Goal: Task Accomplishment & Management: Manage account settings

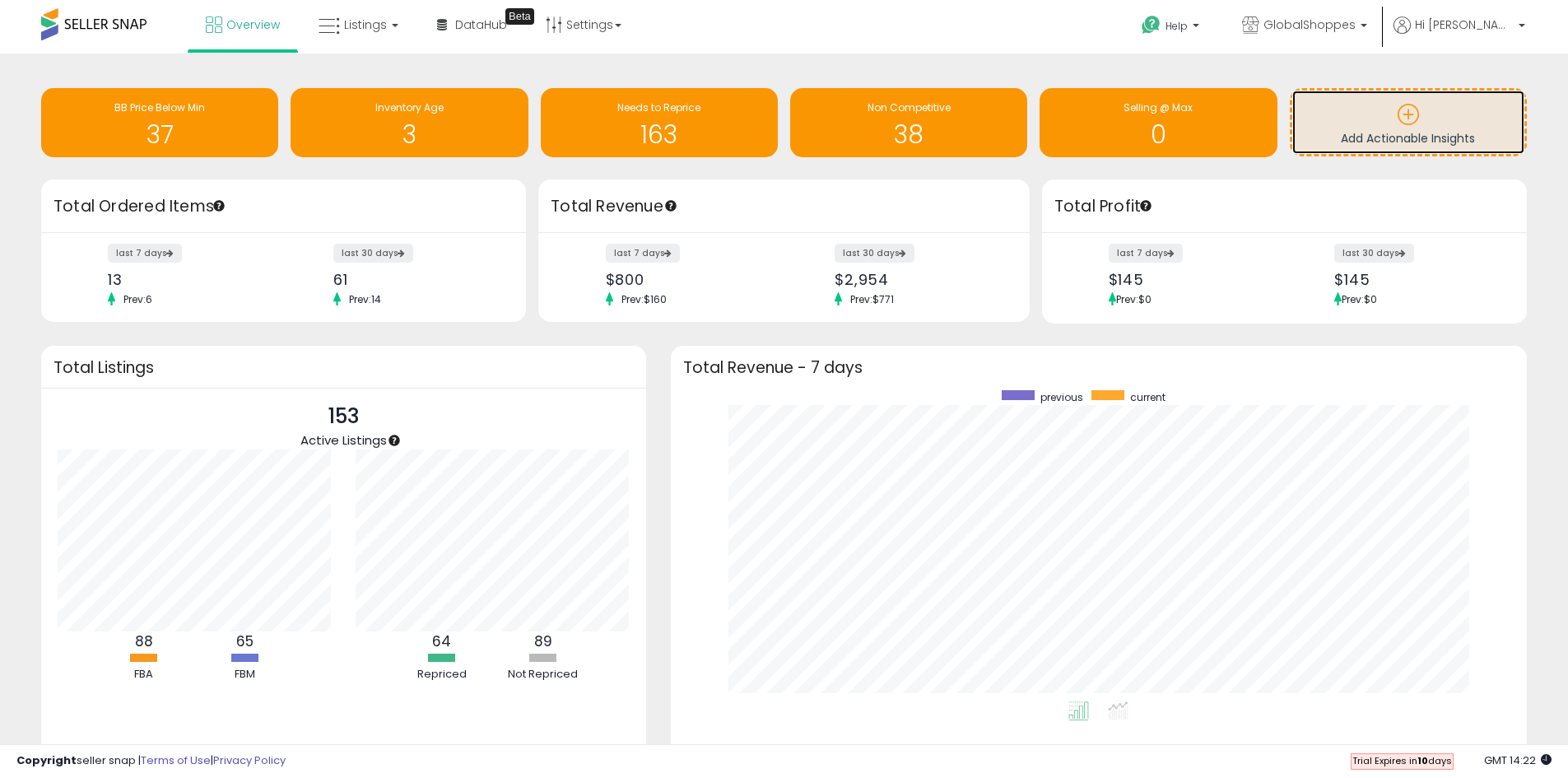
click at [1404, 114] on icon at bounding box center [1408, 114] width 23 height 23
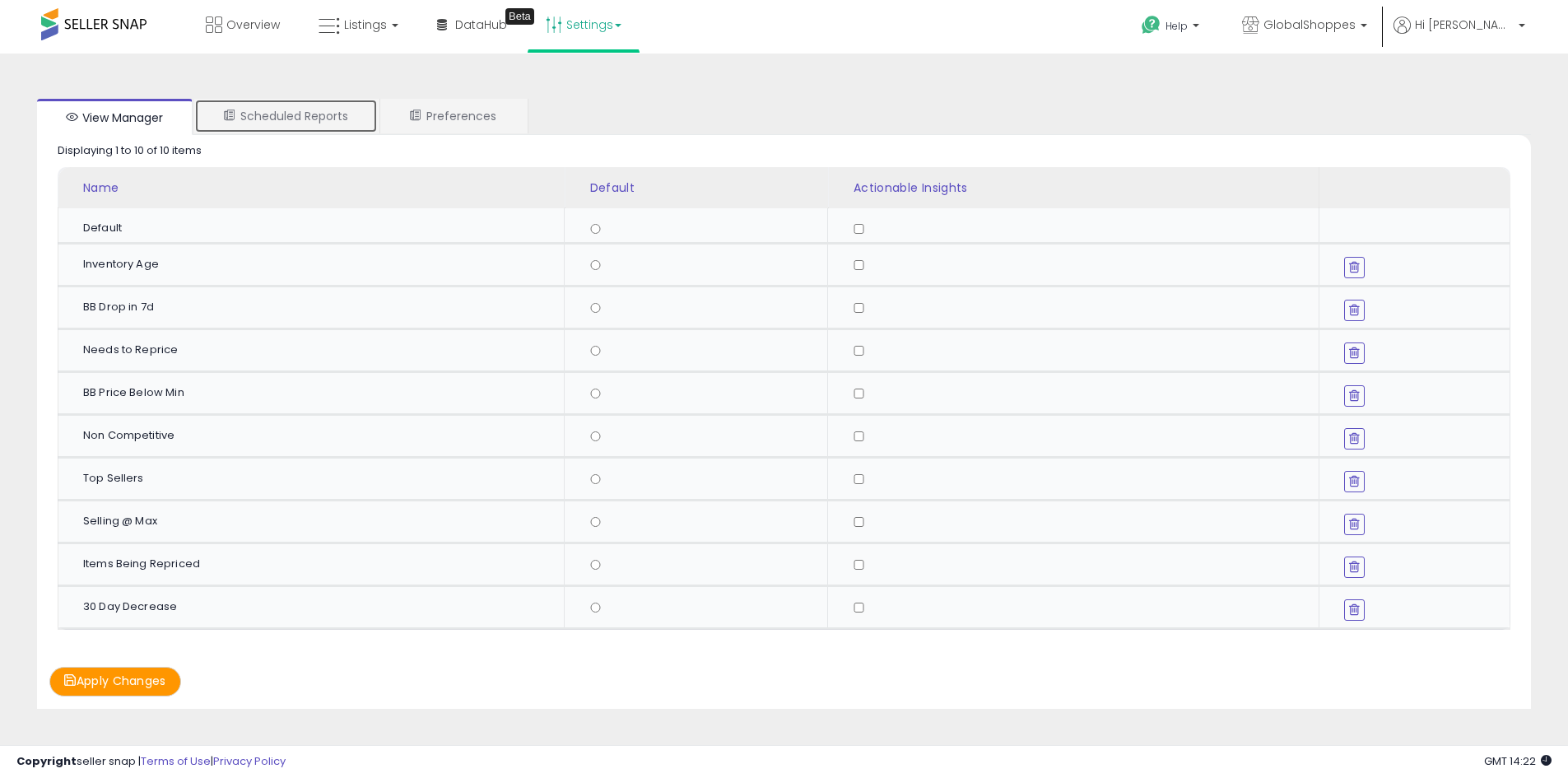
click at [302, 121] on link "Scheduled Reports" at bounding box center [286, 115] width 184 height 35
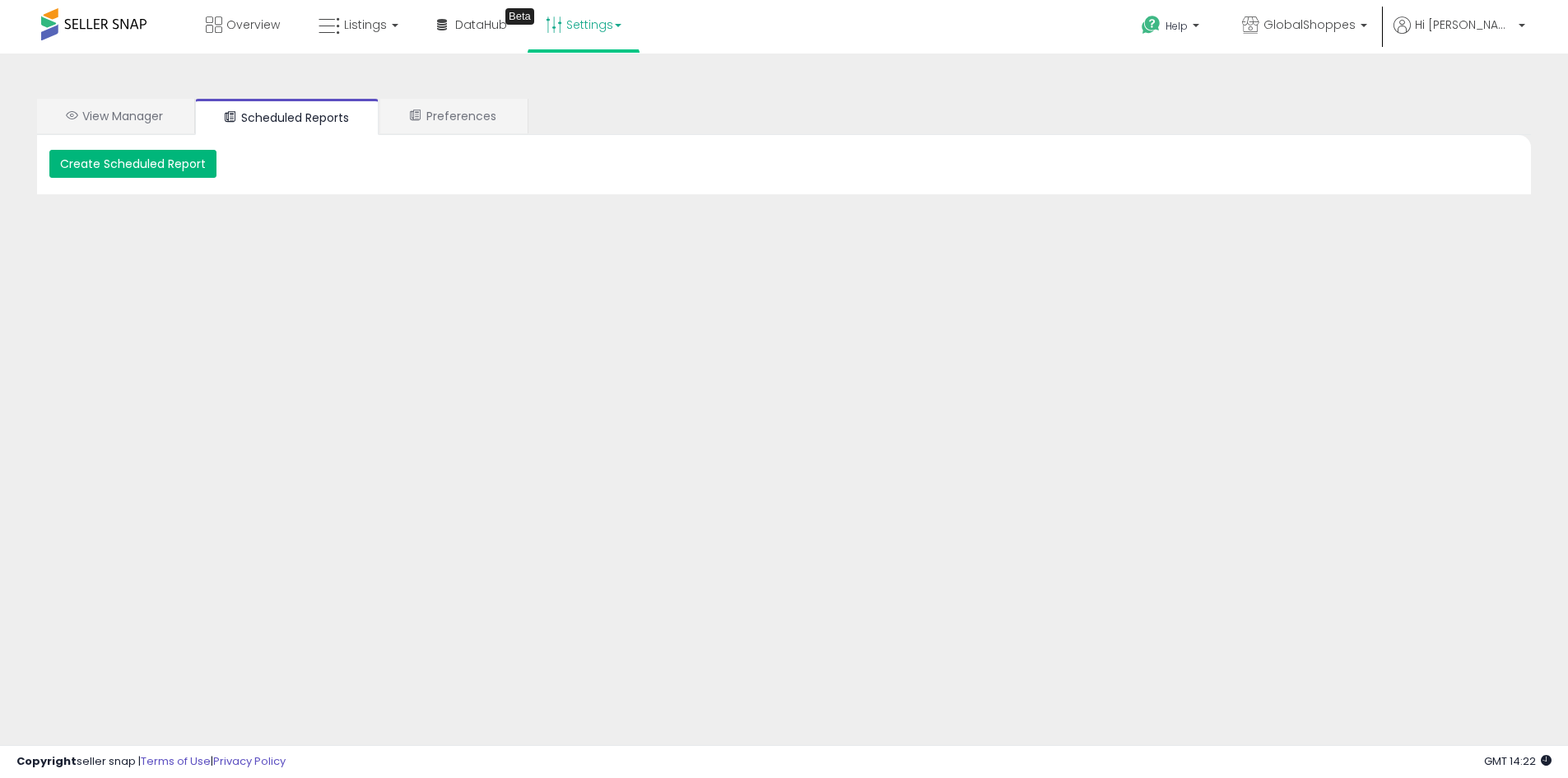
click at [173, 160] on button "Create Scheduled Report" at bounding box center [133, 164] width 167 height 28
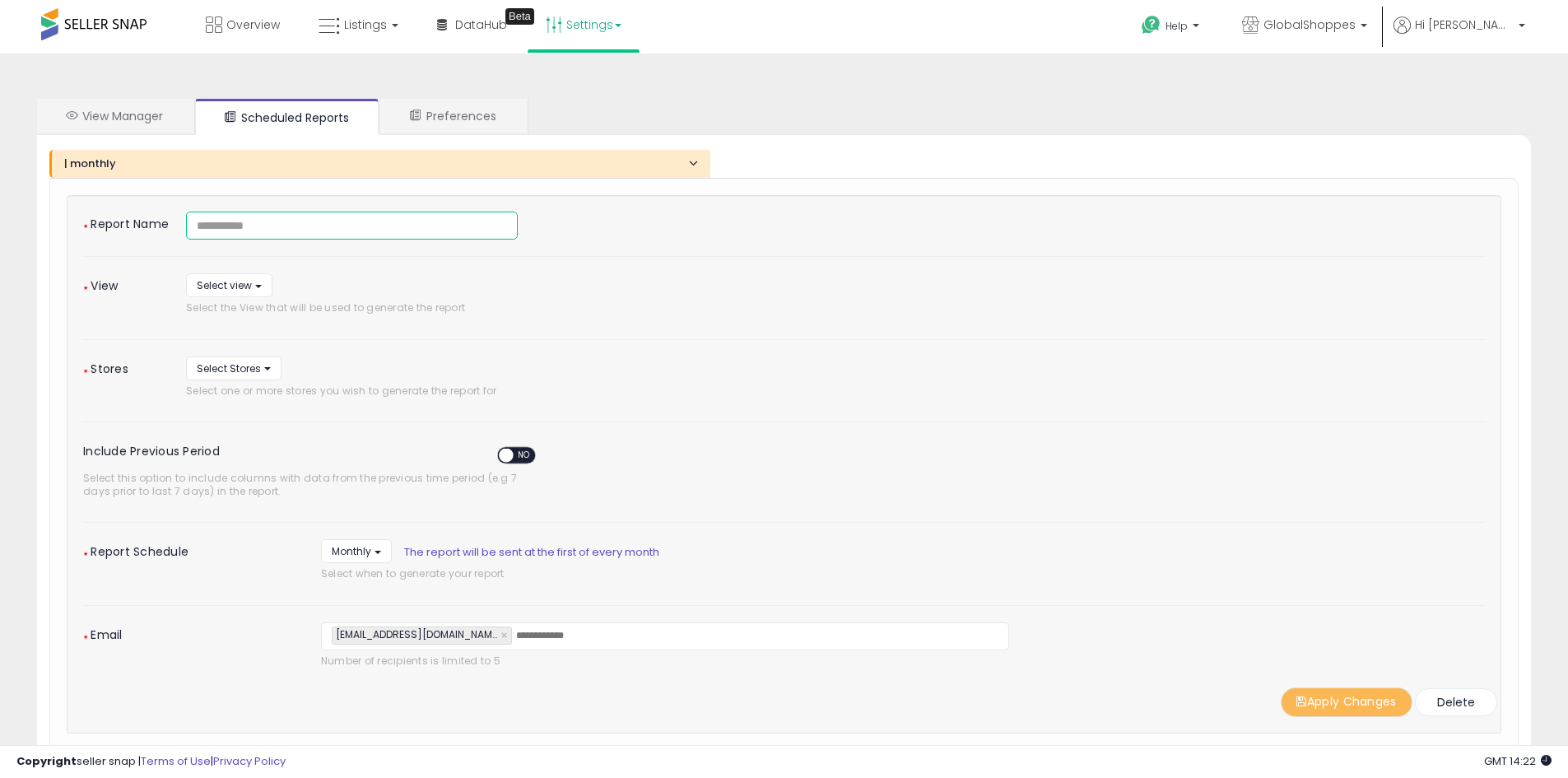
click at [342, 228] on input at bounding box center [351, 225] width 331 height 28
type input "**********"
click at [258, 284] on button "Select view" at bounding box center [229, 284] width 86 height 23
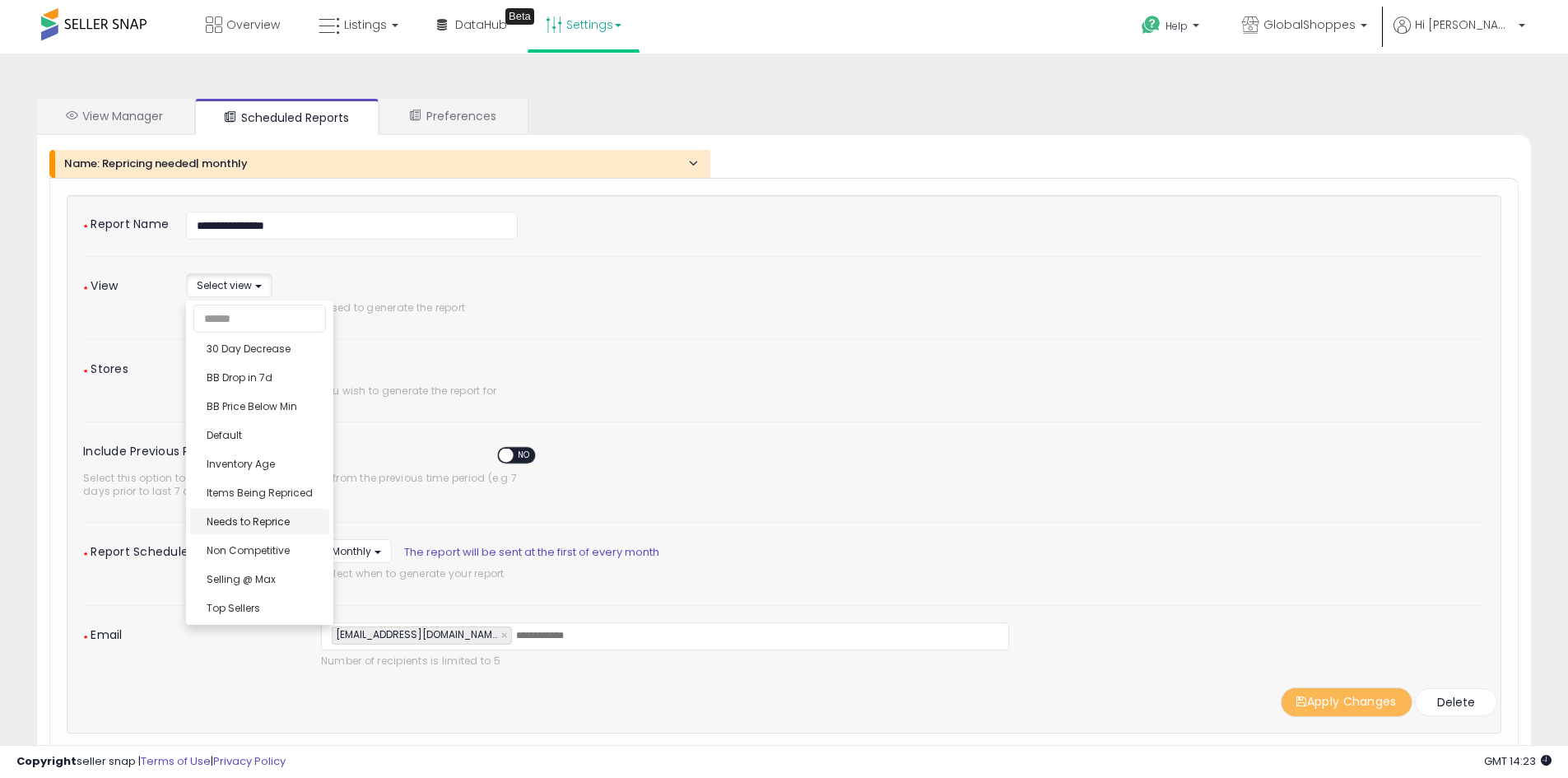
click at [238, 519] on div "**********" at bounding box center [784, 464] width 1402 height 505
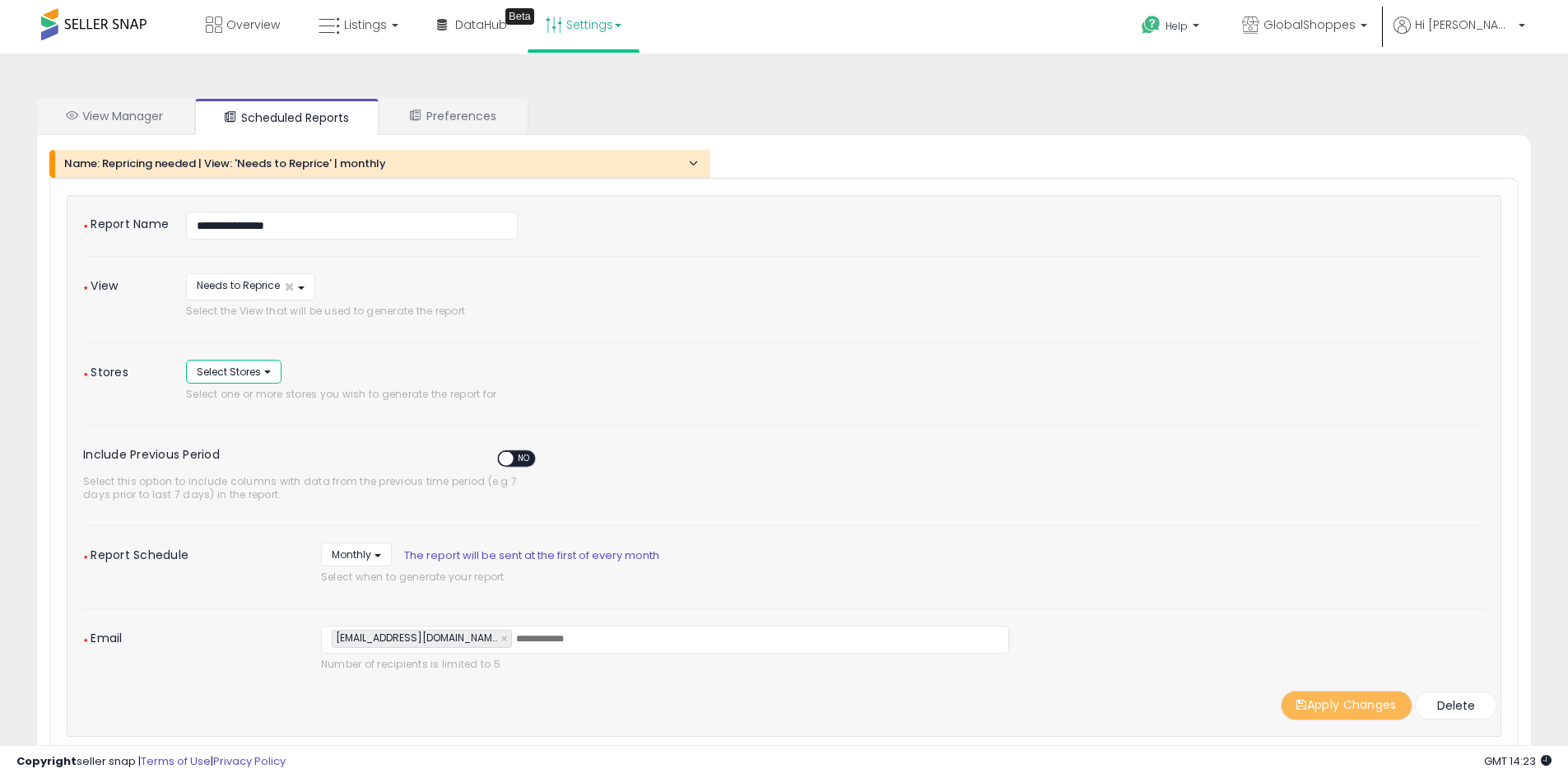
click at [261, 372] on button "Select Stores" at bounding box center [234, 371] width 96 height 23
click at [255, 433] on span "GlobalShoppes" at bounding box center [245, 437] width 78 height 14
select select "*****"
click at [264, 464] on span "GlobalShoppes" at bounding box center [245, 466] width 78 height 14
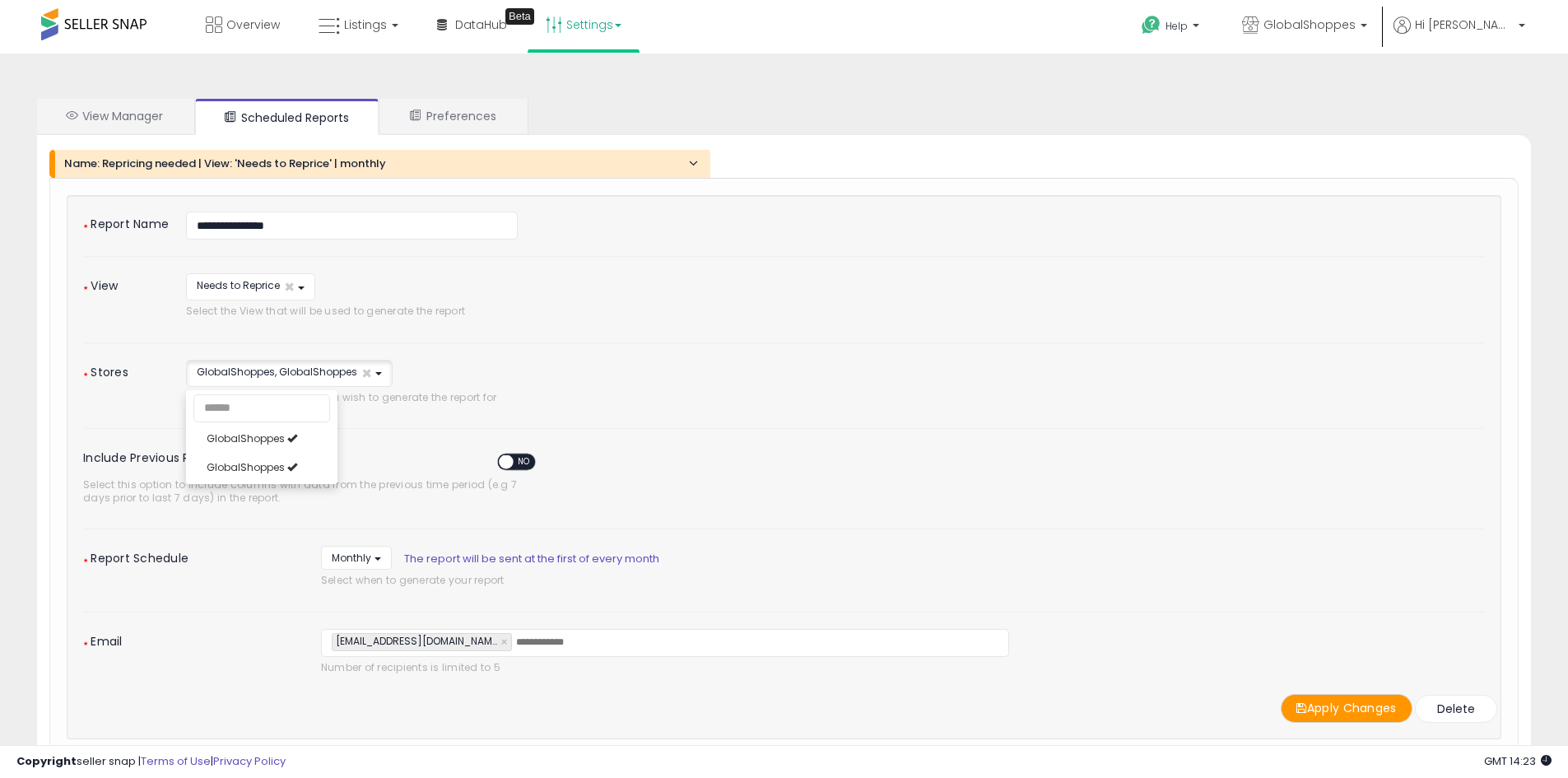
click at [571, 340] on div "**********" at bounding box center [784, 466] width 1402 height 511
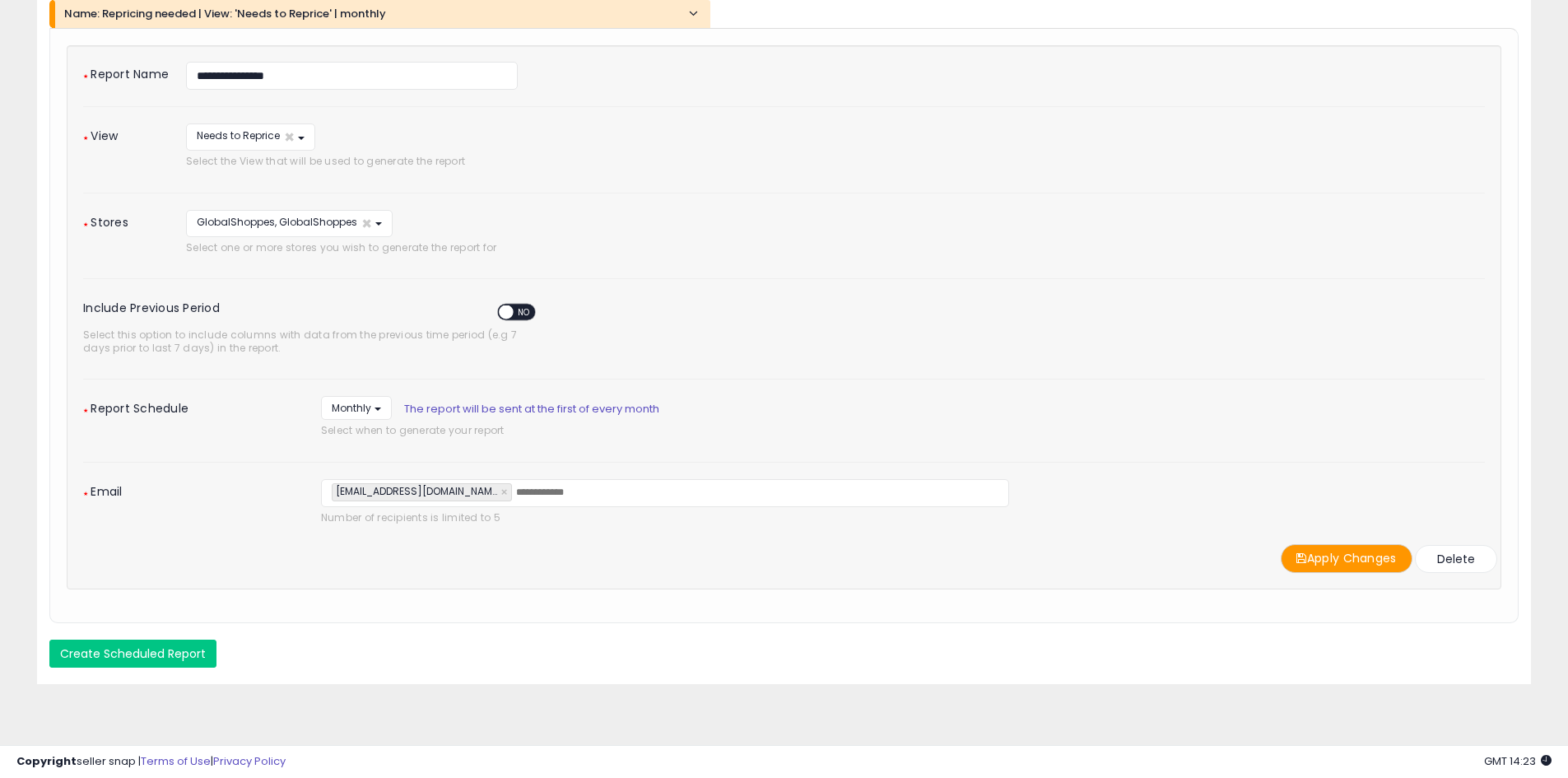
scroll to position [167, 0]
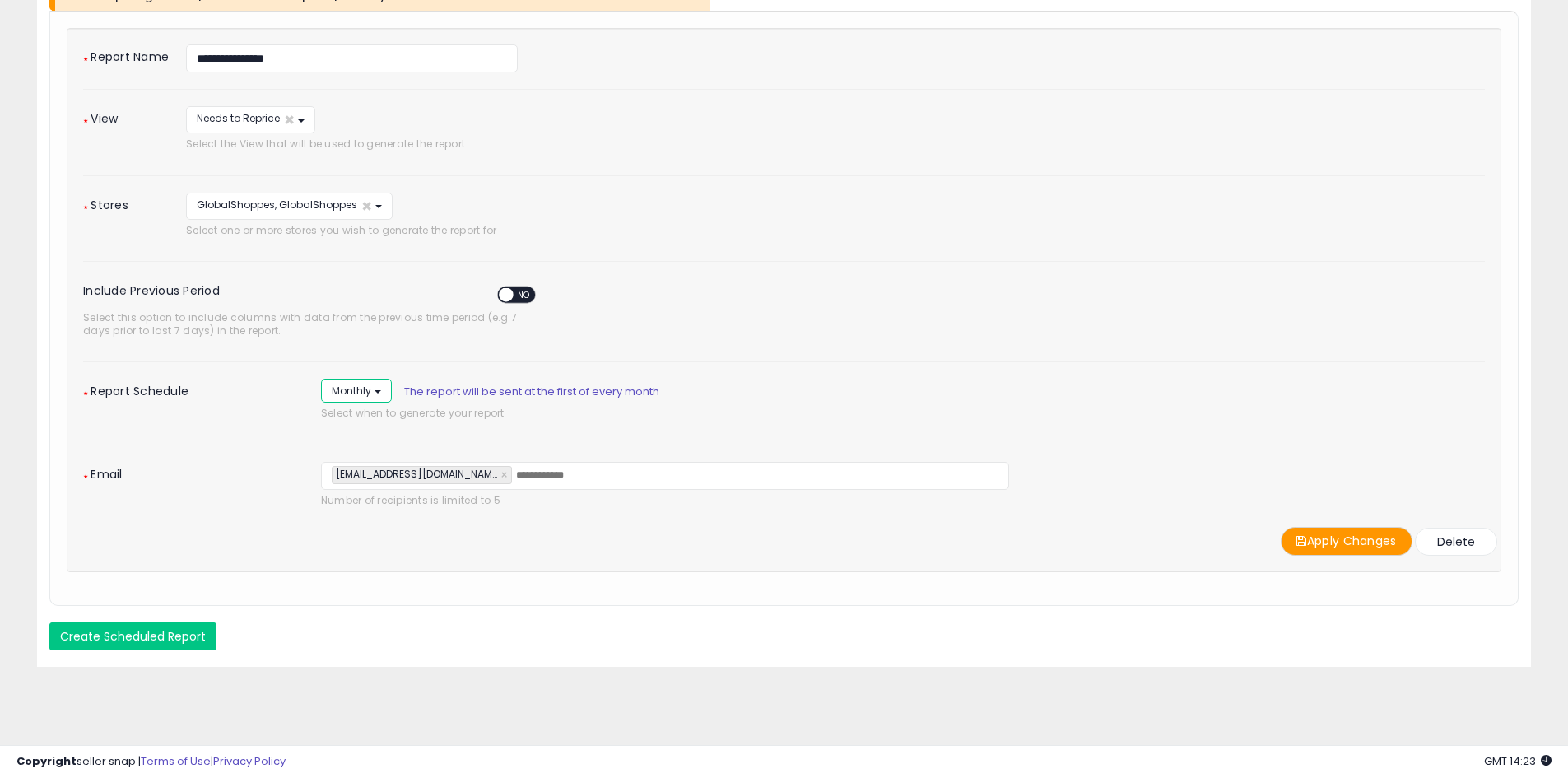
click at [379, 394] on button "Monthly" at bounding box center [356, 389] width 70 height 23
click at [371, 423] on div "Daily ***** ******* Daily Monthly Select days to generate report ****** *******…" at bounding box center [903, 403] width 1189 height 50
click at [543, 388] on button "Select days to generate report" at bounding box center [469, 389] width 182 height 23
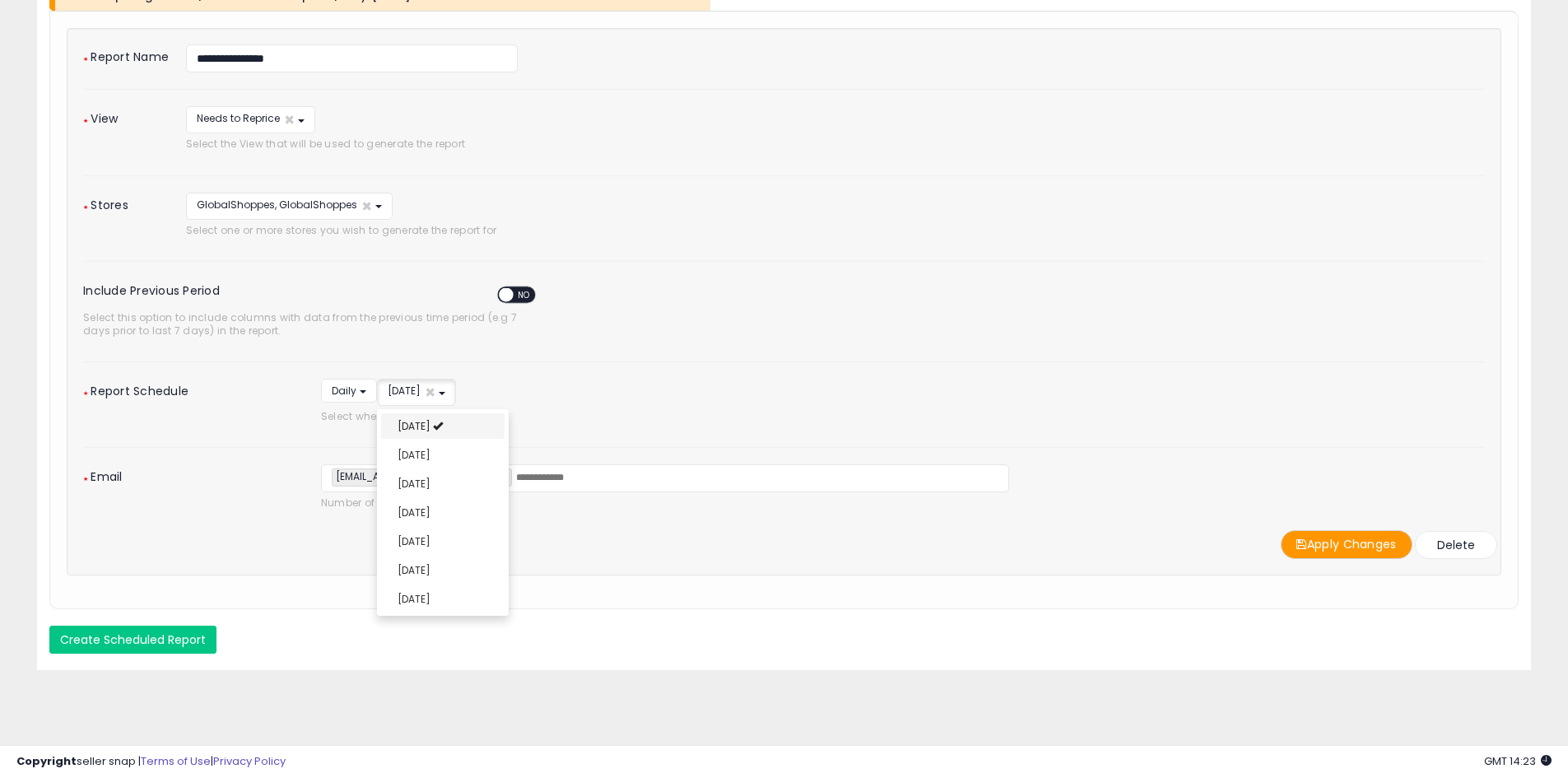
click at [466, 420] on link "Monday" at bounding box center [443, 425] width 124 height 25
click at [453, 457] on link "Tuesday" at bounding box center [443, 454] width 124 height 25
click at [431, 484] on span "Wednesday" at bounding box center [413, 483] width 33 height 14
click at [428, 514] on span "Thursday" at bounding box center [413, 511] width 33 height 14
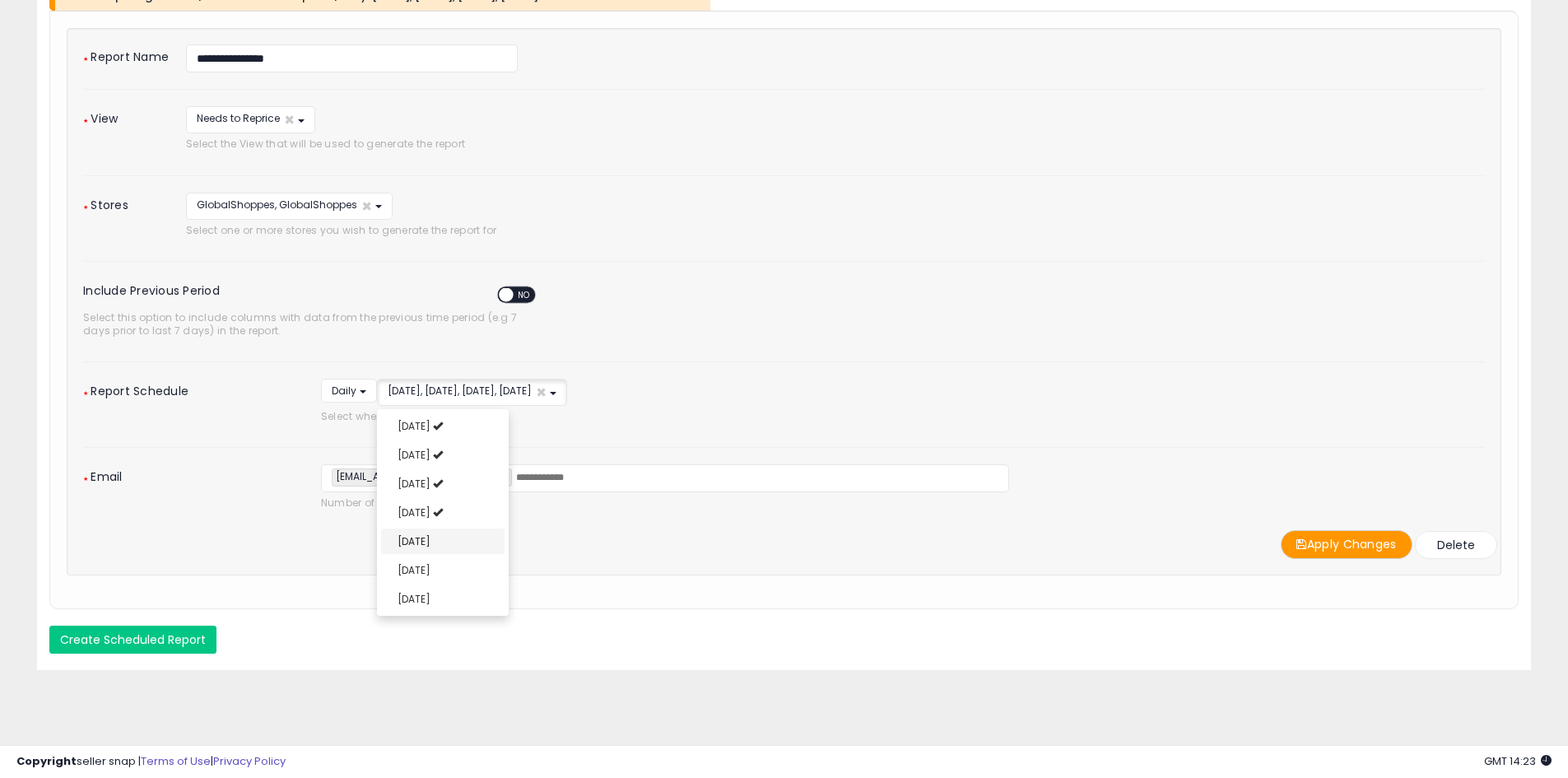
click at [417, 548] on span "Friday" at bounding box center [413, 541] width 33 height 14
click at [418, 567] on span "Saturday" at bounding box center [413, 570] width 33 height 14
select select "******"
click at [420, 597] on ul "Monday Tuesday Wednesday Thursday Friday Saturday Sunday" at bounding box center [443, 512] width 131 height 206
click at [695, 575] on div "**********" at bounding box center [784, 301] width 1435 height 547
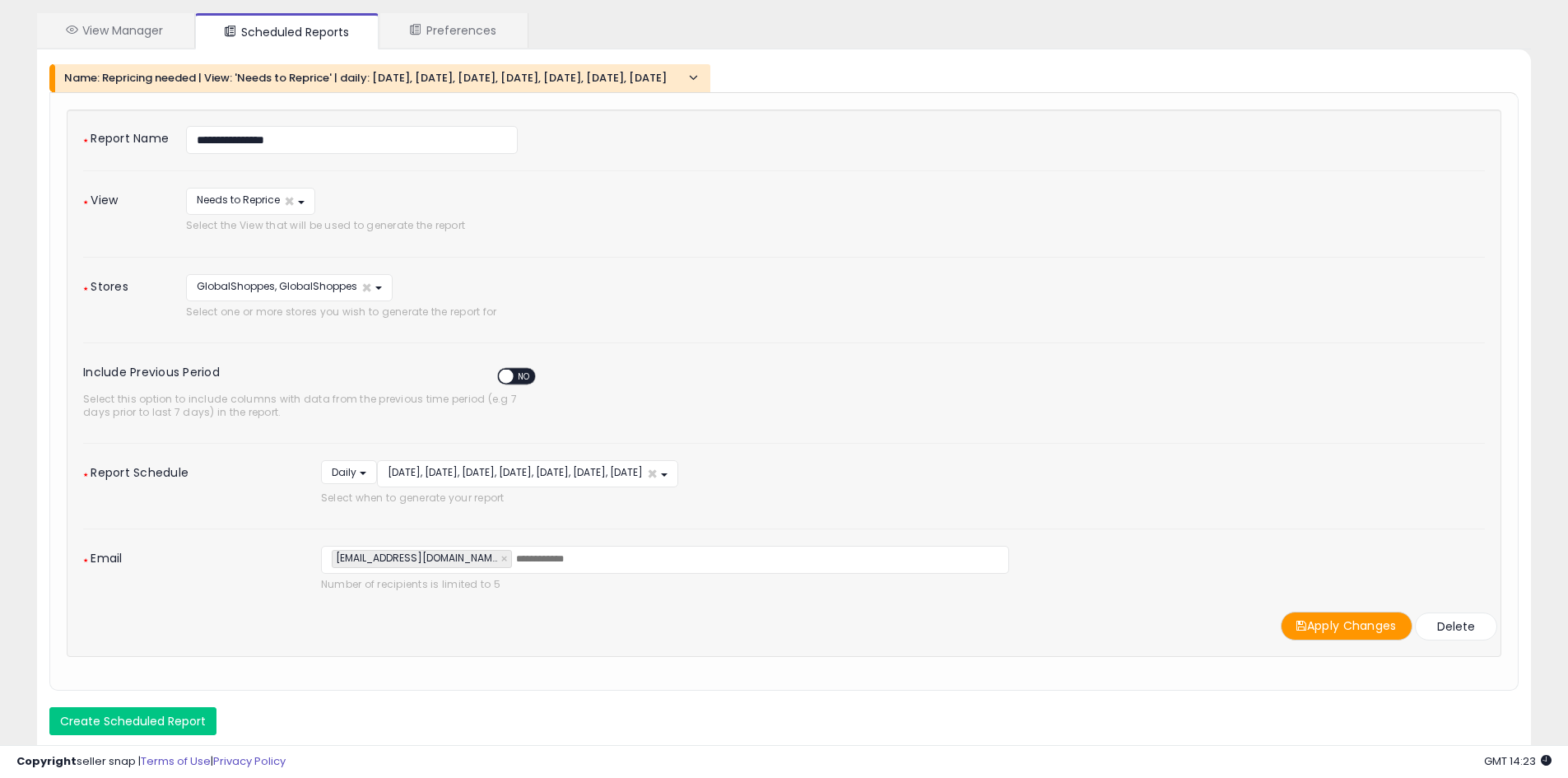
scroll to position [84, 0]
click at [301, 214] on button "Needs to Reprice ×" at bounding box center [251, 202] width 130 height 27
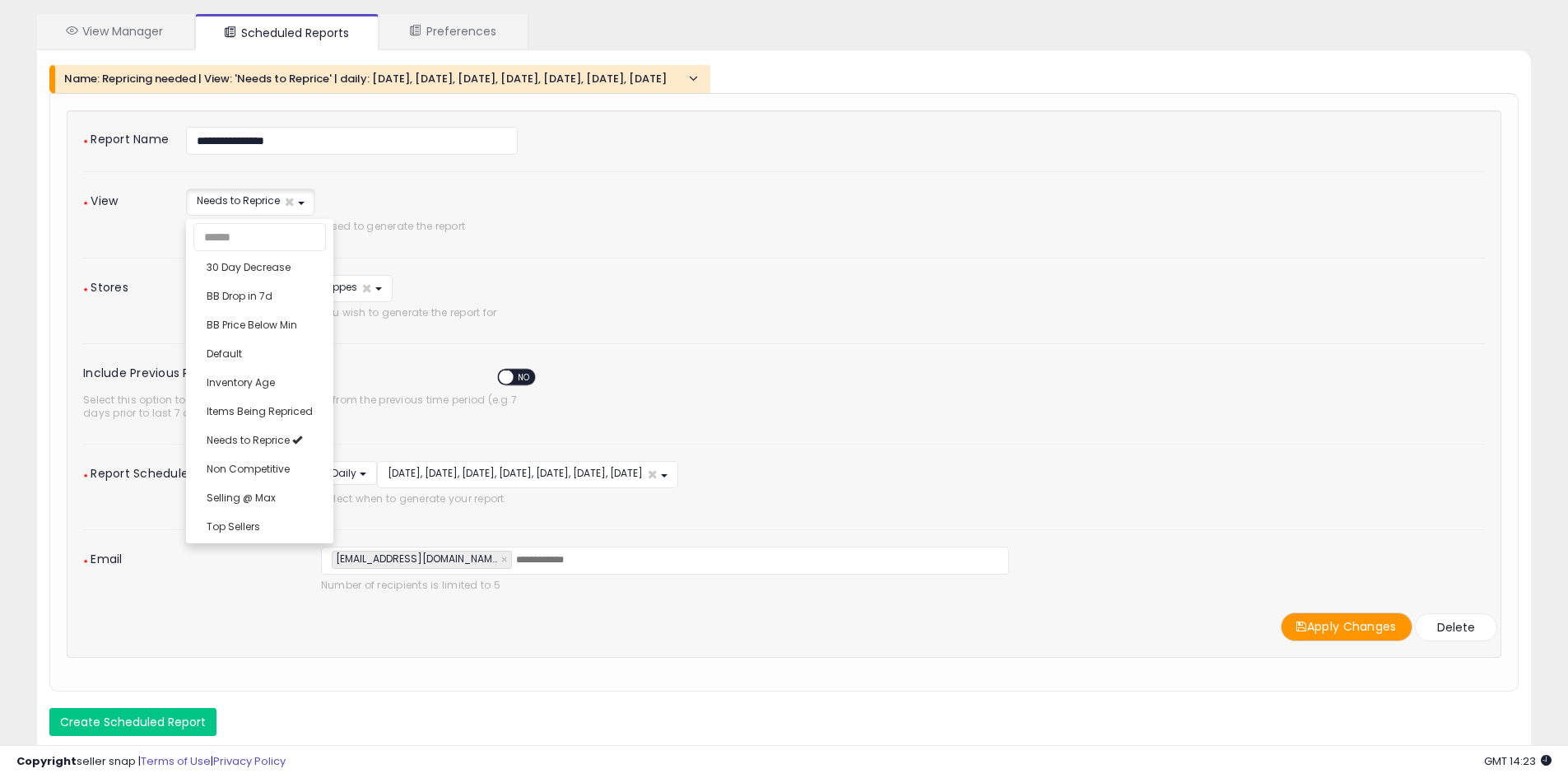
click at [539, 206] on div "**********" at bounding box center [590, 214] width 832 height 52
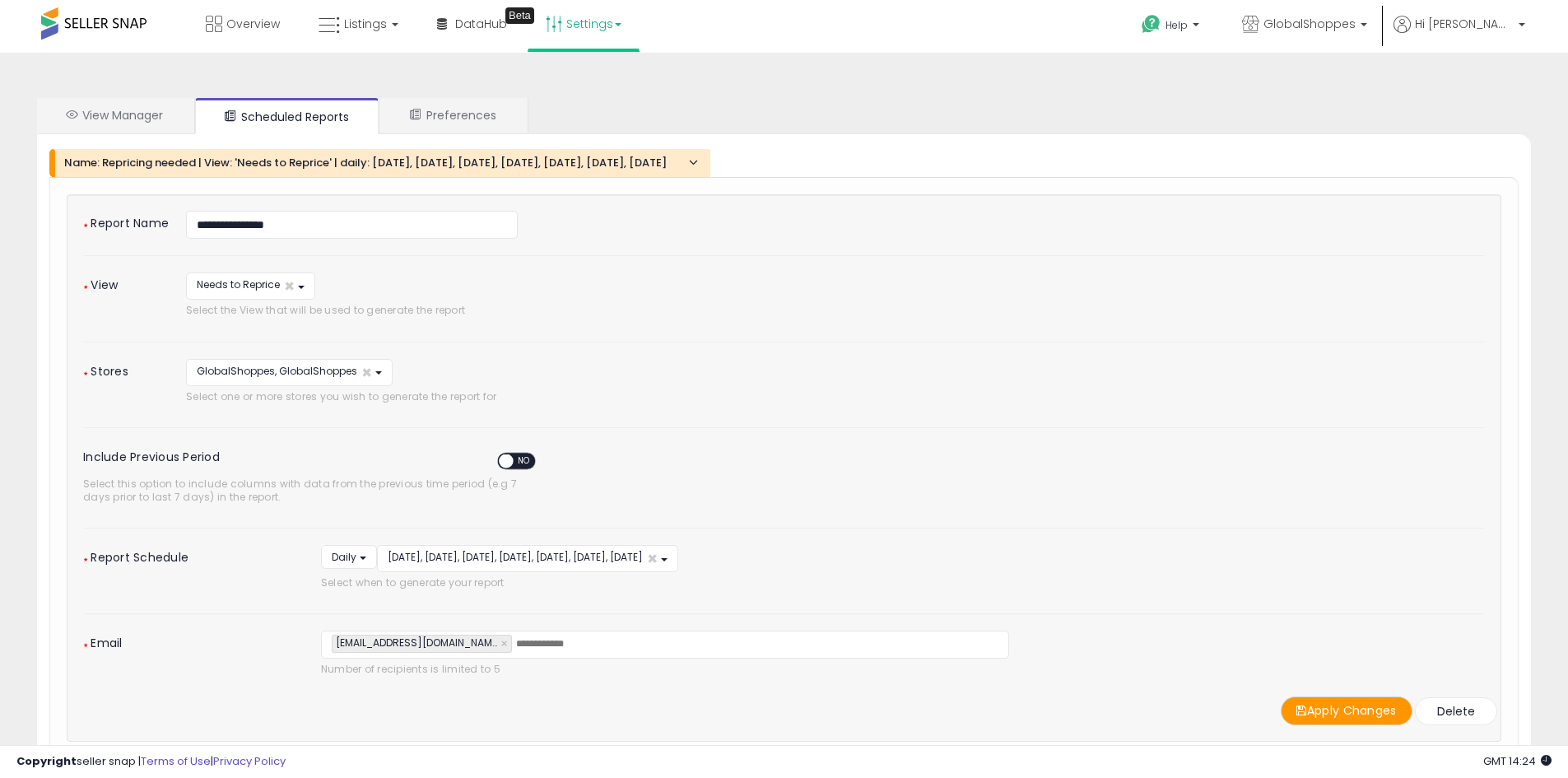
scroll to position [0, 0]
click at [696, 163] on h4 "Name: Repricing needed | View: 'Needs to Reprice' | daily: Monday, Tuesday, Wed…" at bounding box center [380, 163] width 634 height 11
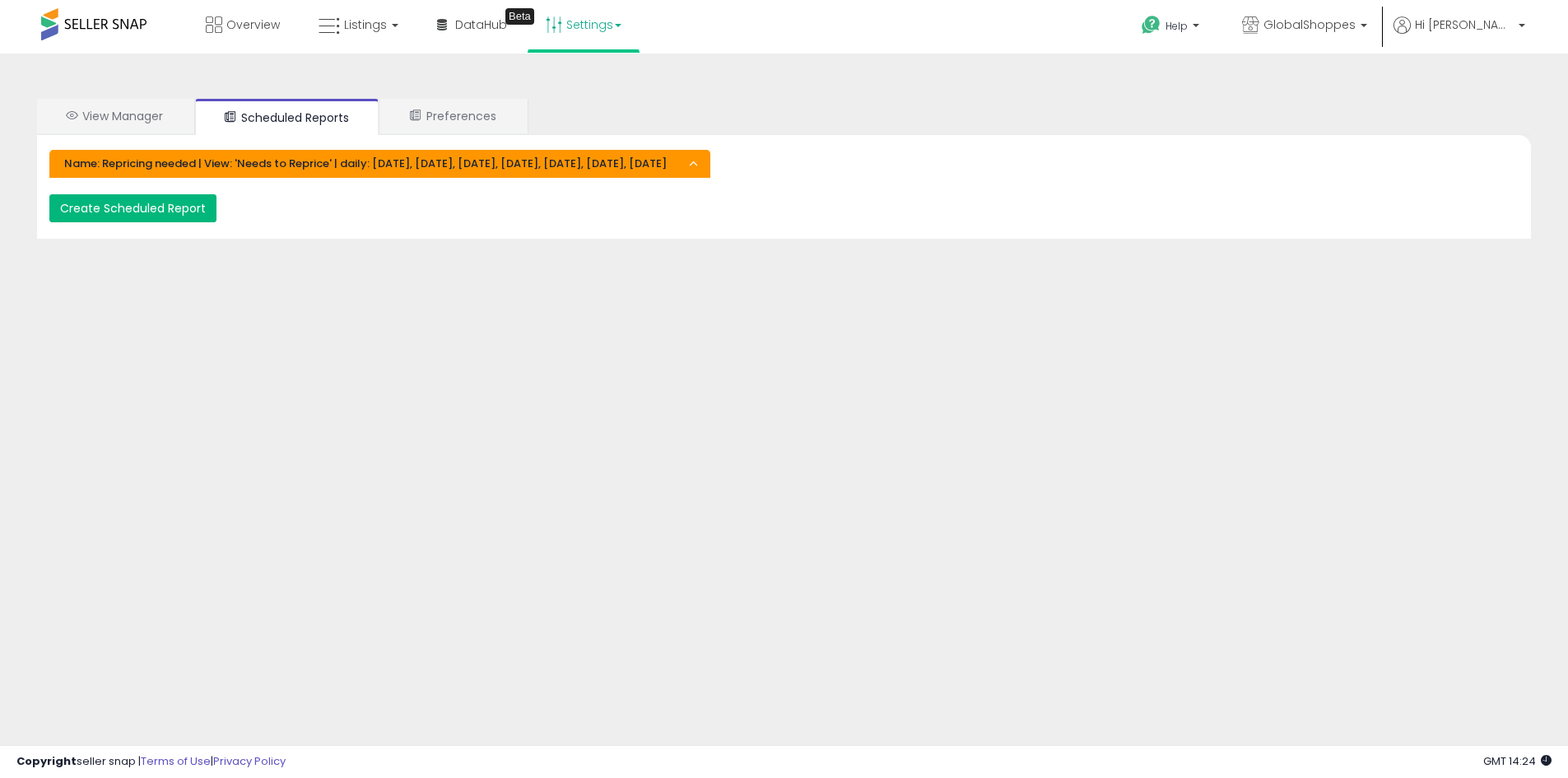
click at [164, 206] on button "Create Scheduled Report" at bounding box center [133, 208] width 167 height 28
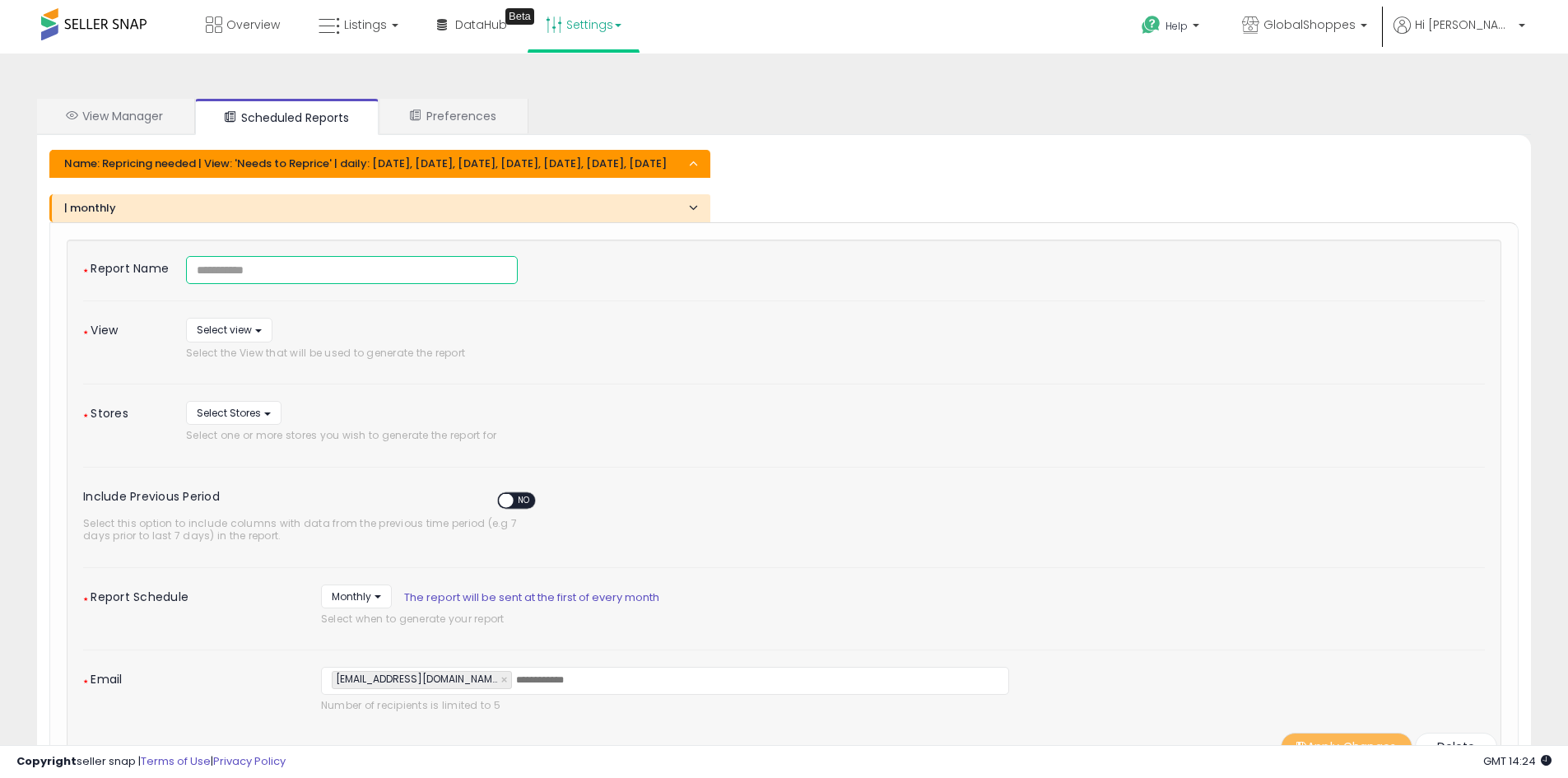
click at [416, 283] on input at bounding box center [351, 270] width 331 height 28
click at [259, 342] on button "Select view" at bounding box center [229, 328] width 86 height 23
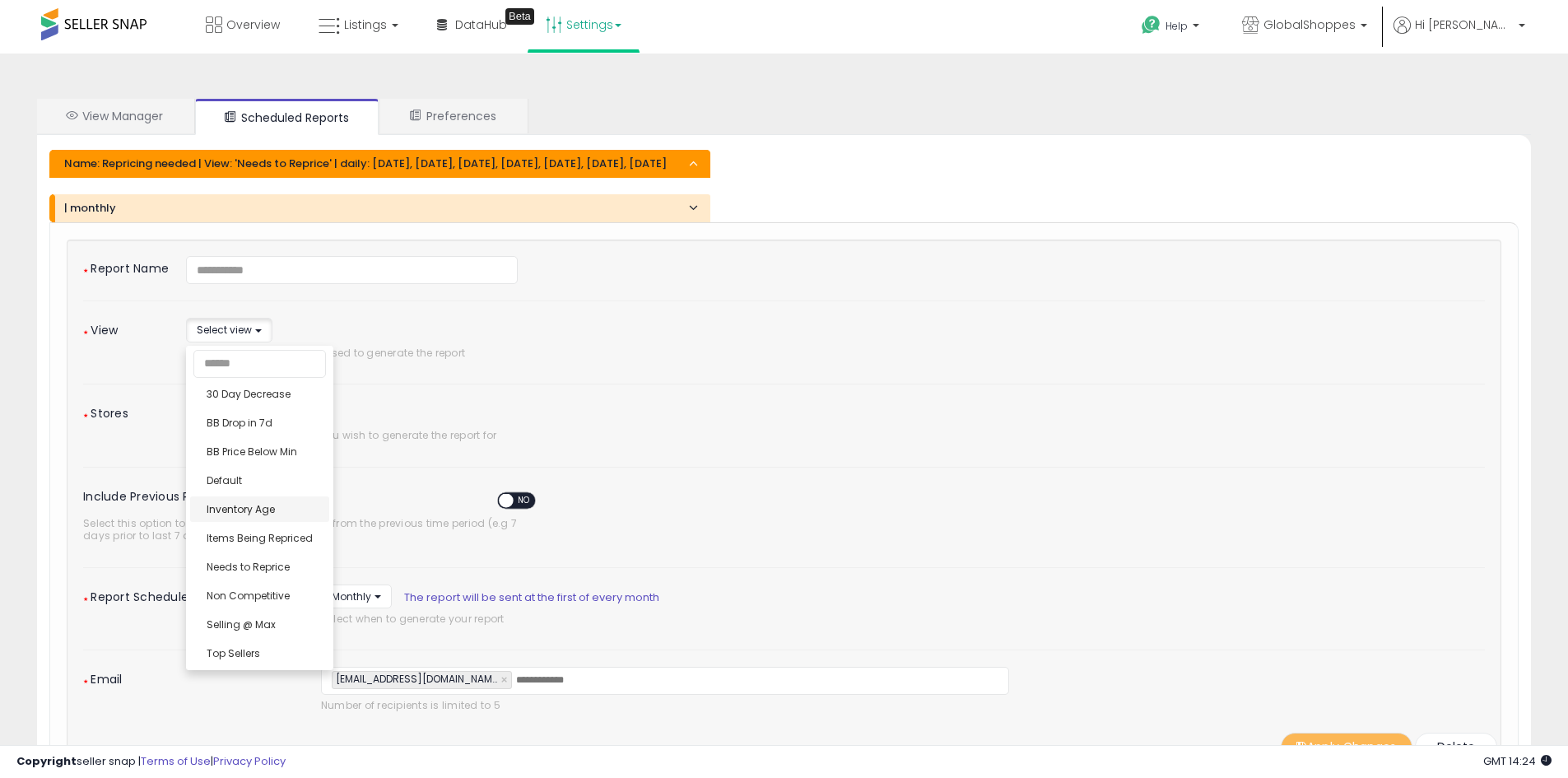
click at [242, 522] on div "**********" at bounding box center [784, 509] width 1402 height 505
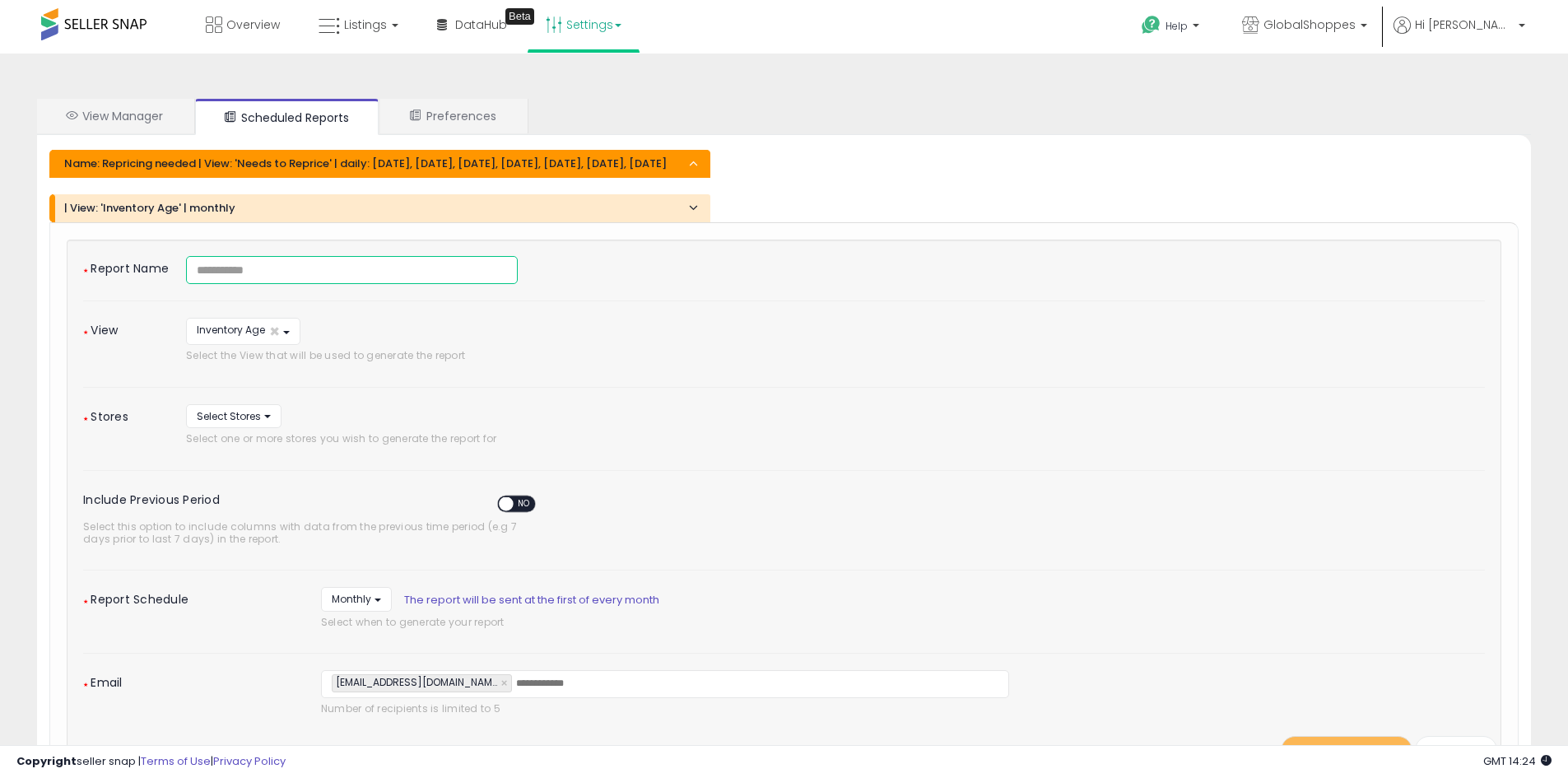
click at [254, 280] on input at bounding box center [351, 270] width 331 height 28
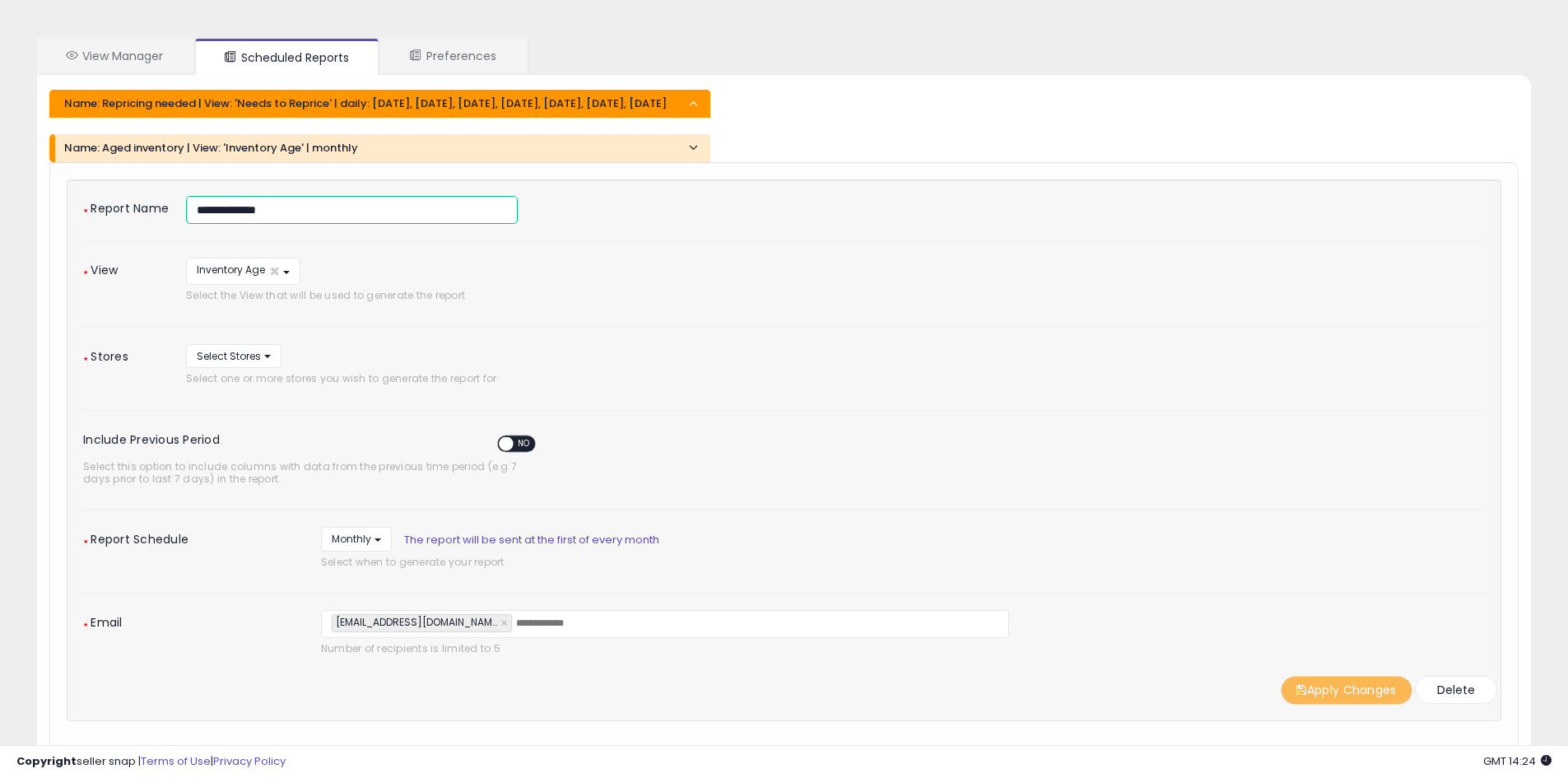
scroll to position [164, 0]
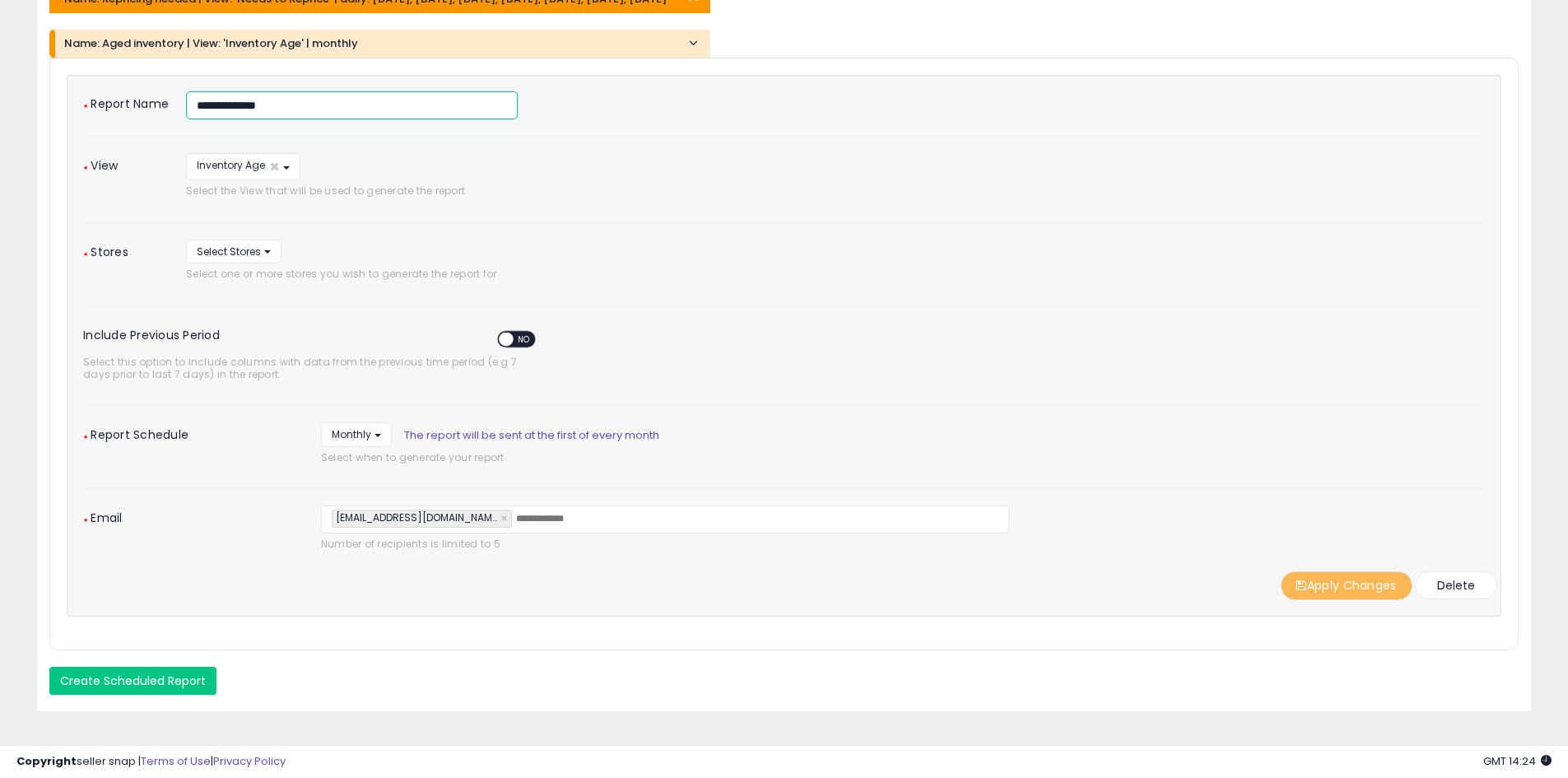
type input "**********"
click at [269, 263] on button "Select Stores" at bounding box center [234, 251] width 96 height 23
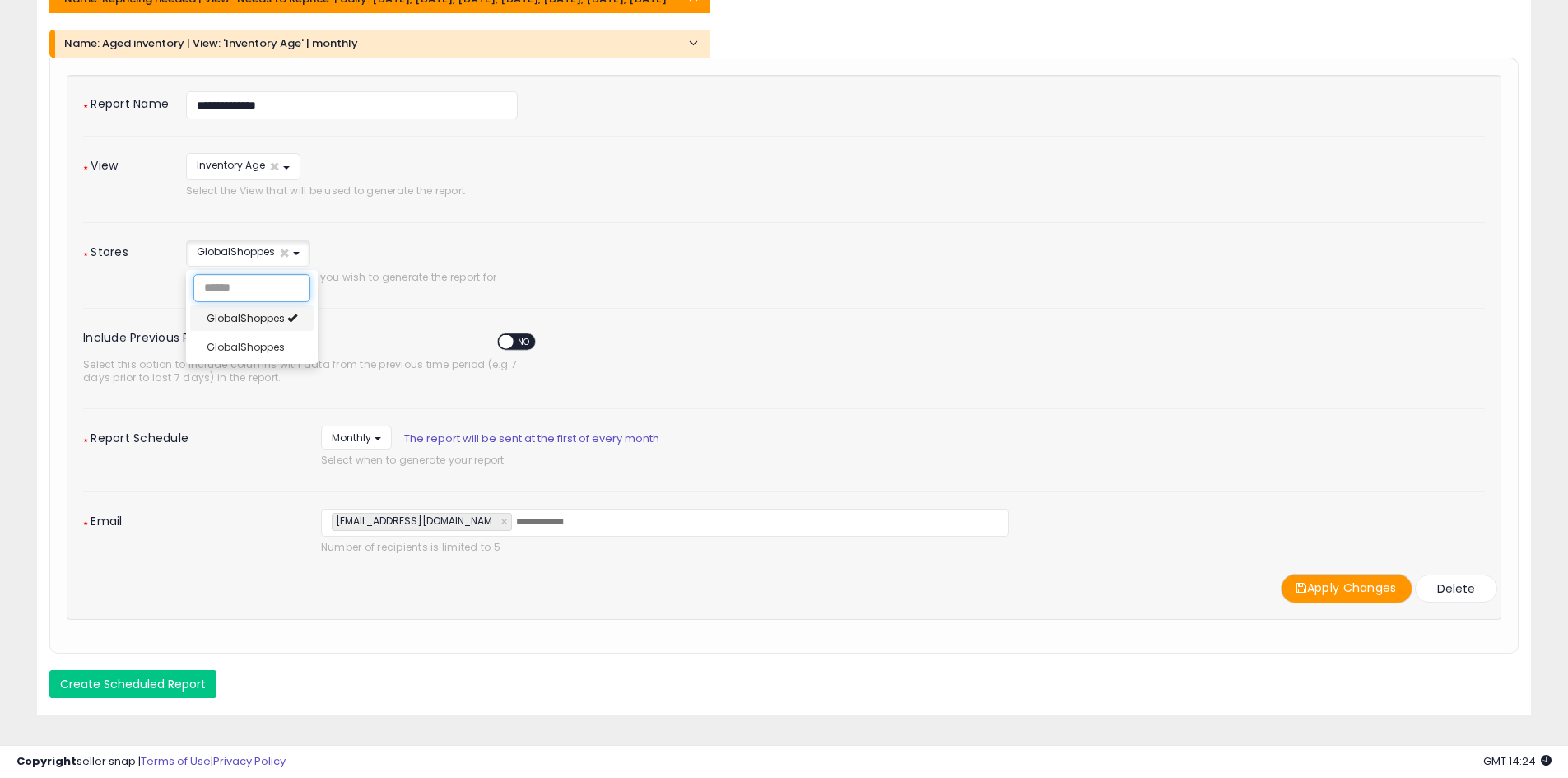
click at [251, 325] on span "GlobalShoppes" at bounding box center [245, 317] width 78 height 14
select select "*****"
click at [248, 354] on span "GlobalShoppes" at bounding box center [245, 346] width 78 height 14
click at [653, 652] on div "**********" at bounding box center [784, 355] width 1469 height 595
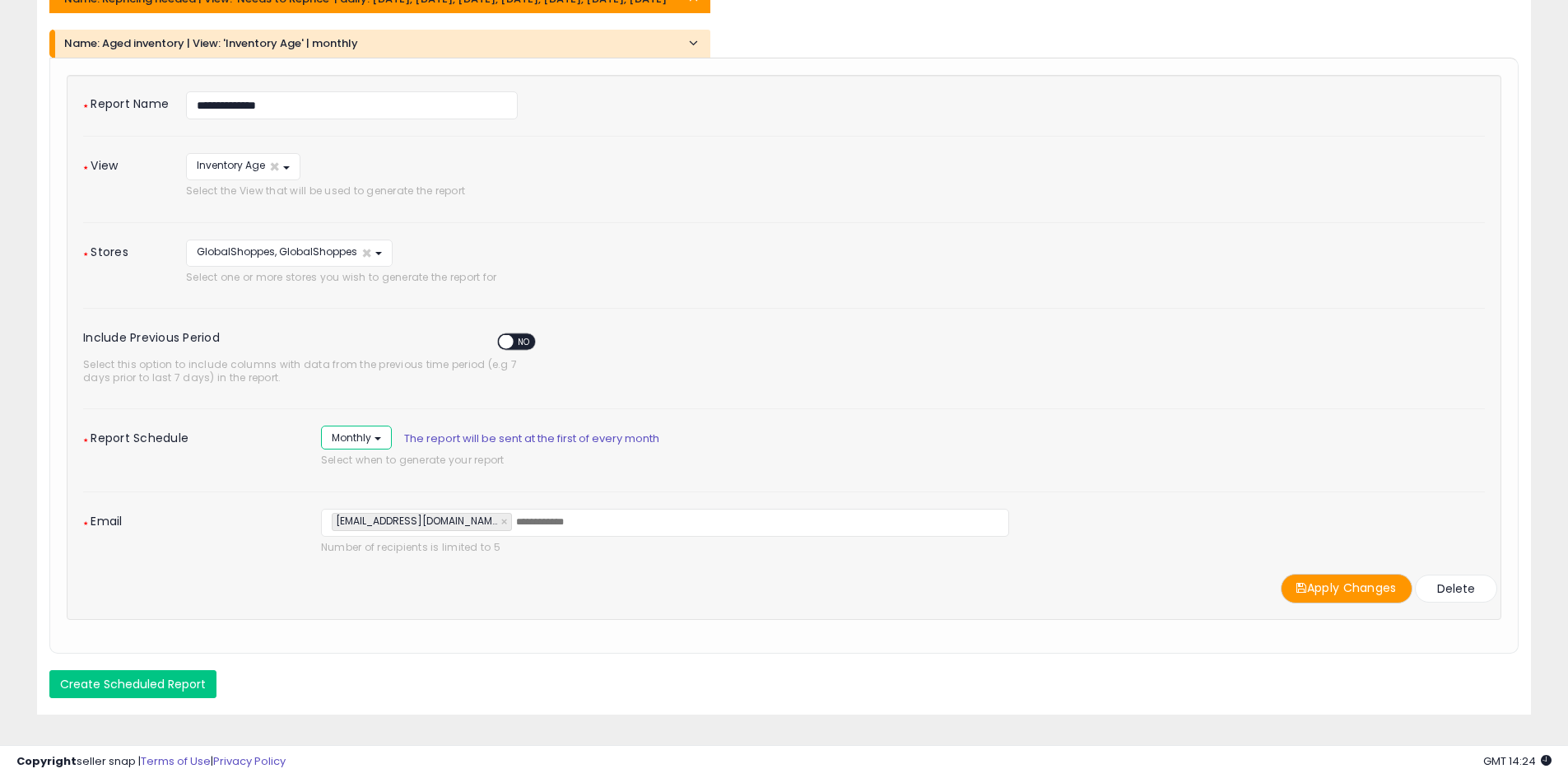
click at [380, 450] on button "Monthly" at bounding box center [356, 436] width 70 height 23
click at [371, 475] on div "Monthly ***** ******* Daily Monthly The report will be sent at the first of eve…" at bounding box center [903, 450] width 1189 height 50
click at [544, 449] on button "Select days to generate report" at bounding box center [469, 436] width 182 height 23
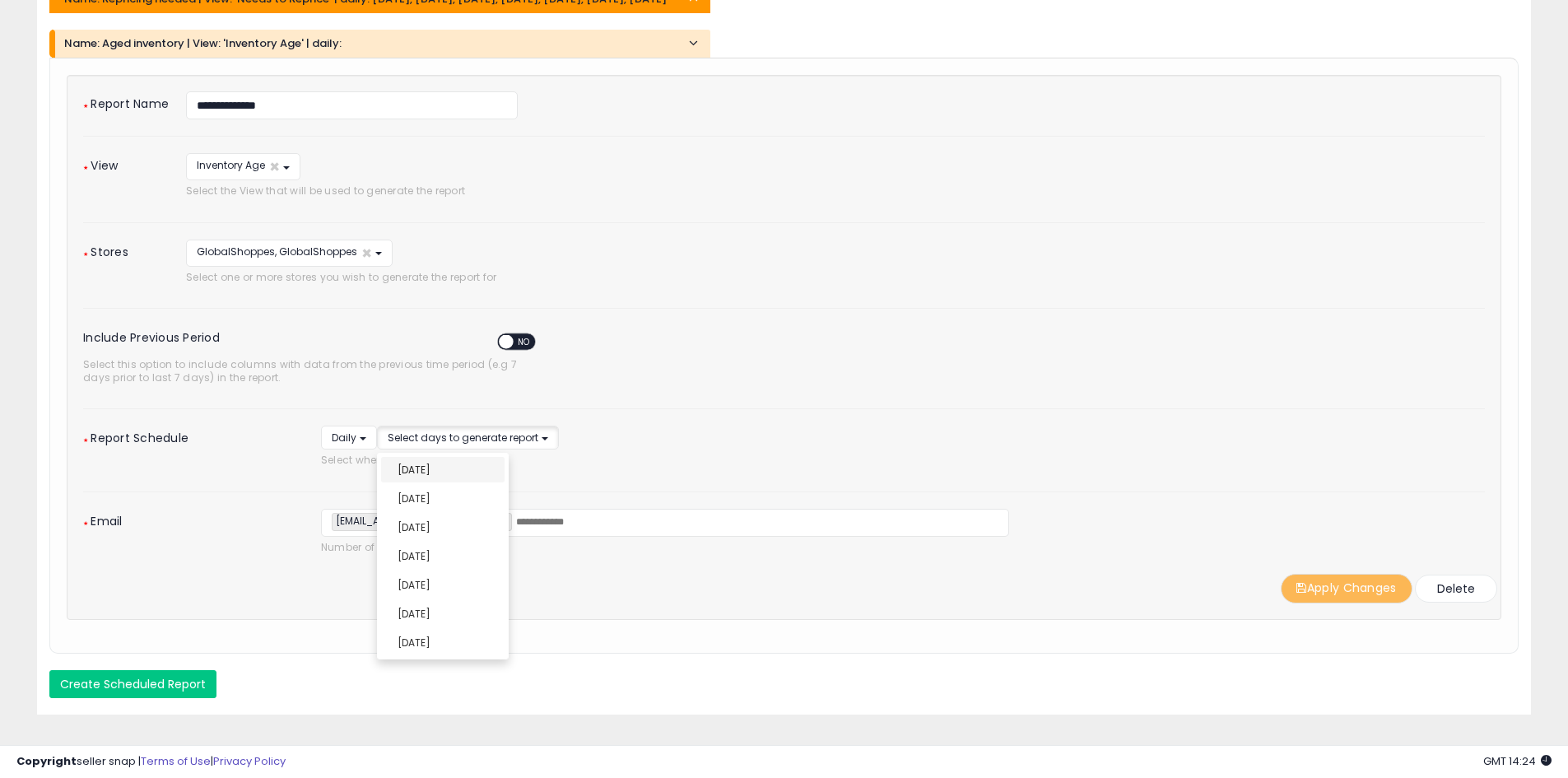
select select "******"
click at [456, 485] on link "Monday" at bounding box center [443, 472] width 124 height 25
click at [735, 679] on div "**********" at bounding box center [784, 343] width 1469 height 747
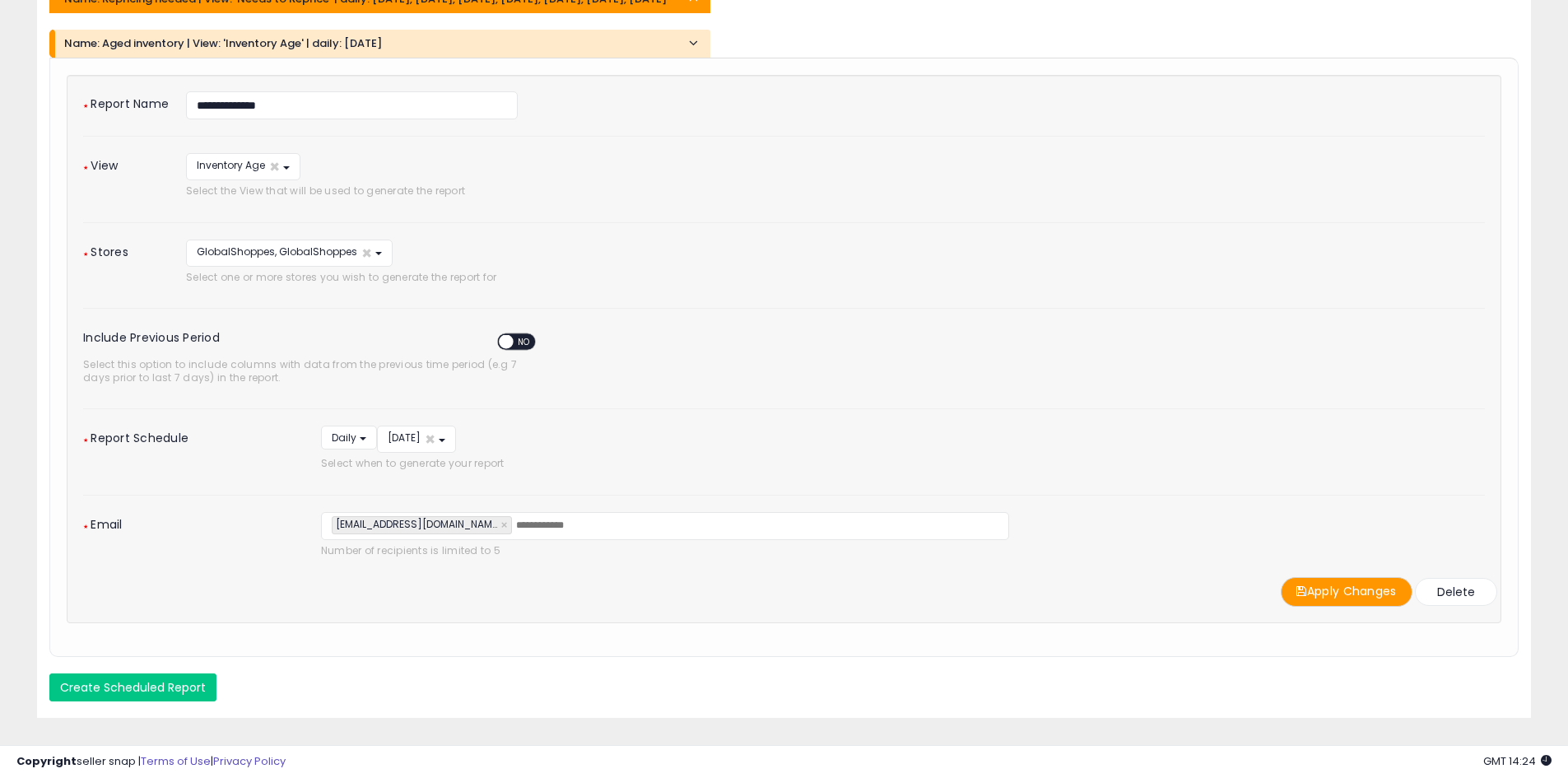
click at [1346, 605] on button "Apply Changes" at bounding box center [1346, 591] width 131 height 29
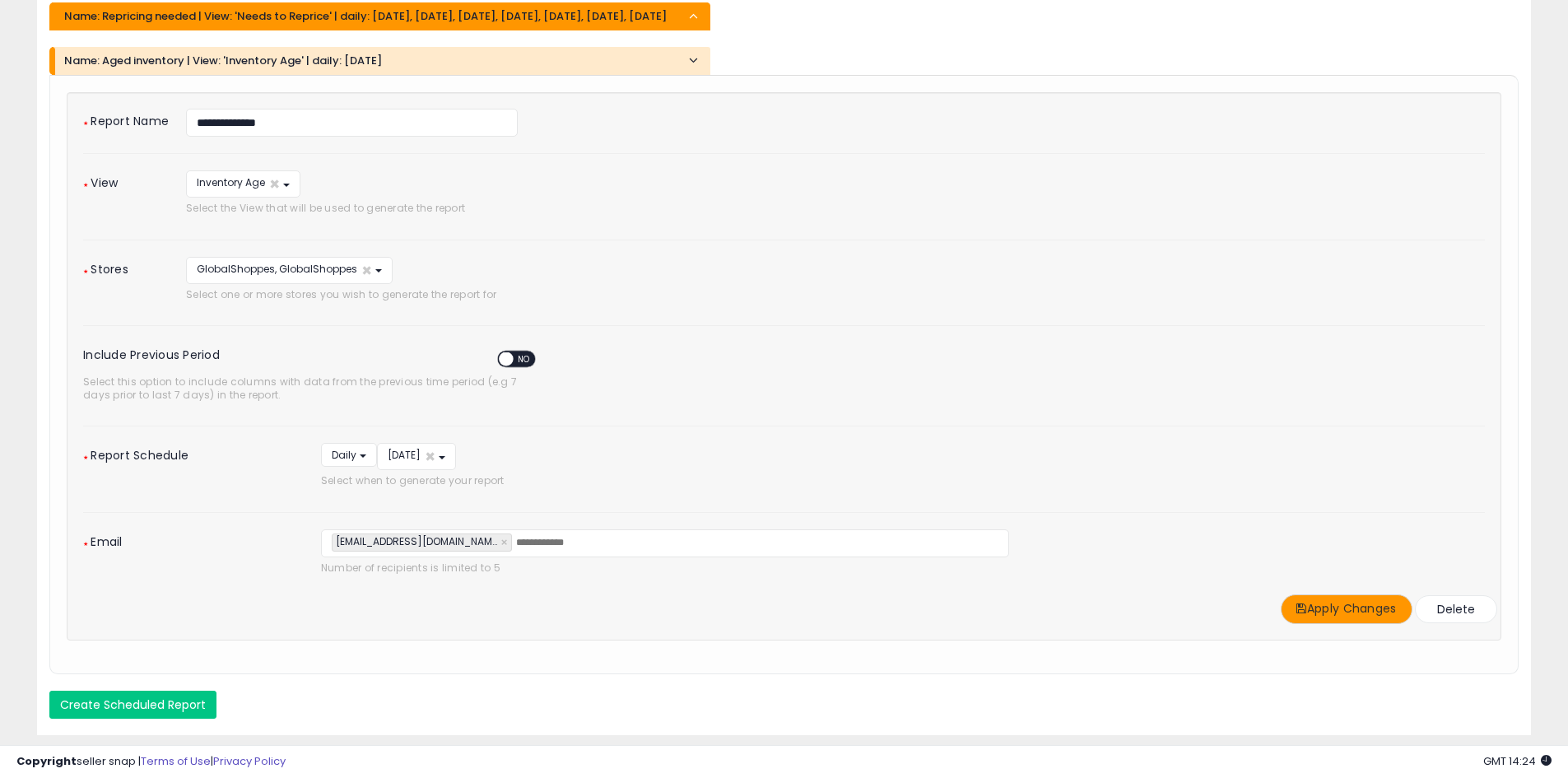
scroll to position [0, 0]
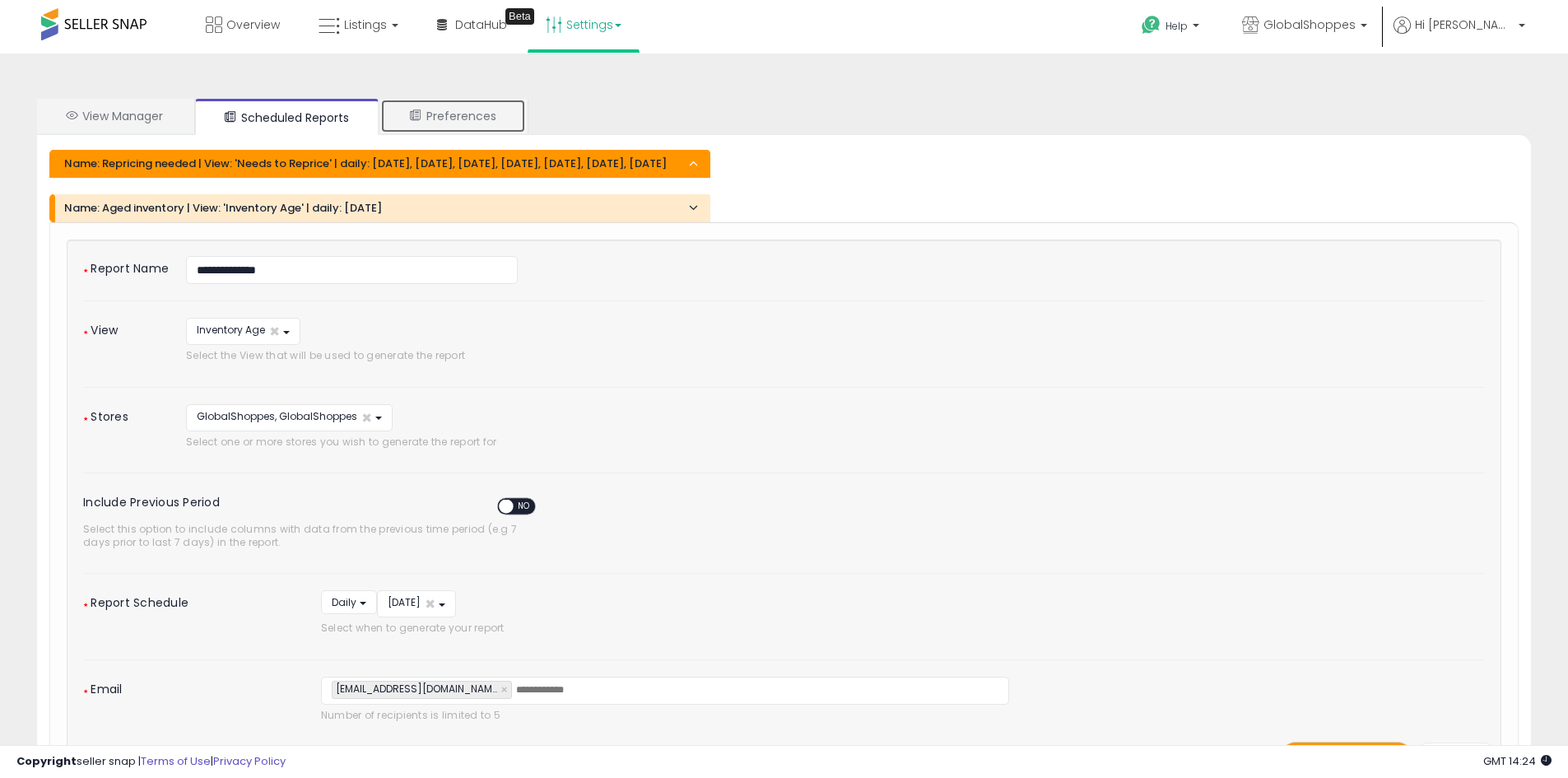
click at [461, 115] on link "Preferences" at bounding box center [453, 115] width 146 height 35
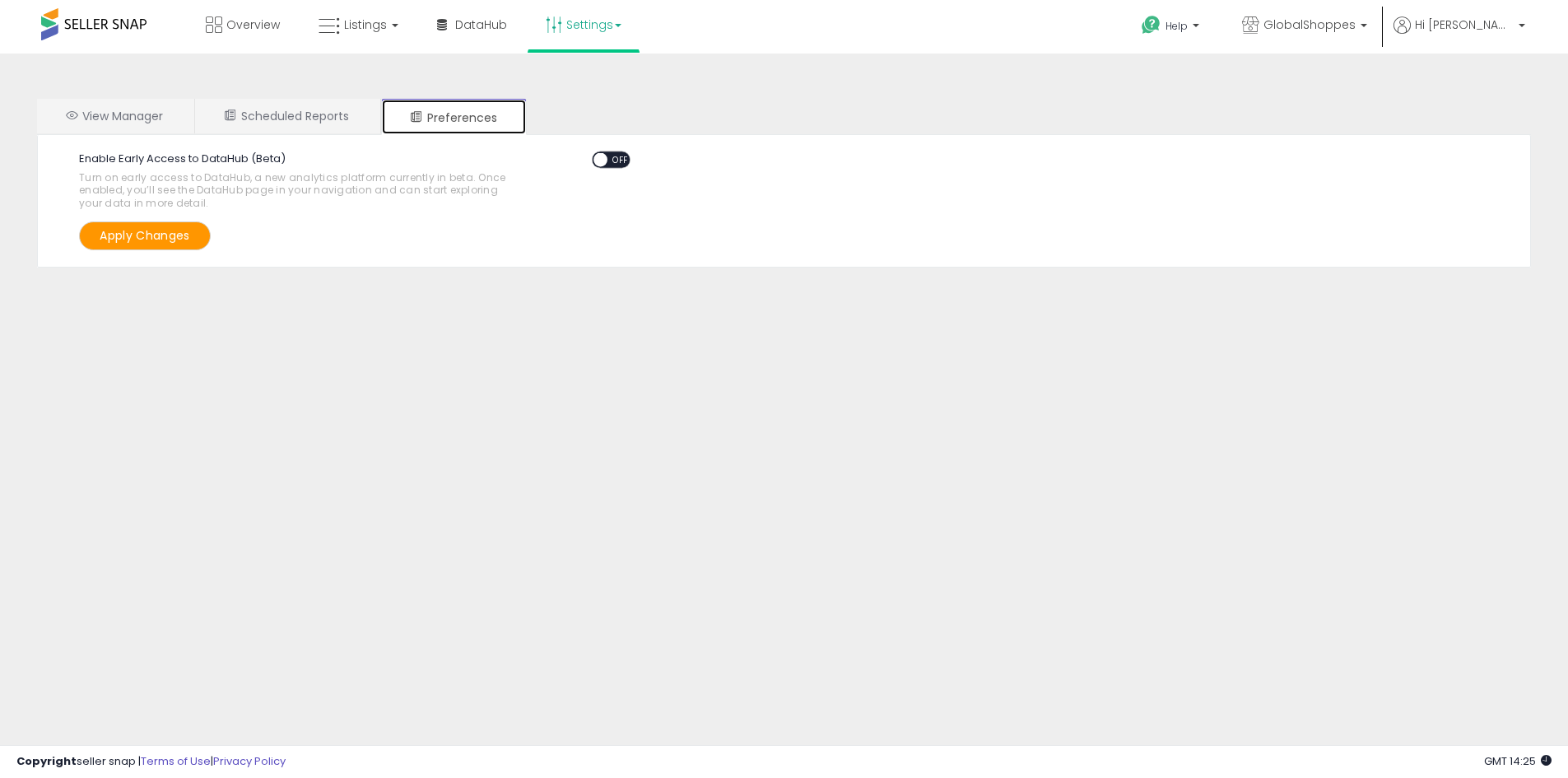
click at [603, 158] on span at bounding box center [600, 160] width 14 height 14
click at [184, 236] on button "Apply Changes" at bounding box center [145, 236] width 131 height 29
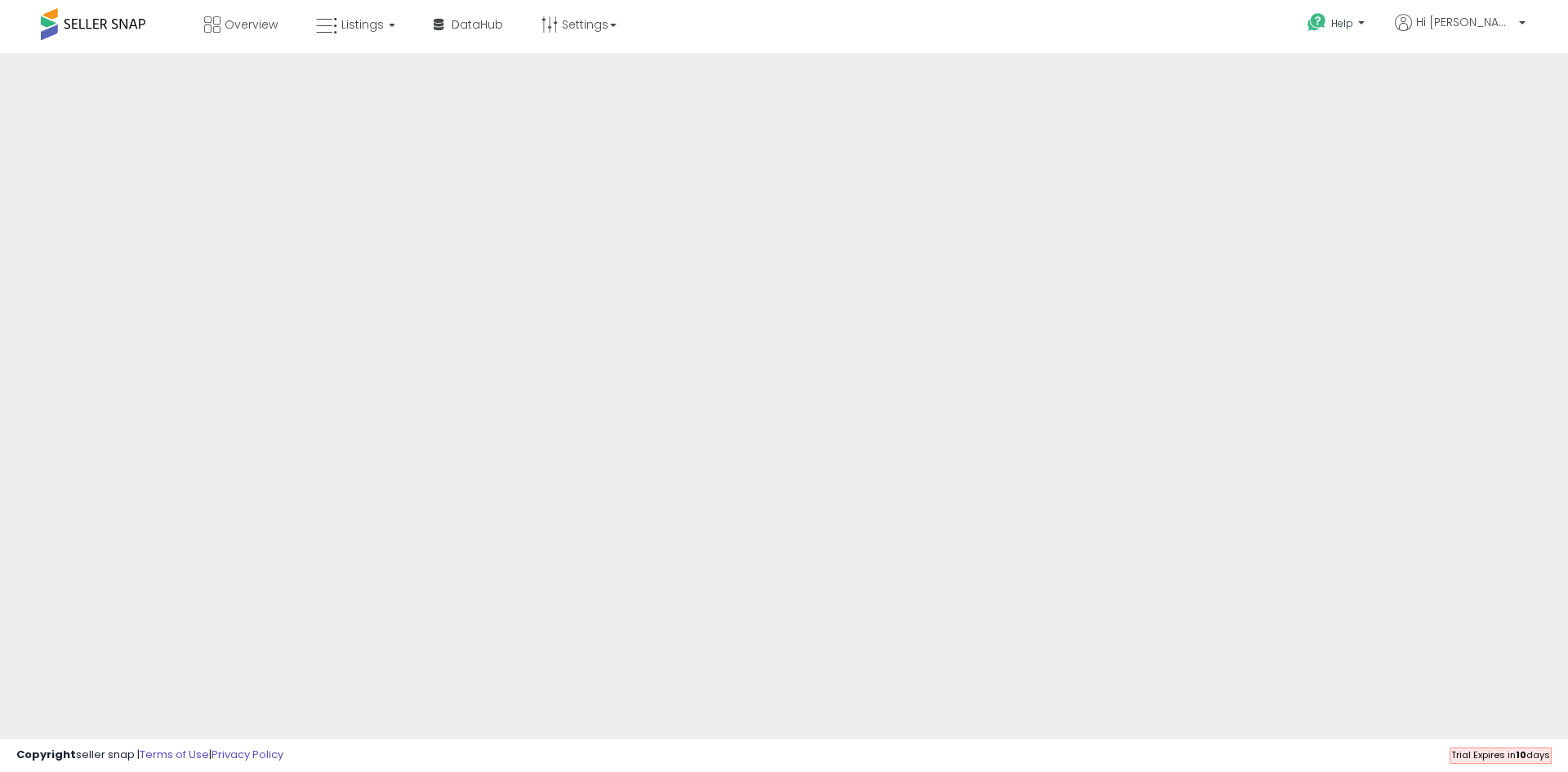
click at [308, 110] on body "Overview Listings DataHub" at bounding box center [784, 386] width 1568 height 772
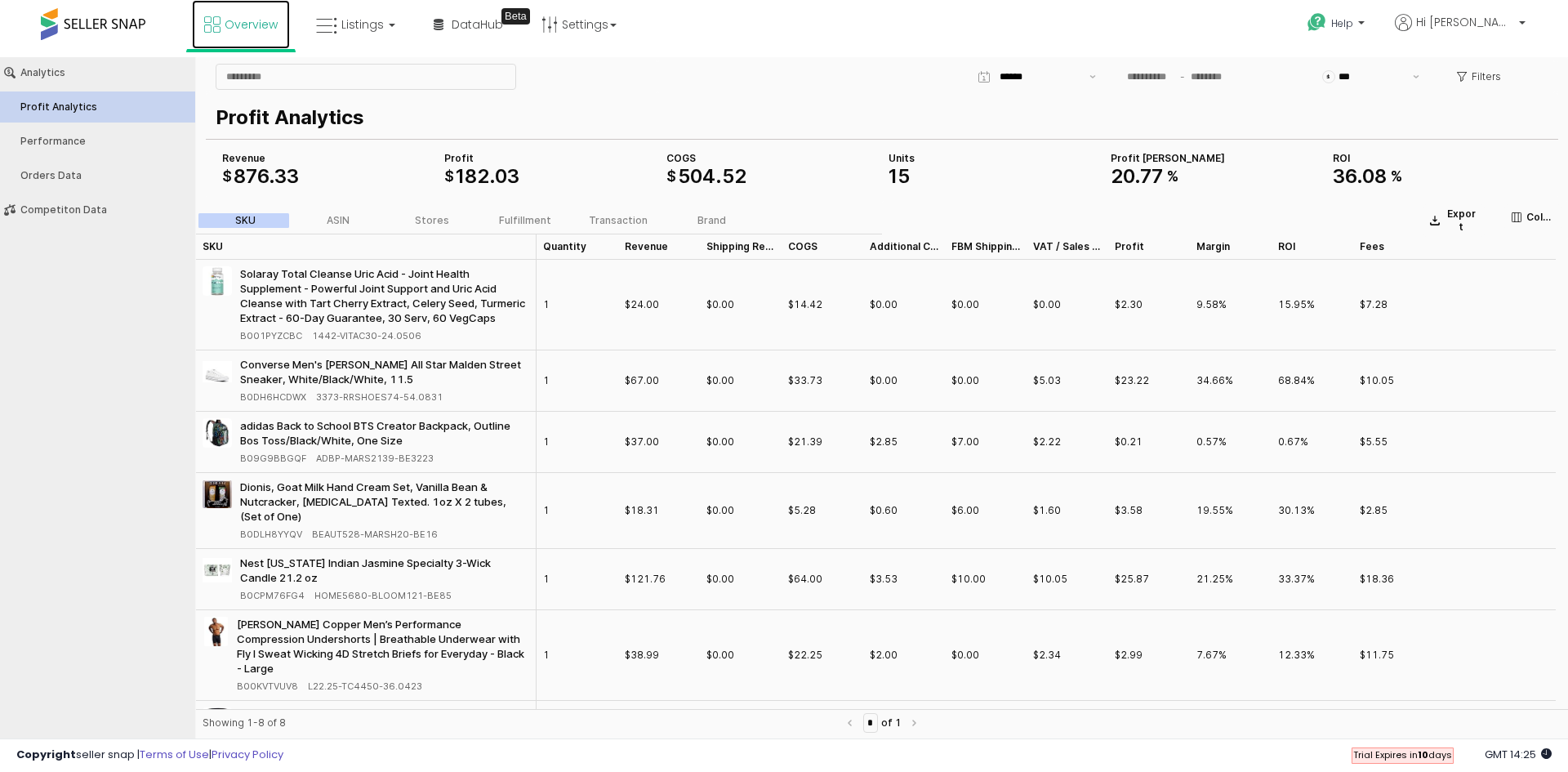
click at [243, 23] on span "Overview" at bounding box center [251, 25] width 53 height 17
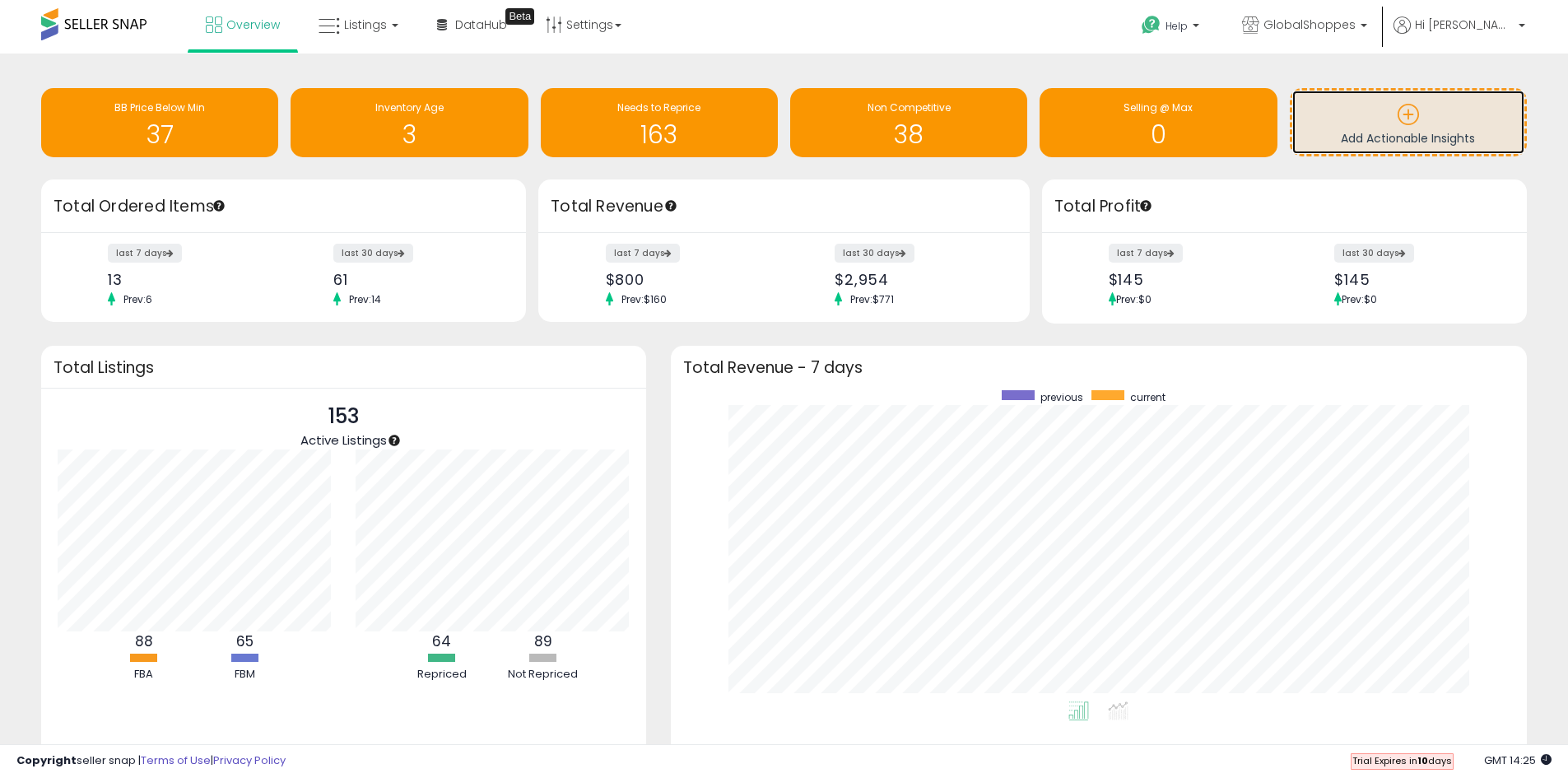
click at [1402, 109] on icon at bounding box center [1408, 114] width 23 height 23
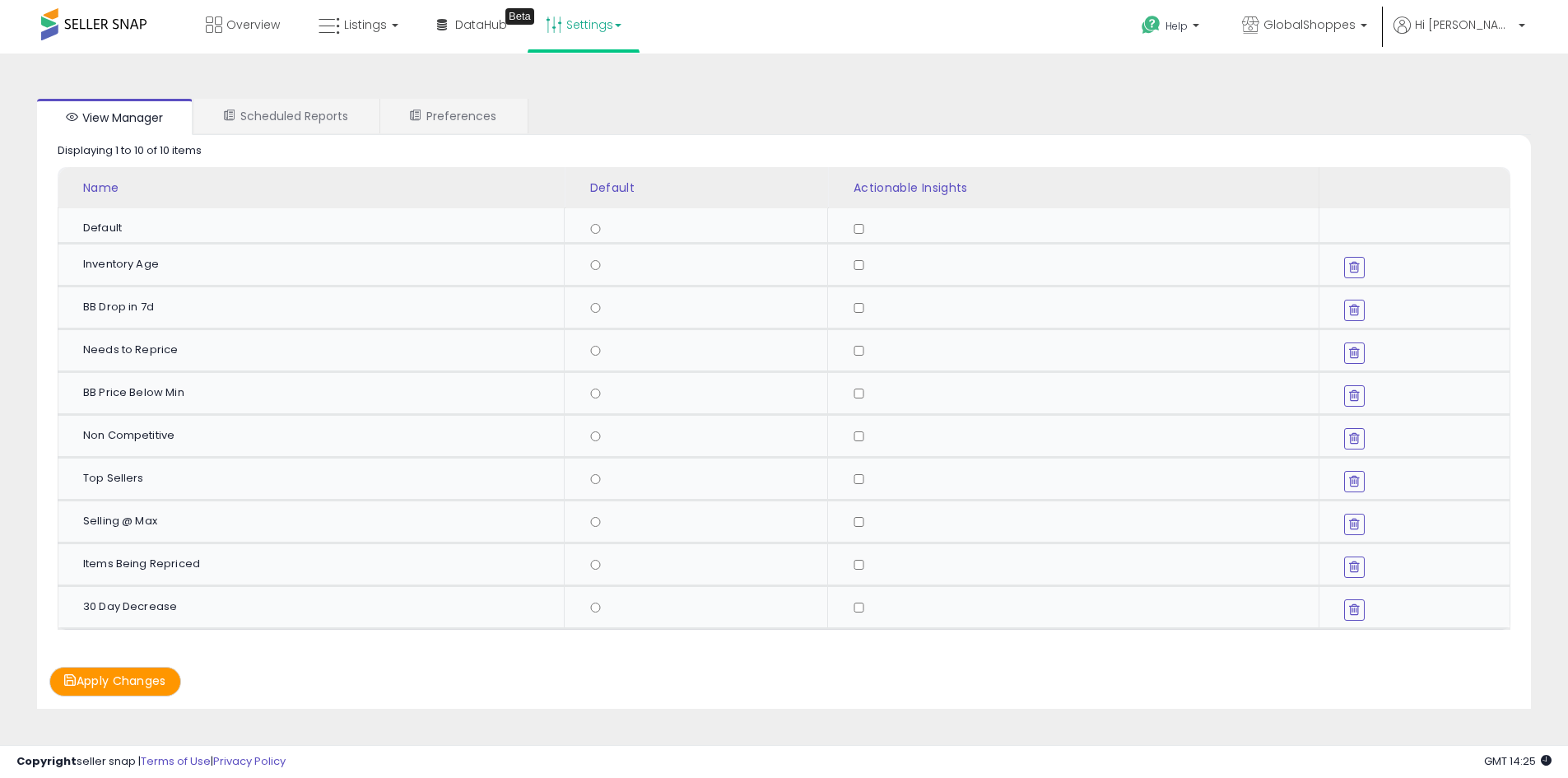
click at [116, 681] on button "Apply Changes" at bounding box center [115, 680] width 131 height 29
click at [268, 118] on link "Scheduled Reports" at bounding box center [286, 115] width 184 height 35
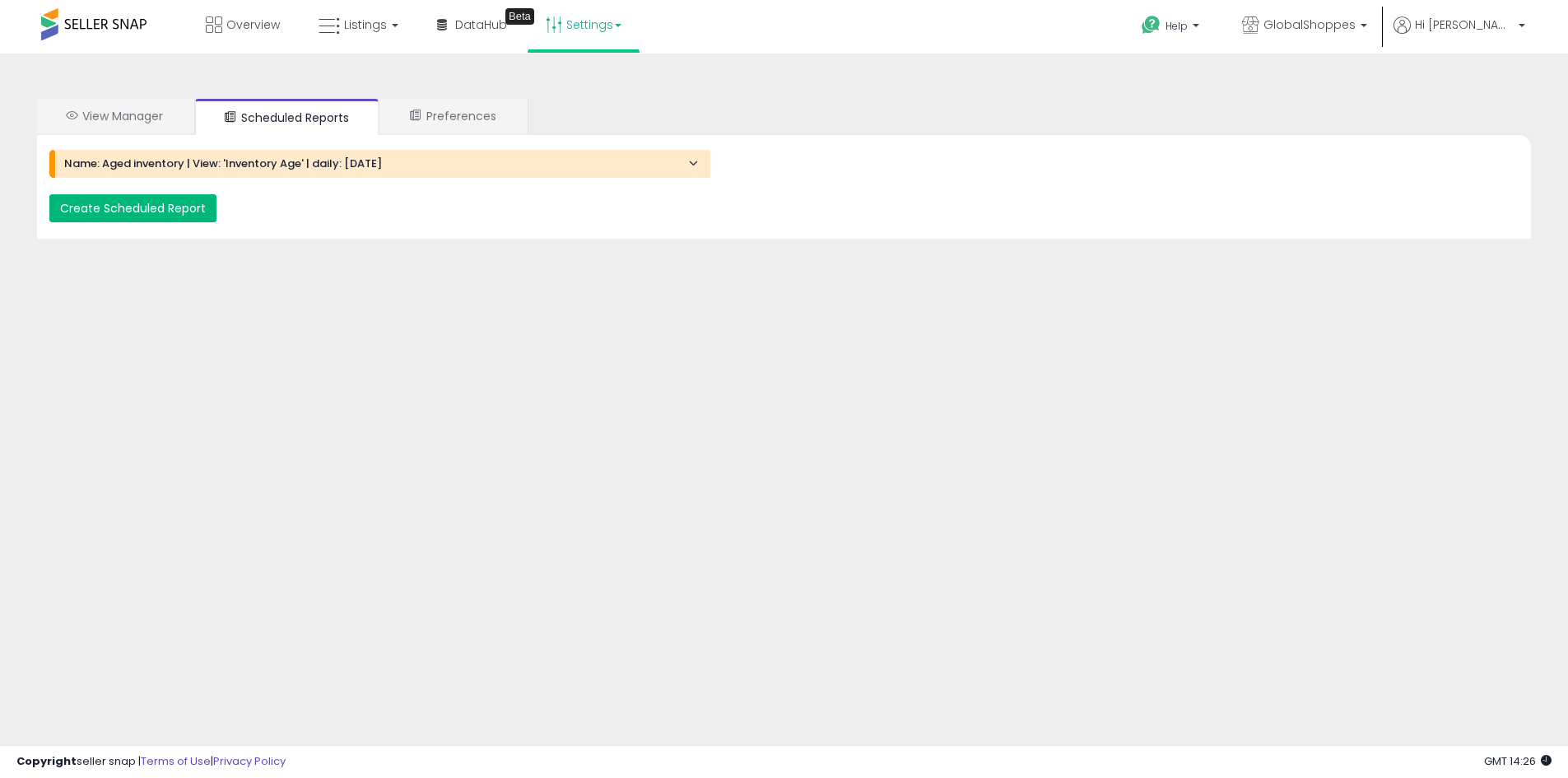
click at [166, 208] on button "Create Scheduled Report" at bounding box center [133, 208] width 167 height 28
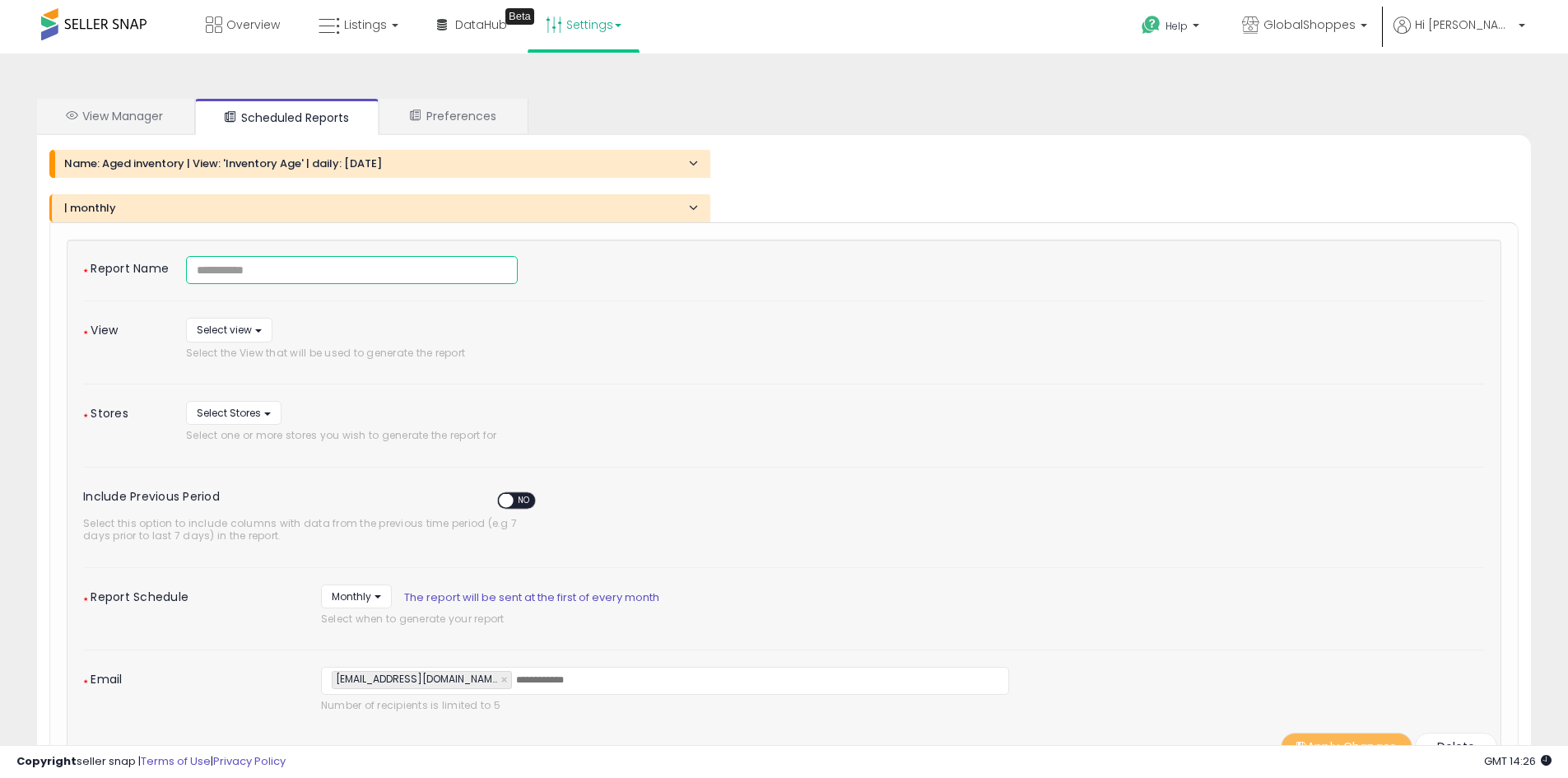
click at [271, 273] on input at bounding box center [351, 270] width 331 height 28
click at [242, 266] on input "**********" at bounding box center [351, 270] width 331 height 28
type input "**********"
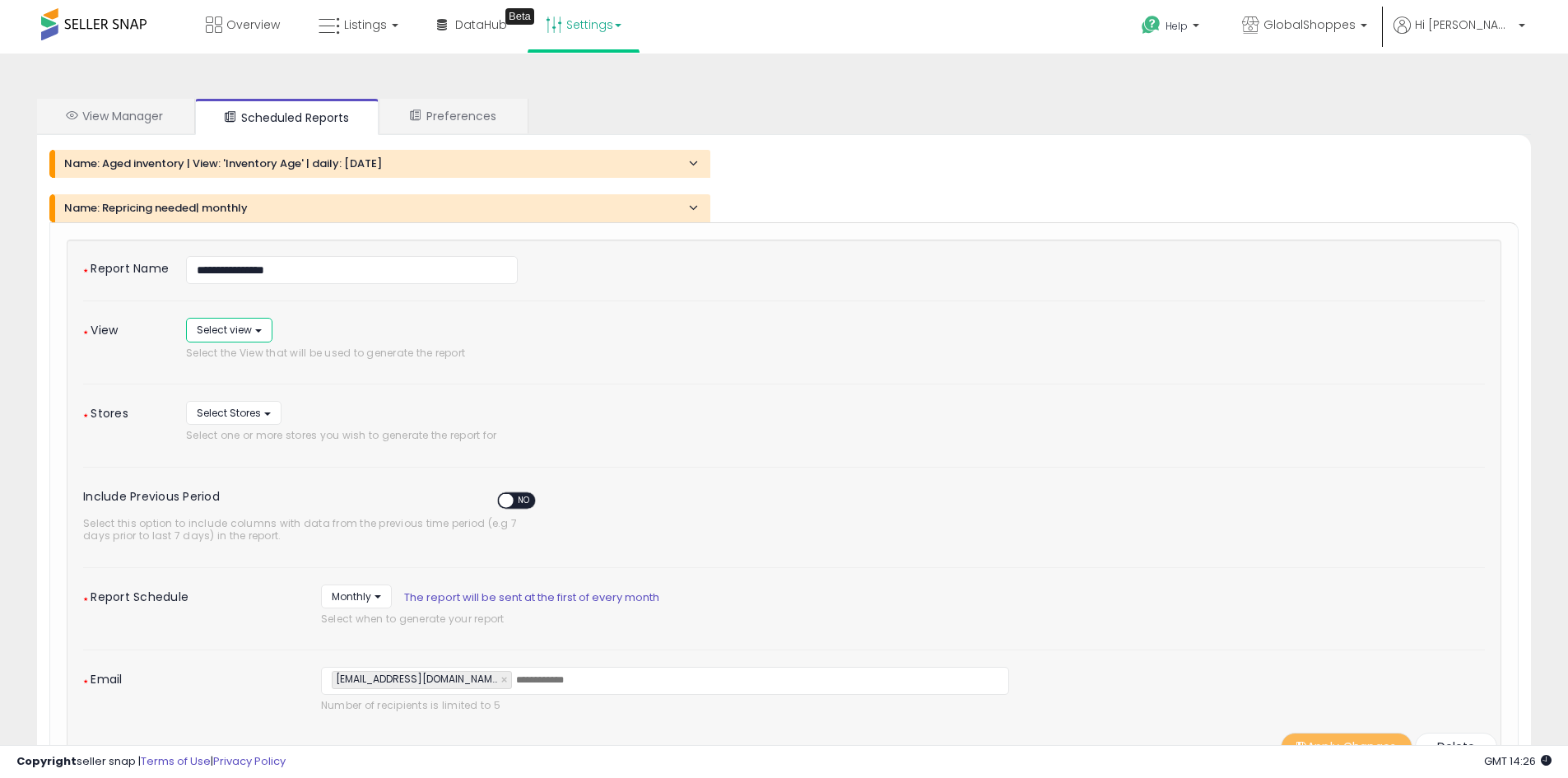
click at [264, 328] on button "Select view" at bounding box center [229, 328] width 86 height 23
click at [237, 558] on div "**********" at bounding box center [784, 510] width 1402 height 508
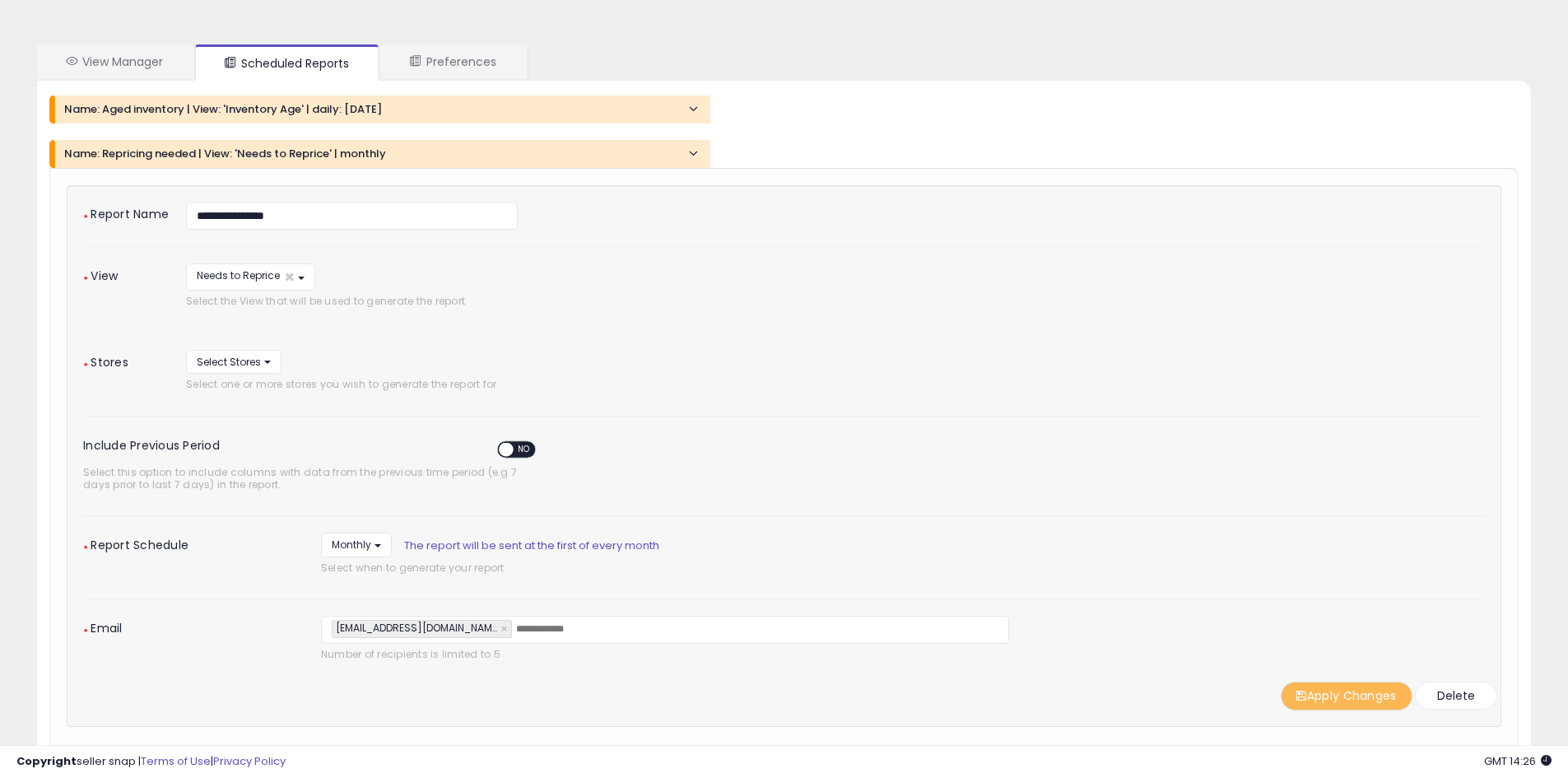
scroll to position [83, 0]
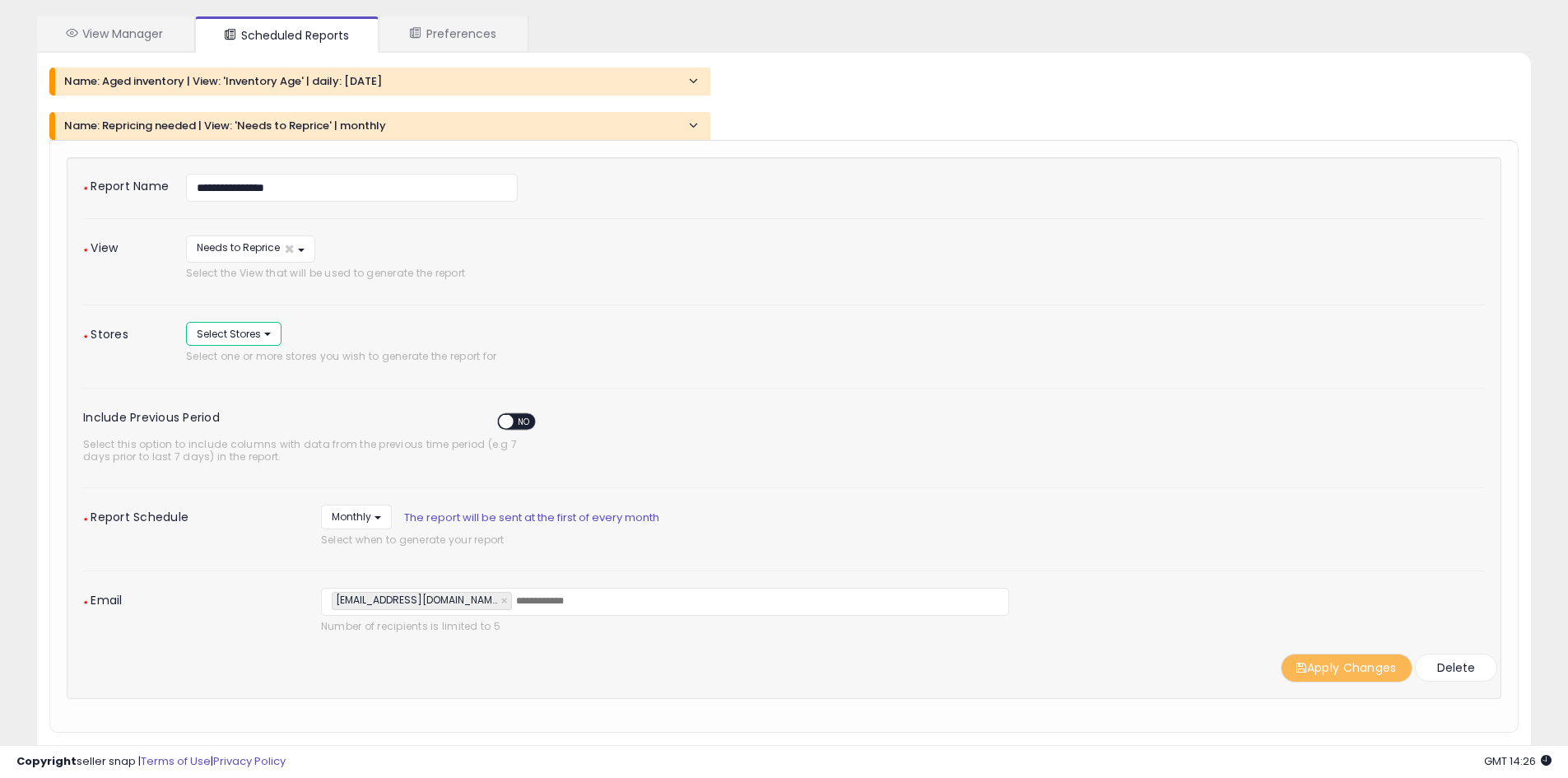
click at [271, 332] on button "Select Stores" at bounding box center [234, 333] width 96 height 23
click at [236, 397] on span "GlobalShoppes" at bounding box center [245, 400] width 78 height 14
select select "*****"
click at [228, 426] on span "GlobalShoppes" at bounding box center [245, 429] width 78 height 14
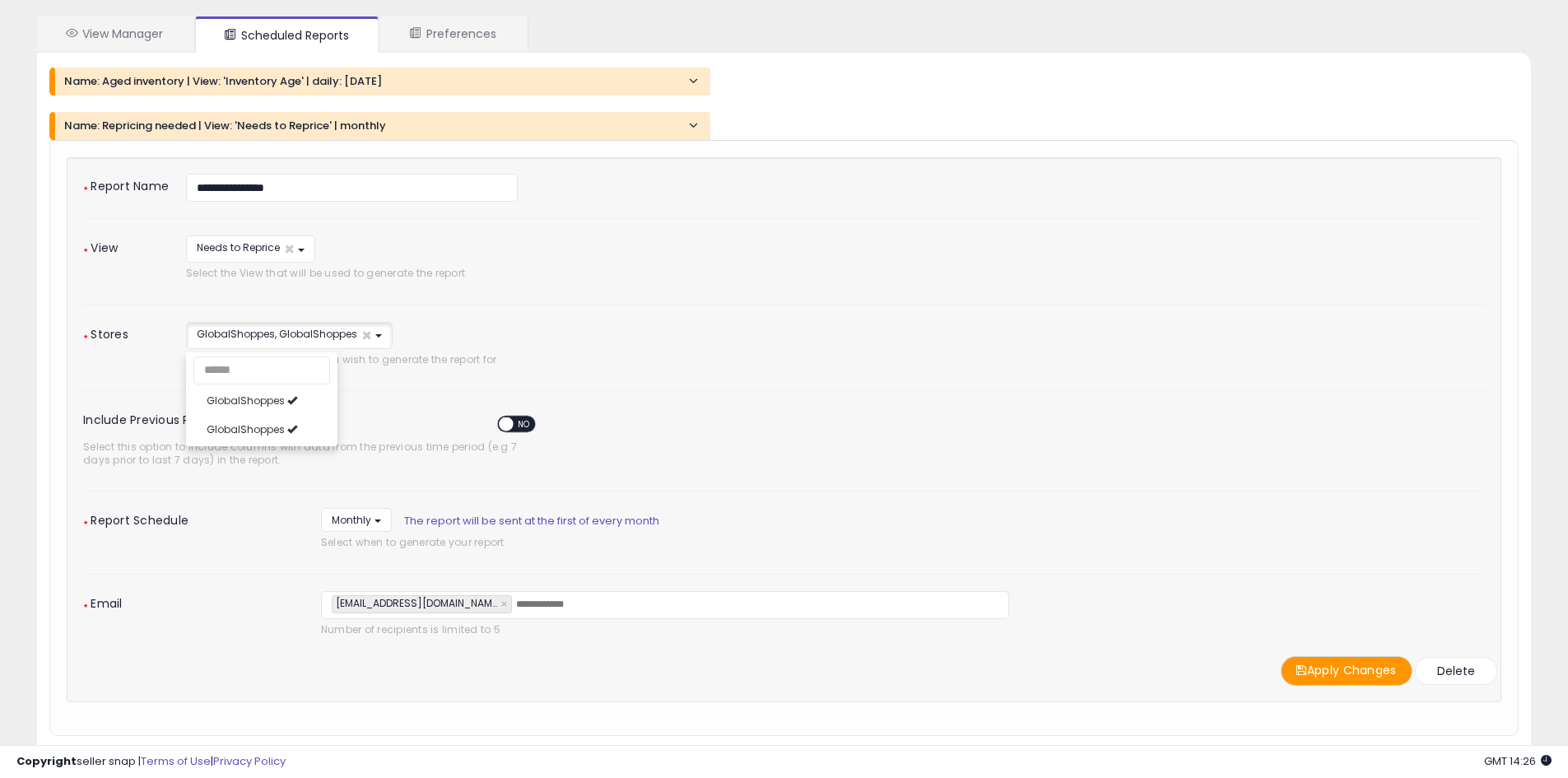
click at [710, 381] on div "**********" at bounding box center [784, 429] width 1402 height 511
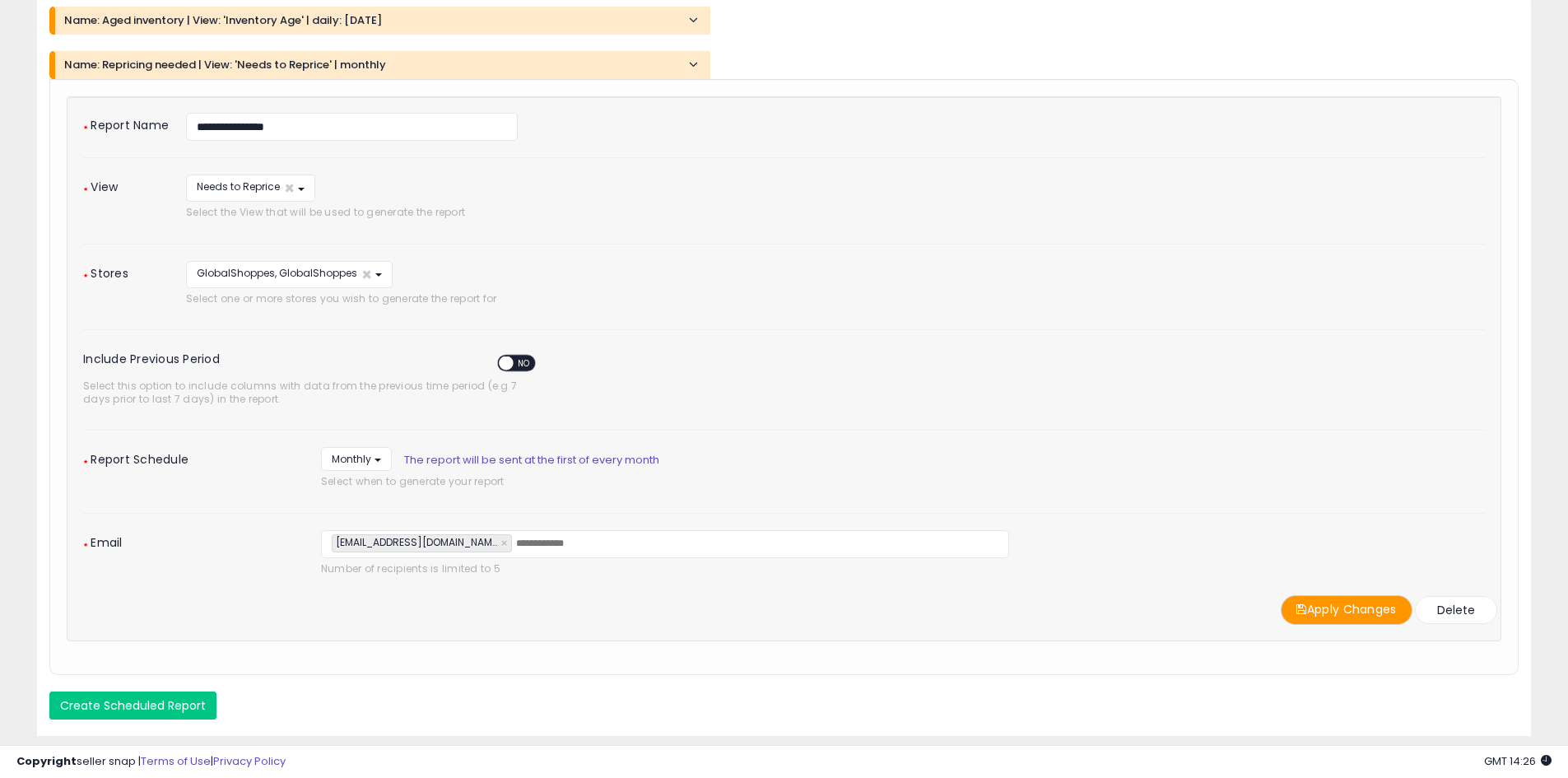
scroll to position [212, 0]
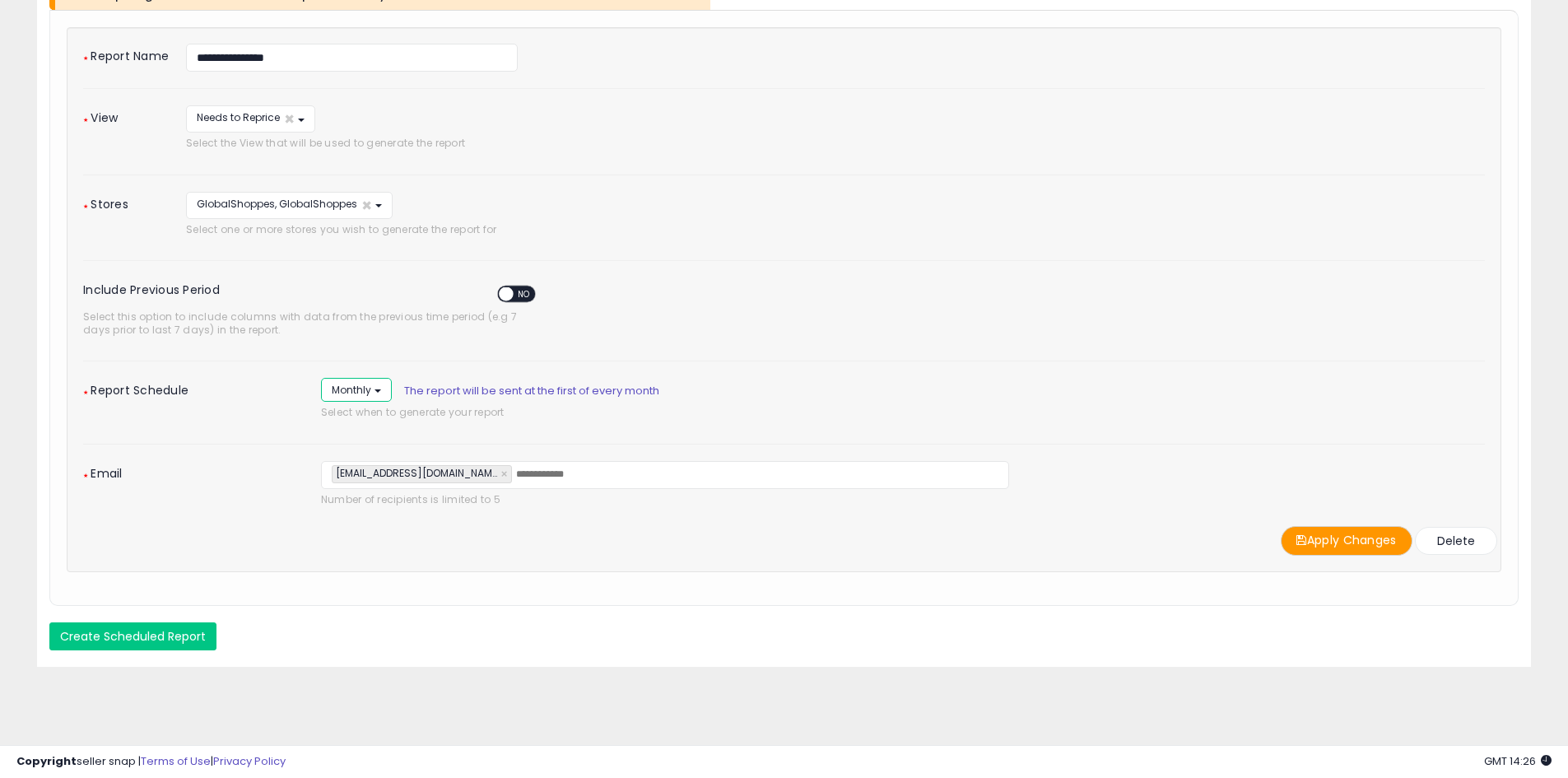
click at [377, 389] on button "Monthly" at bounding box center [356, 389] width 70 height 23
click at [368, 419] on div "Monthly ***** ******* Daily Monthly The report will be sent at the first of eve…" at bounding box center [903, 402] width 1189 height 50
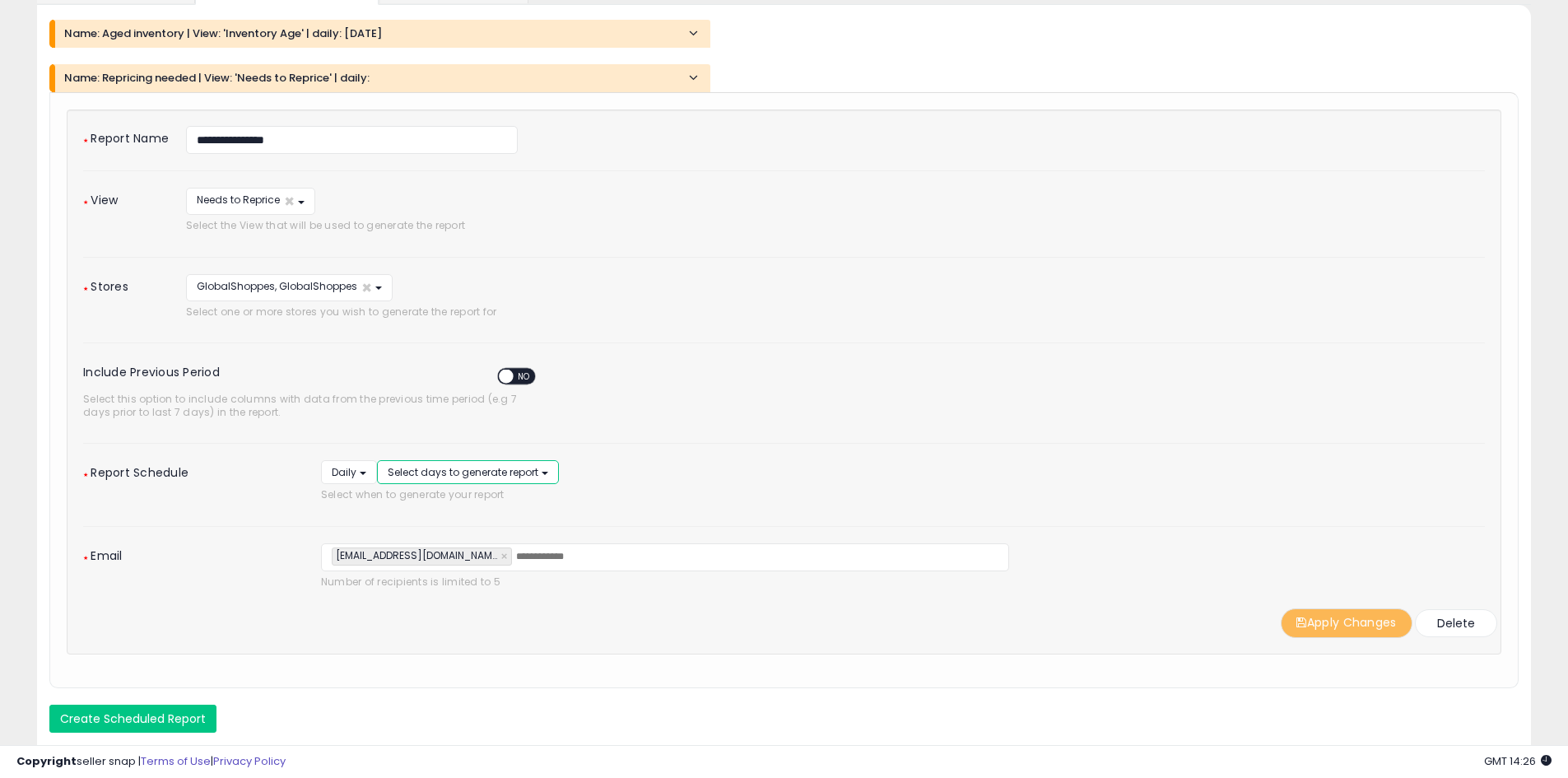
click at [543, 473] on button "Select days to generate report" at bounding box center [469, 471] width 182 height 23
click at [447, 502] on link "Monday" at bounding box center [443, 503] width 124 height 25
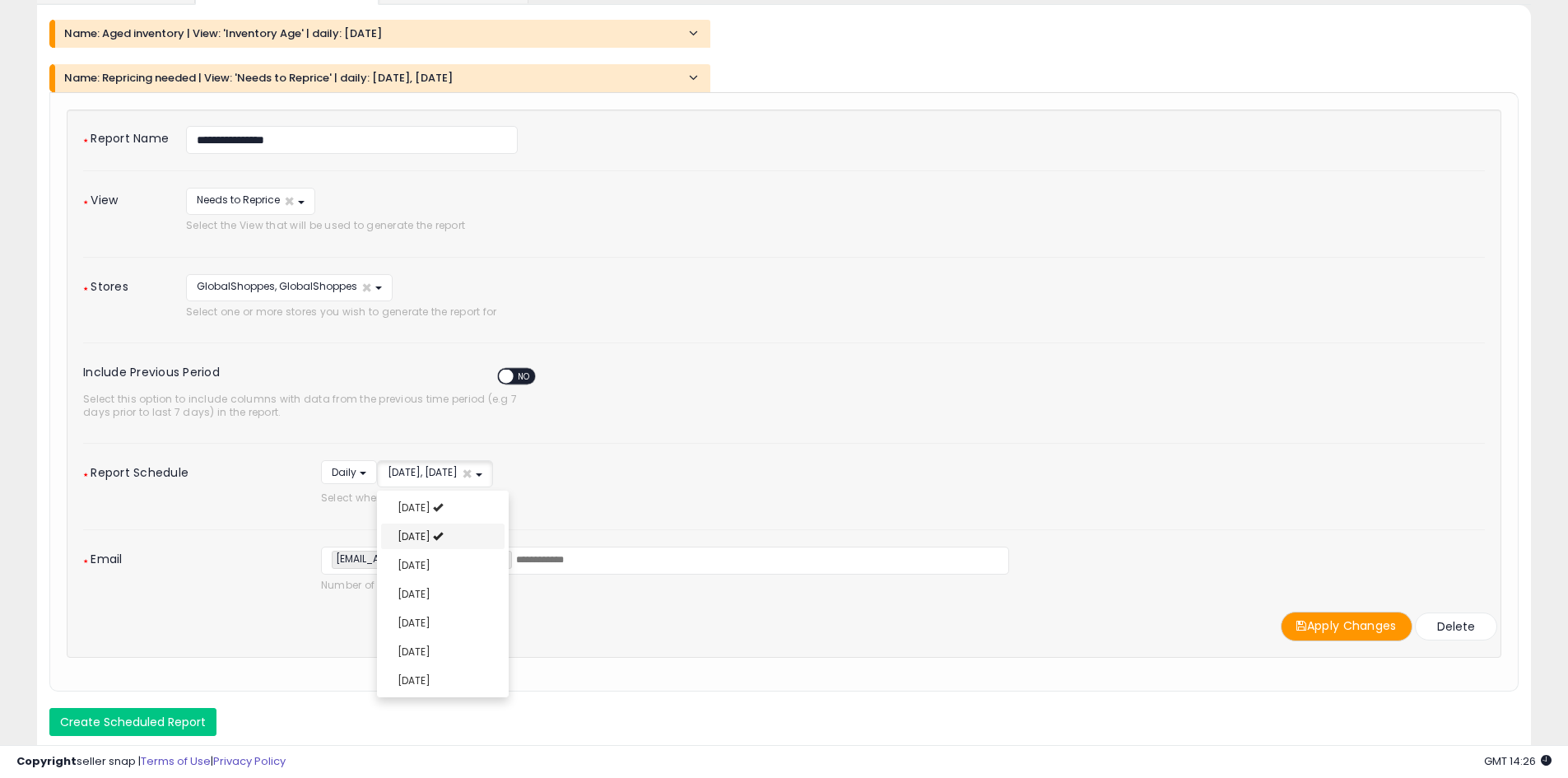
click at [443, 531] on link "Tuesday" at bounding box center [443, 536] width 124 height 25
click at [431, 562] on span "Wednesday" at bounding box center [413, 564] width 33 height 14
click at [431, 590] on span "Thursday" at bounding box center [413, 593] width 33 height 14
click at [432, 618] on link "Friday" at bounding box center [443, 622] width 124 height 25
click at [431, 651] on span "Saturday" at bounding box center [413, 651] width 33 height 14
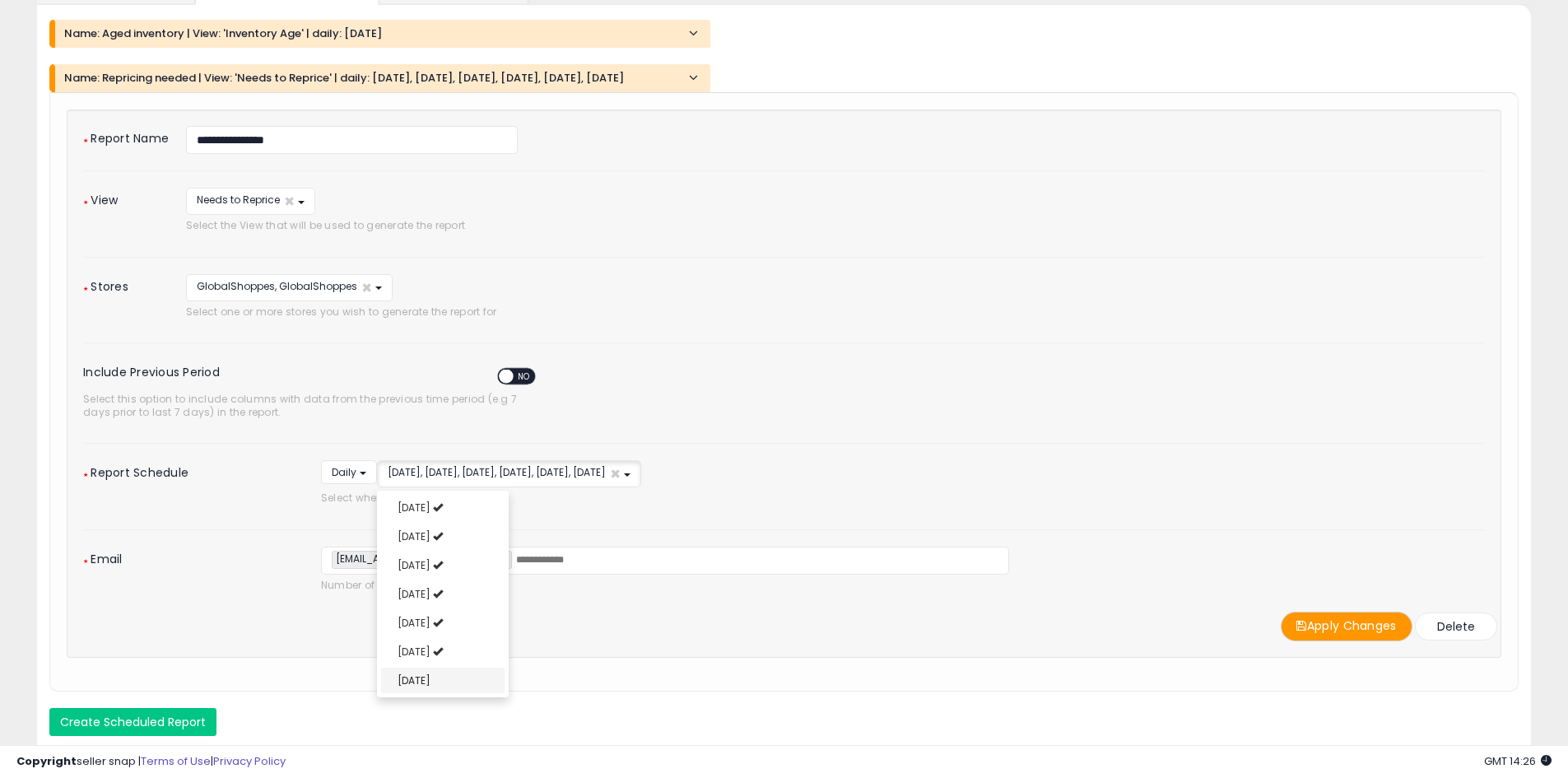
select select "******"
click at [435, 680] on link "Sunday" at bounding box center [443, 679] width 124 height 25
click at [1338, 633] on button "Apply Changes" at bounding box center [1346, 625] width 131 height 29
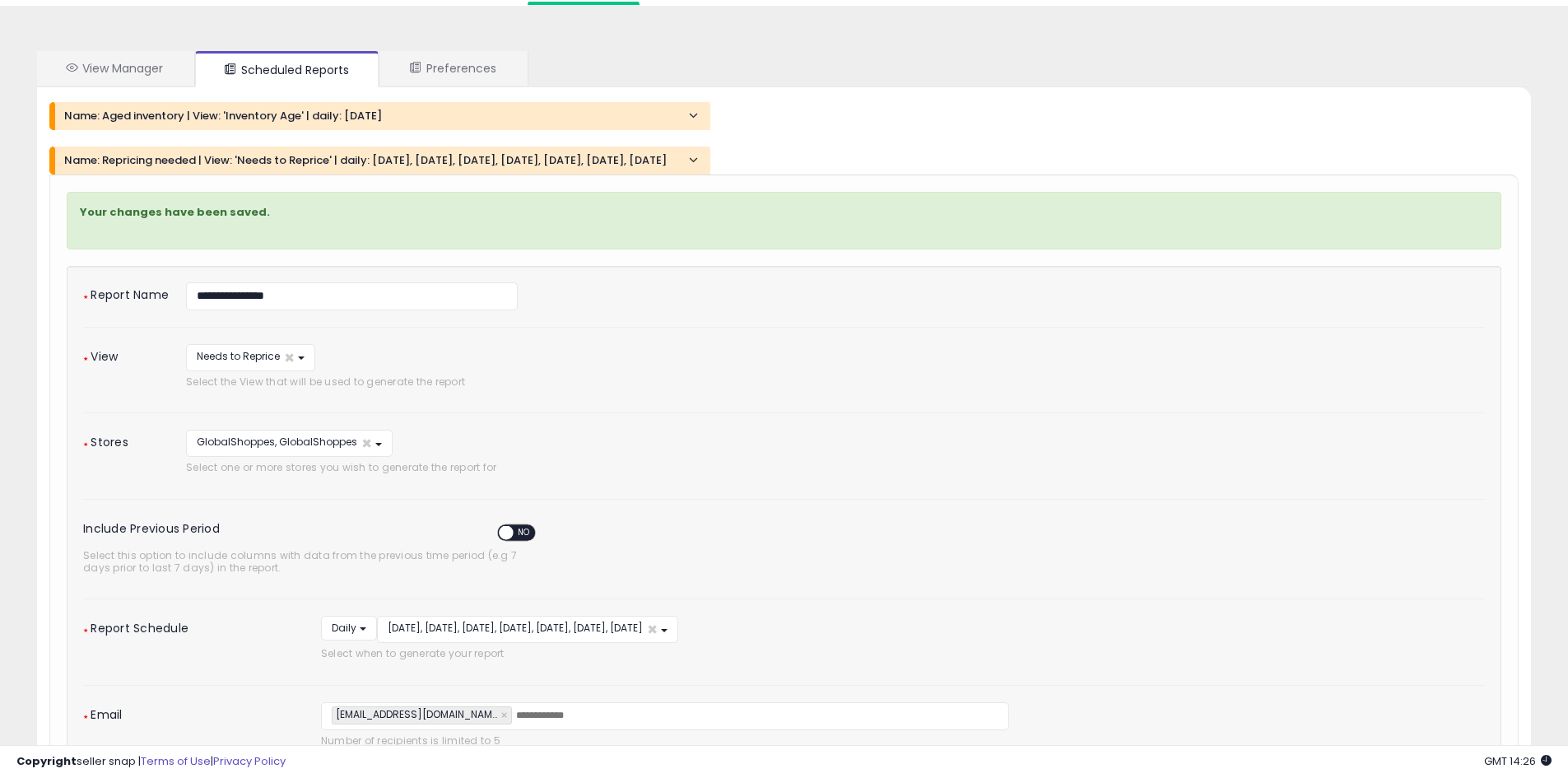
scroll to position [0, 0]
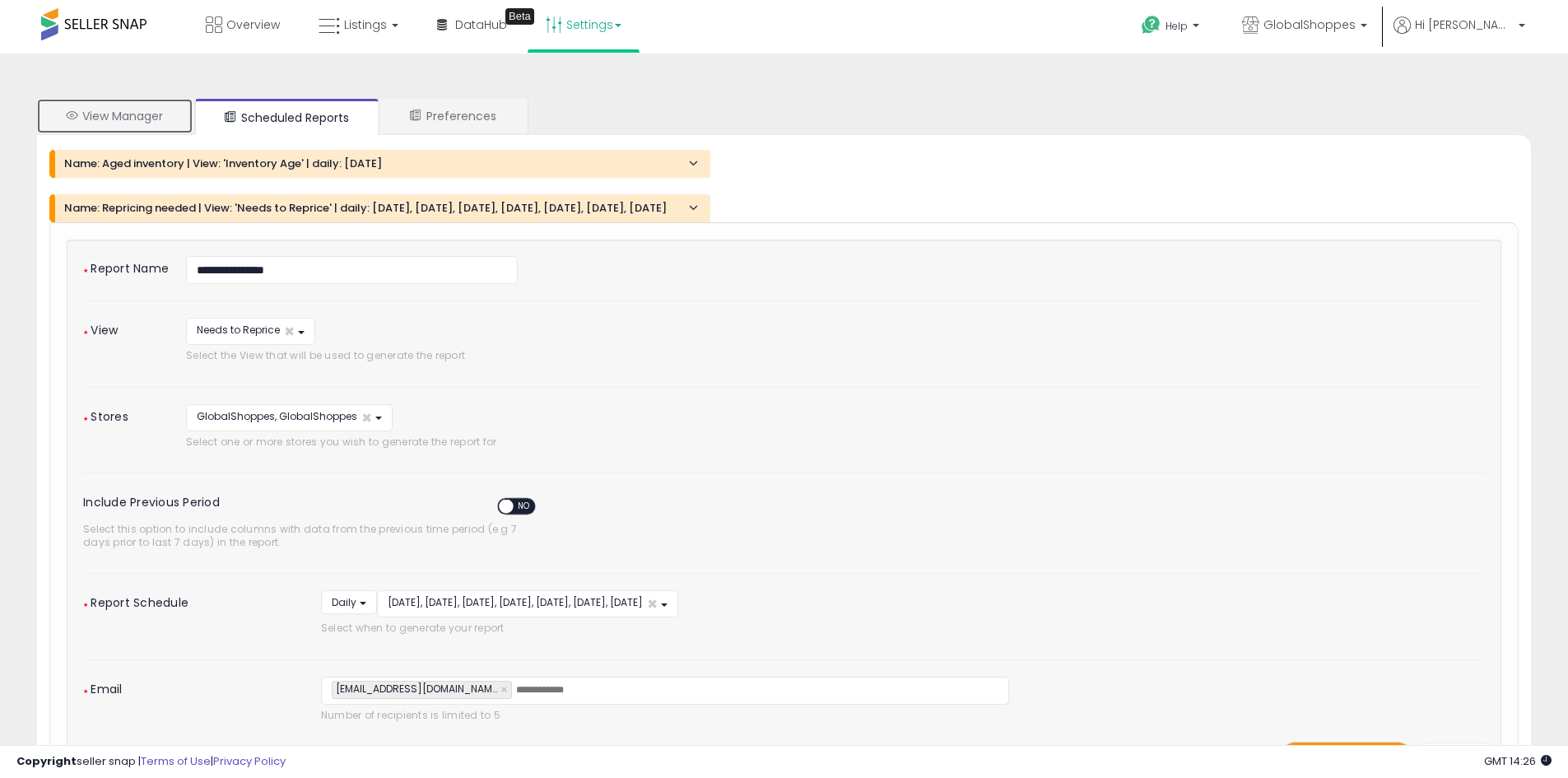
click at [121, 114] on link "View Manager" at bounding box center [115, 115] width 156 height 35
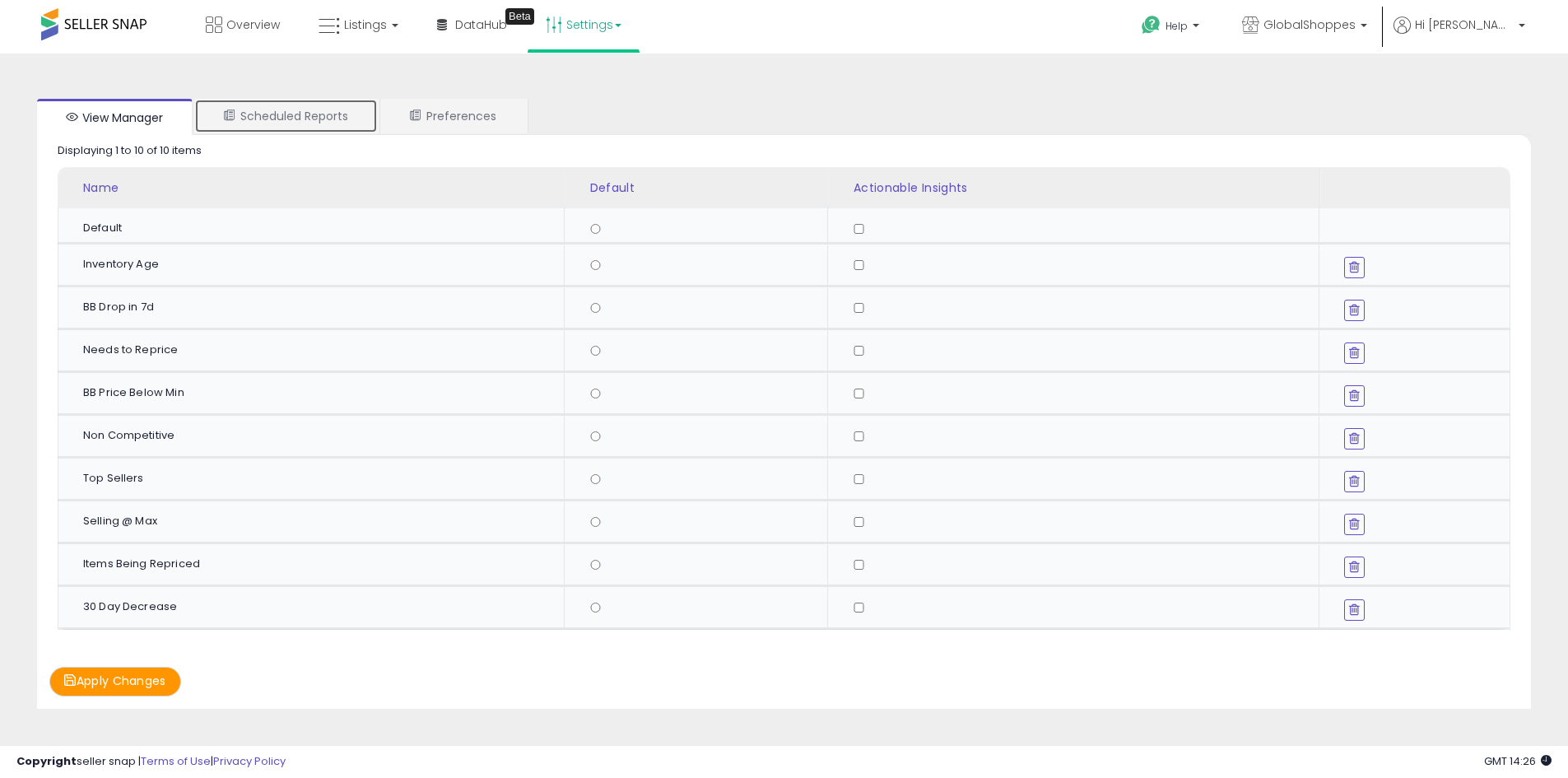
click at [317, 117] on link "Scheduled Reports" at bounding box center [286, 115] width 184 height 35
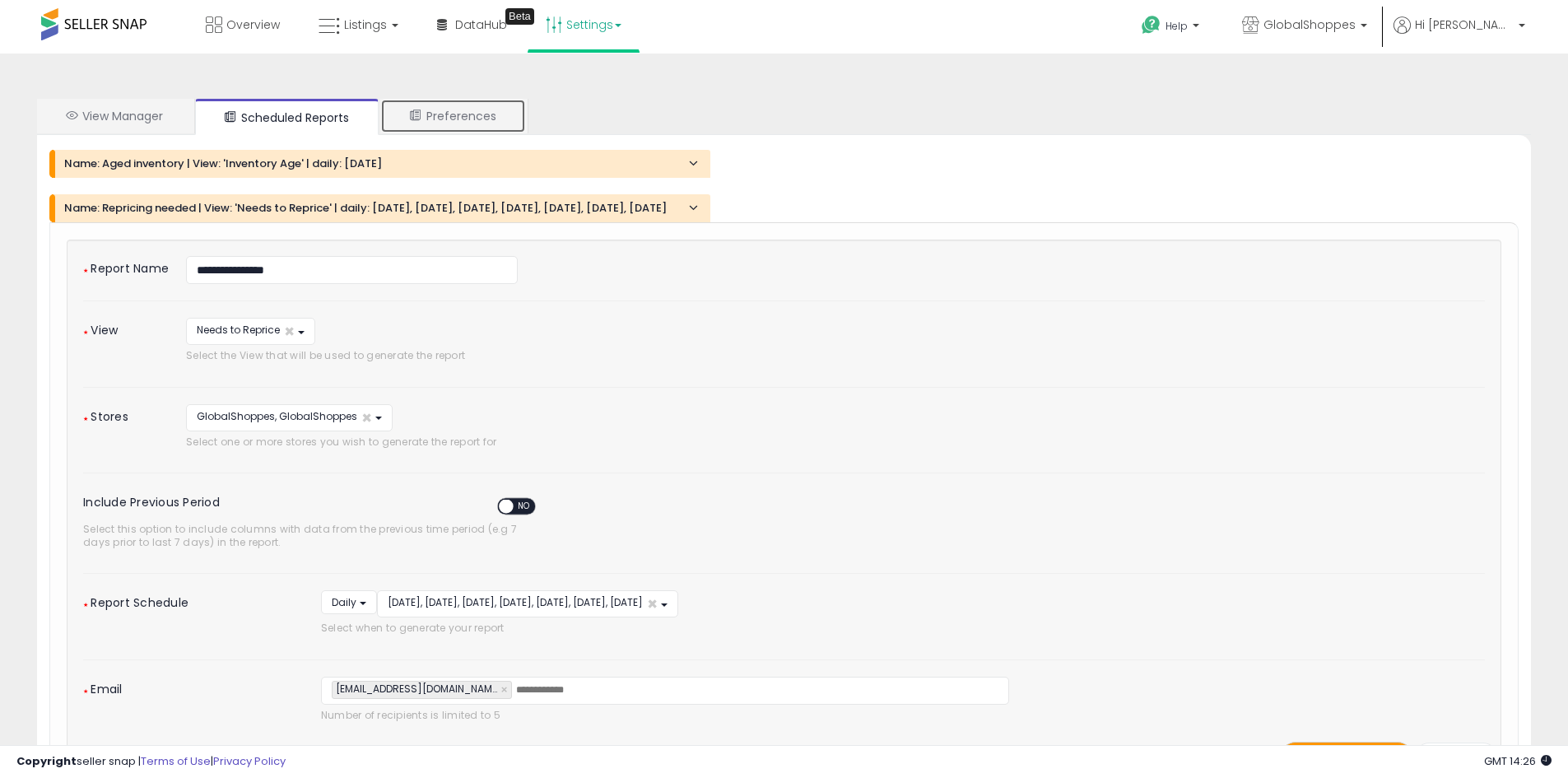
click at [462, 111] on link "Preferences" at bounding box center [453, 115] width 146 height 35
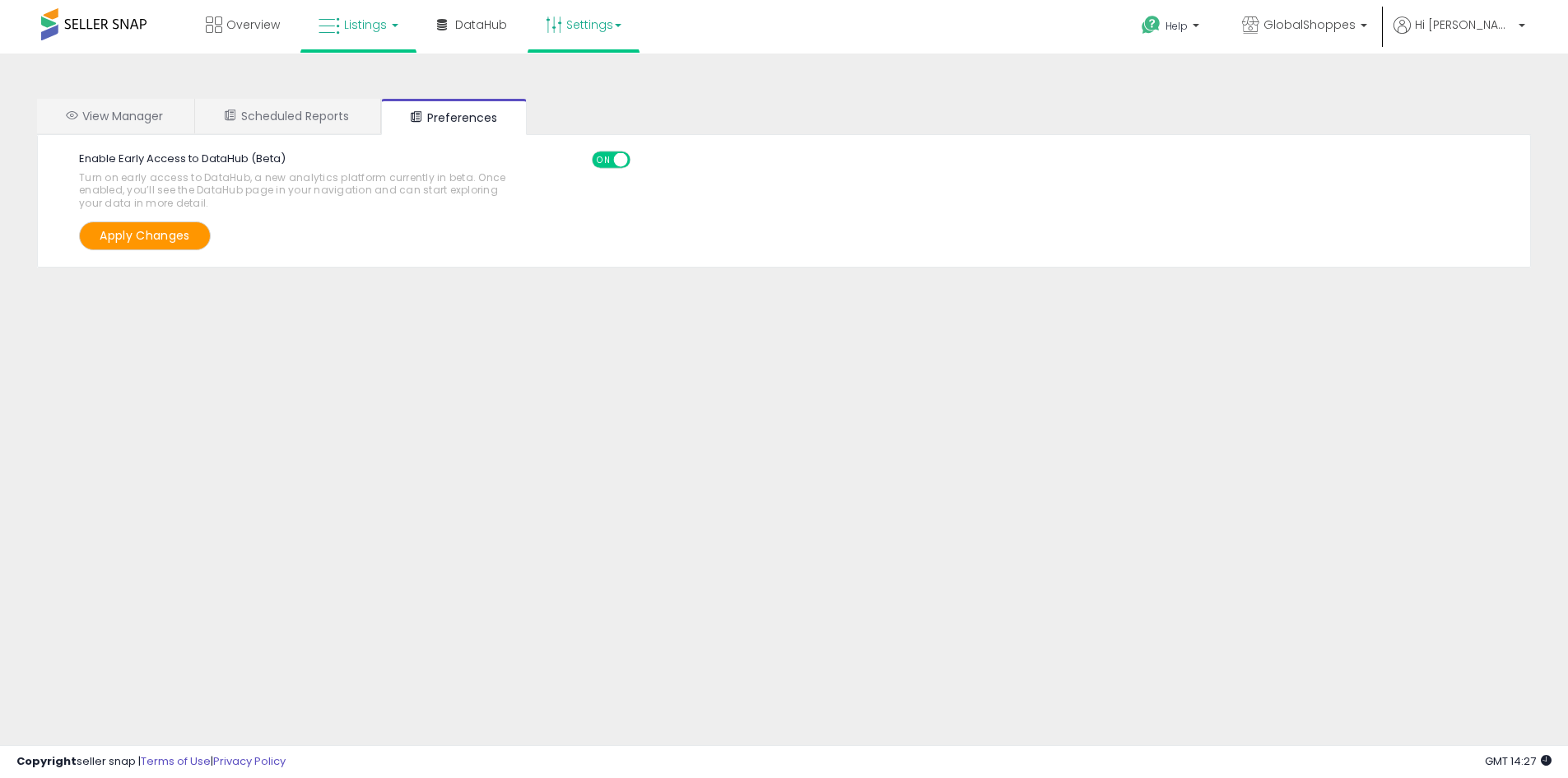
click at [369, 23] on span "Listings" at bounding box center [365, 25] width 43 height 17
click at [364, 129] on li at bounding box center [370, 147] width 138 height 61
click at [379, 23] on span "Listings" at bounding box center [365, 25] width 43 height 17
click at [355, 148] on icon at bounding box center [374, 144] width 86 height 24
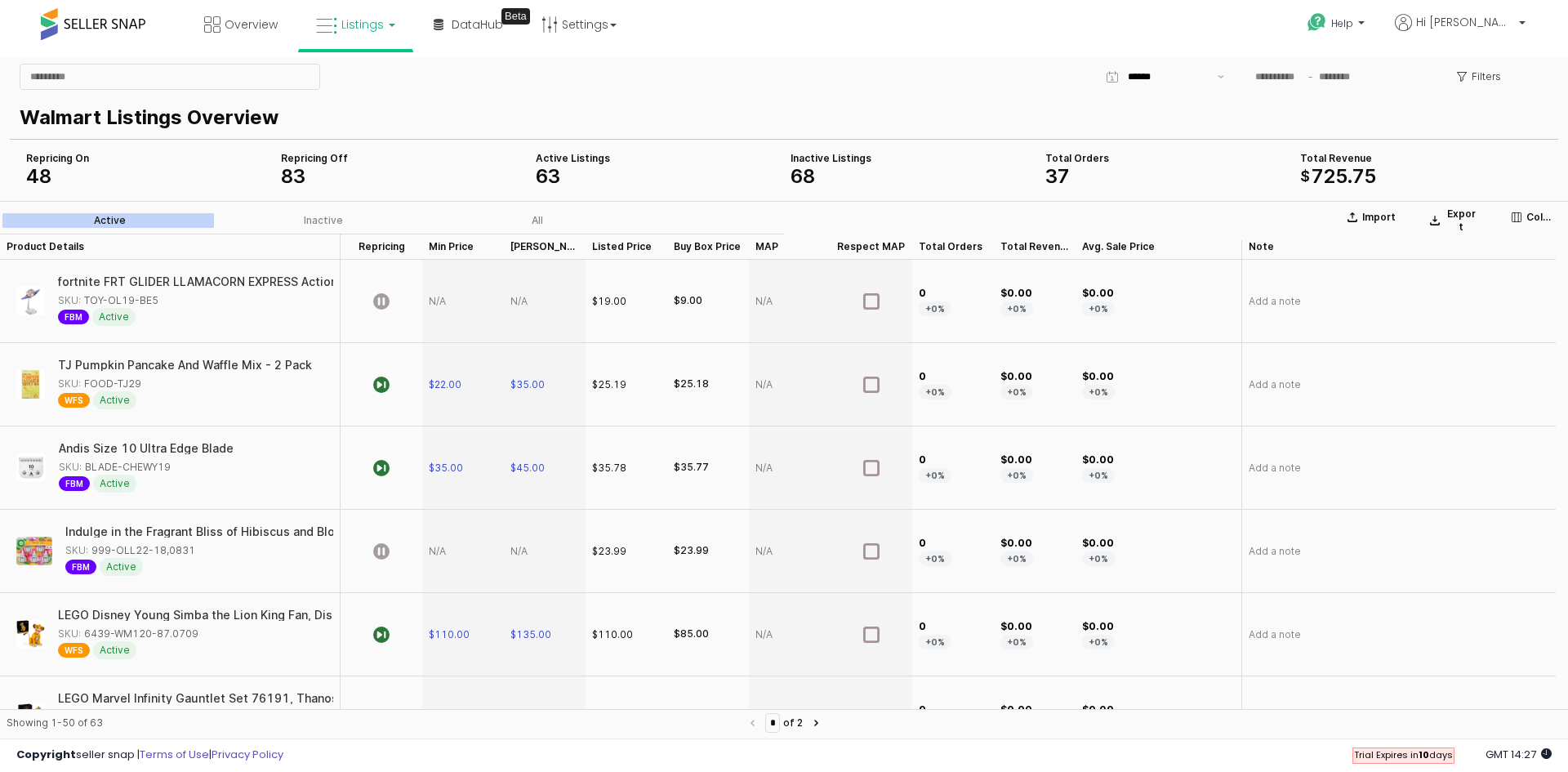
click at [443, 550] on div "App Frame" at bounding box center [463, 550] width 82 height 83
click at [371, 25] on span "Listings" at bounding box center [362, 25] width 43 height 17
click at [375, 83] on icon at bounding box center [368, 80] width 71 height 21
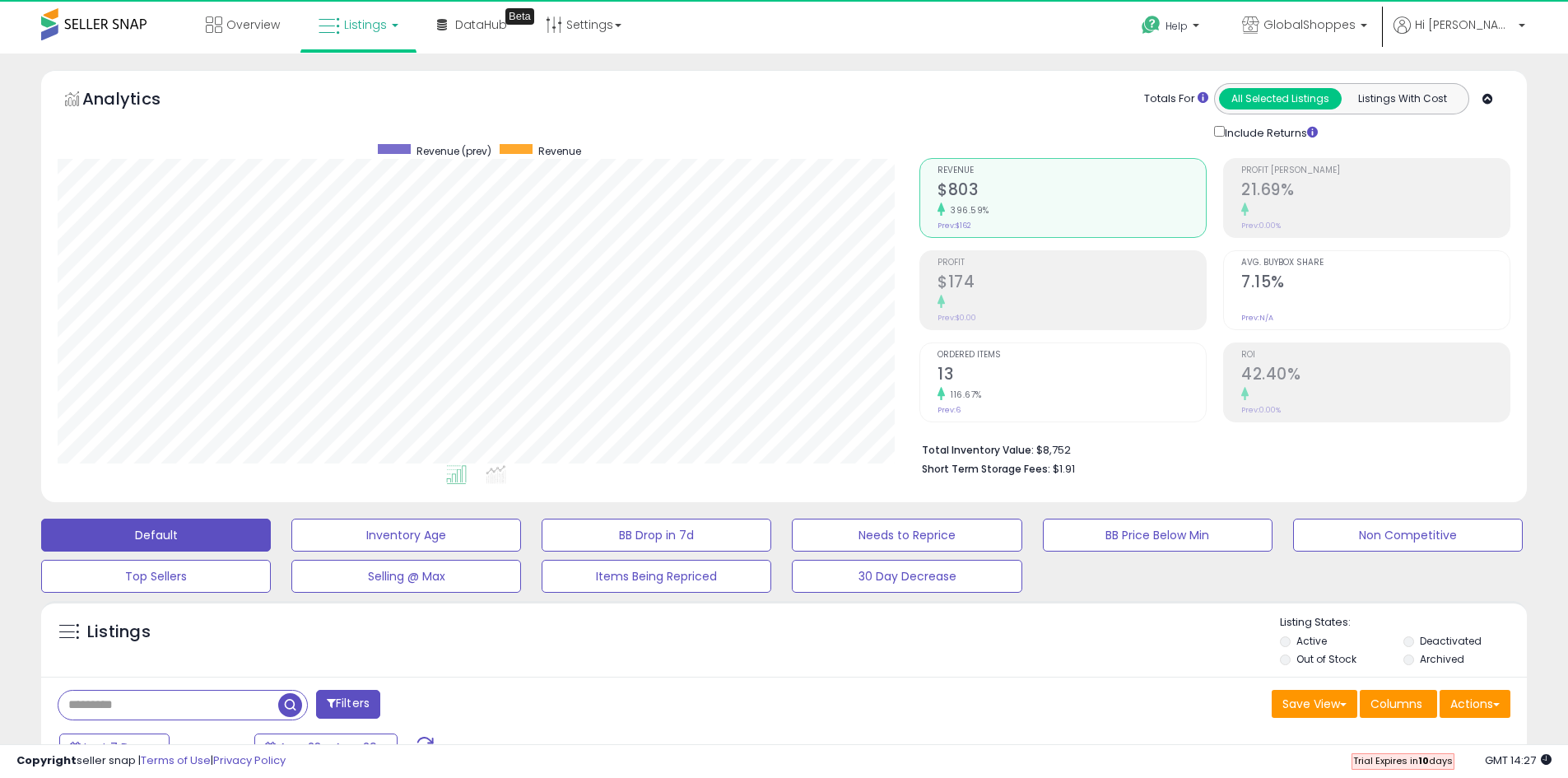
scroll to position [337, 862]
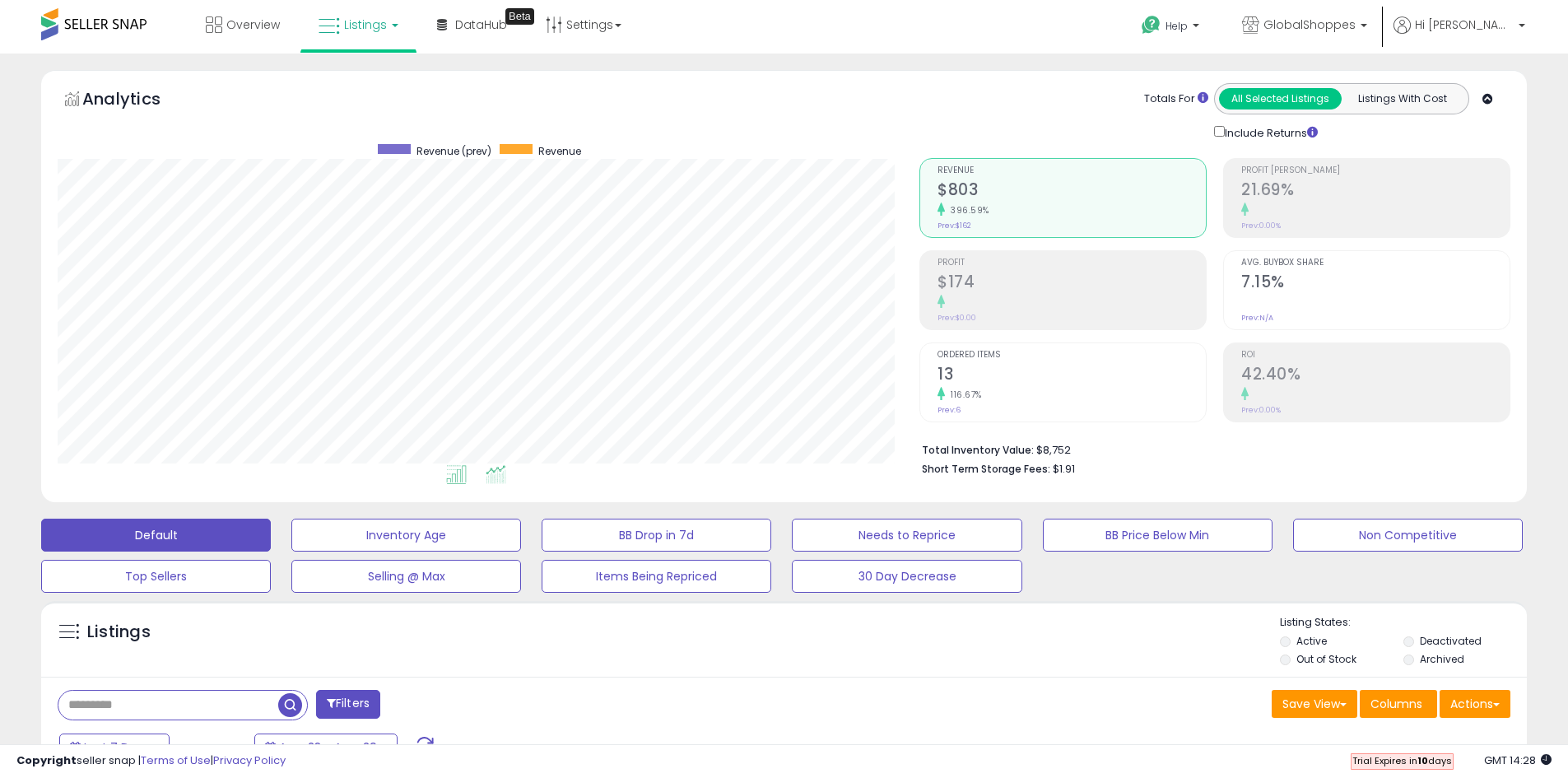
click at [496, 475] on icon at bounding box center [496, 474] width 21 height 19
click at [458, 478] on icon at bounding box center [456, 474] width 21 height 19
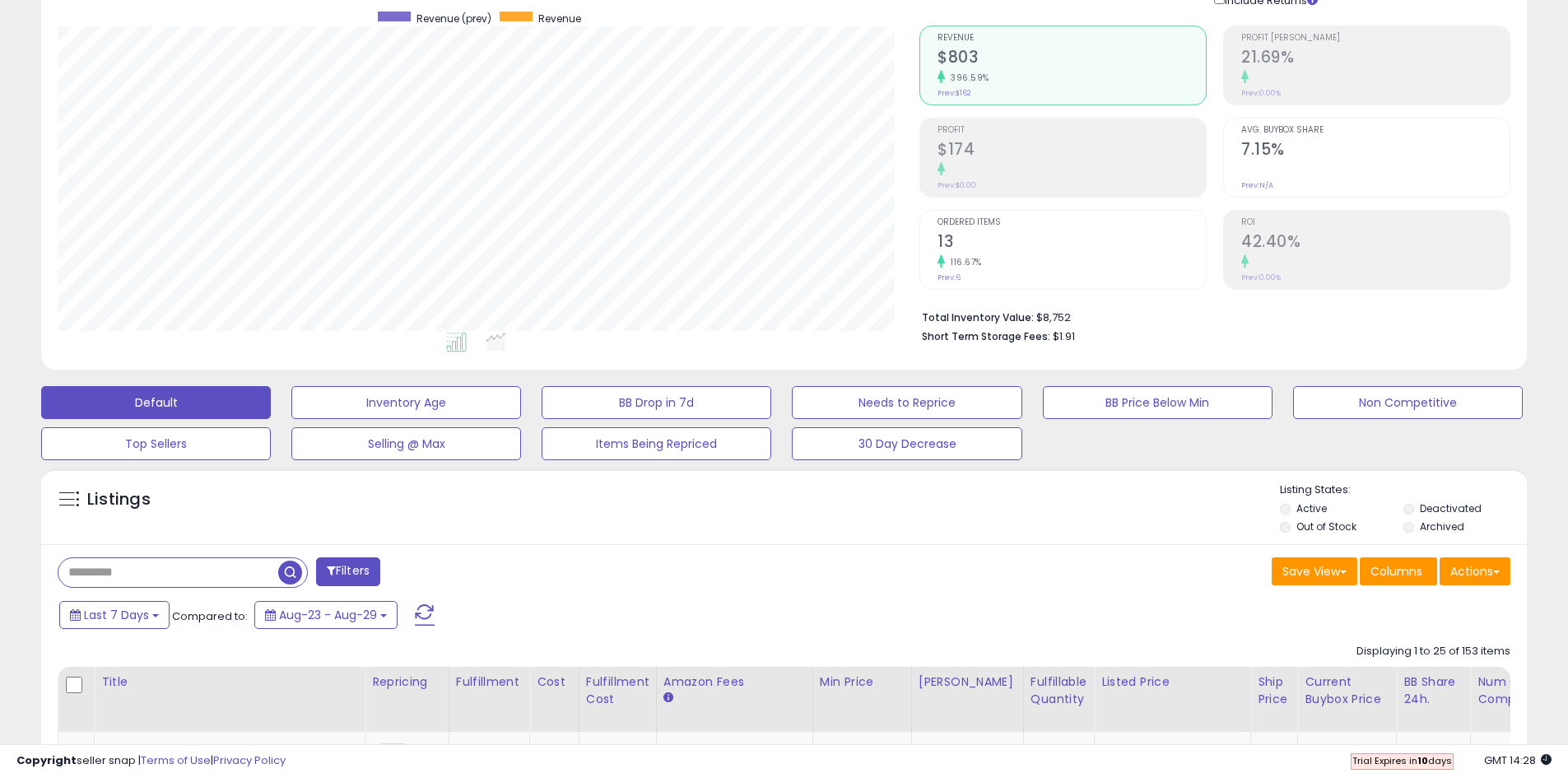
scroll to position [0, 0]
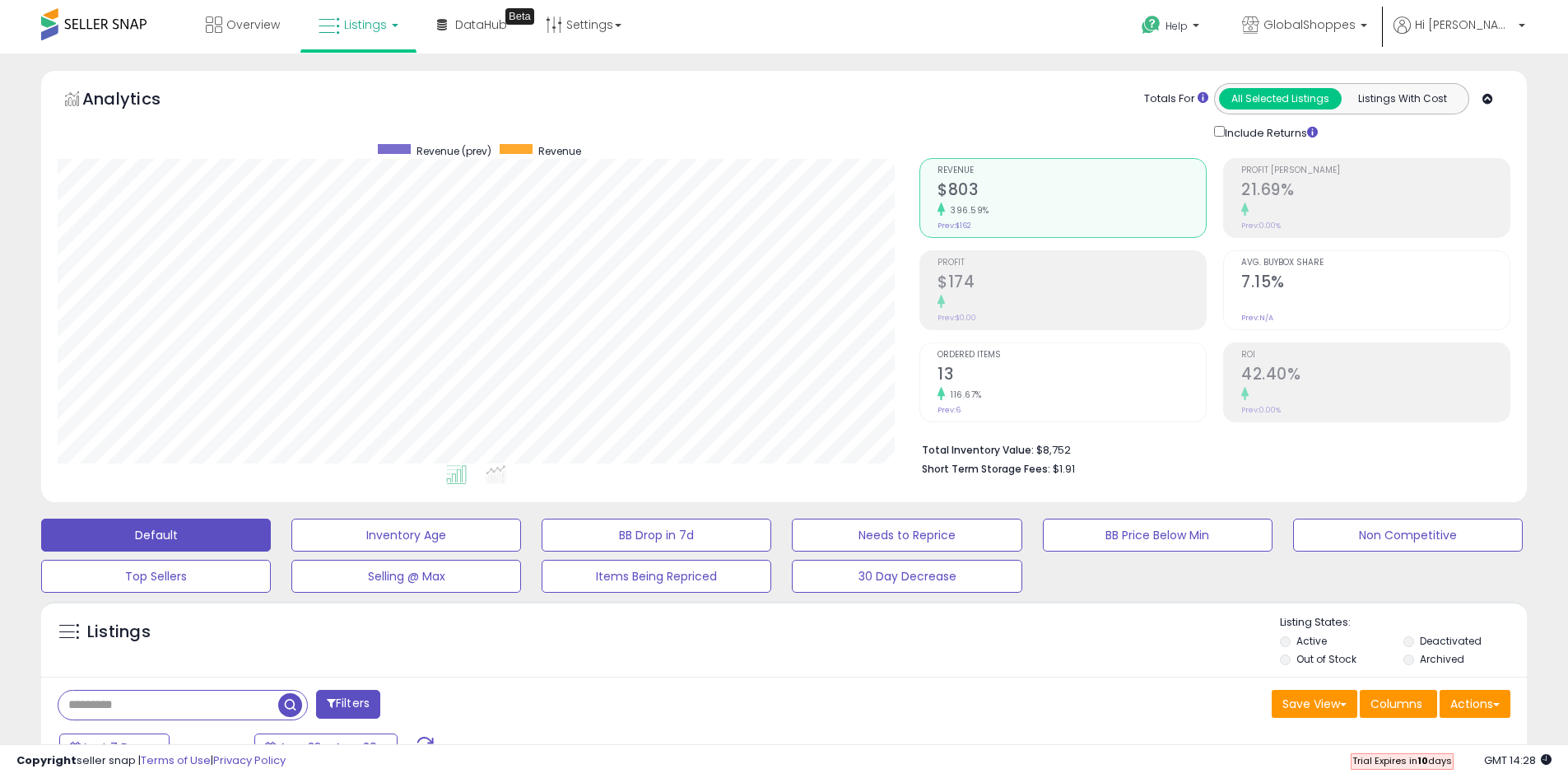
click at [374, 29] on span "Listings" at bounding box center [365, 25] width 43 height 17
click at [471, 27] on span "DataHub" at bounding box center [481, 25] width 52 height 17
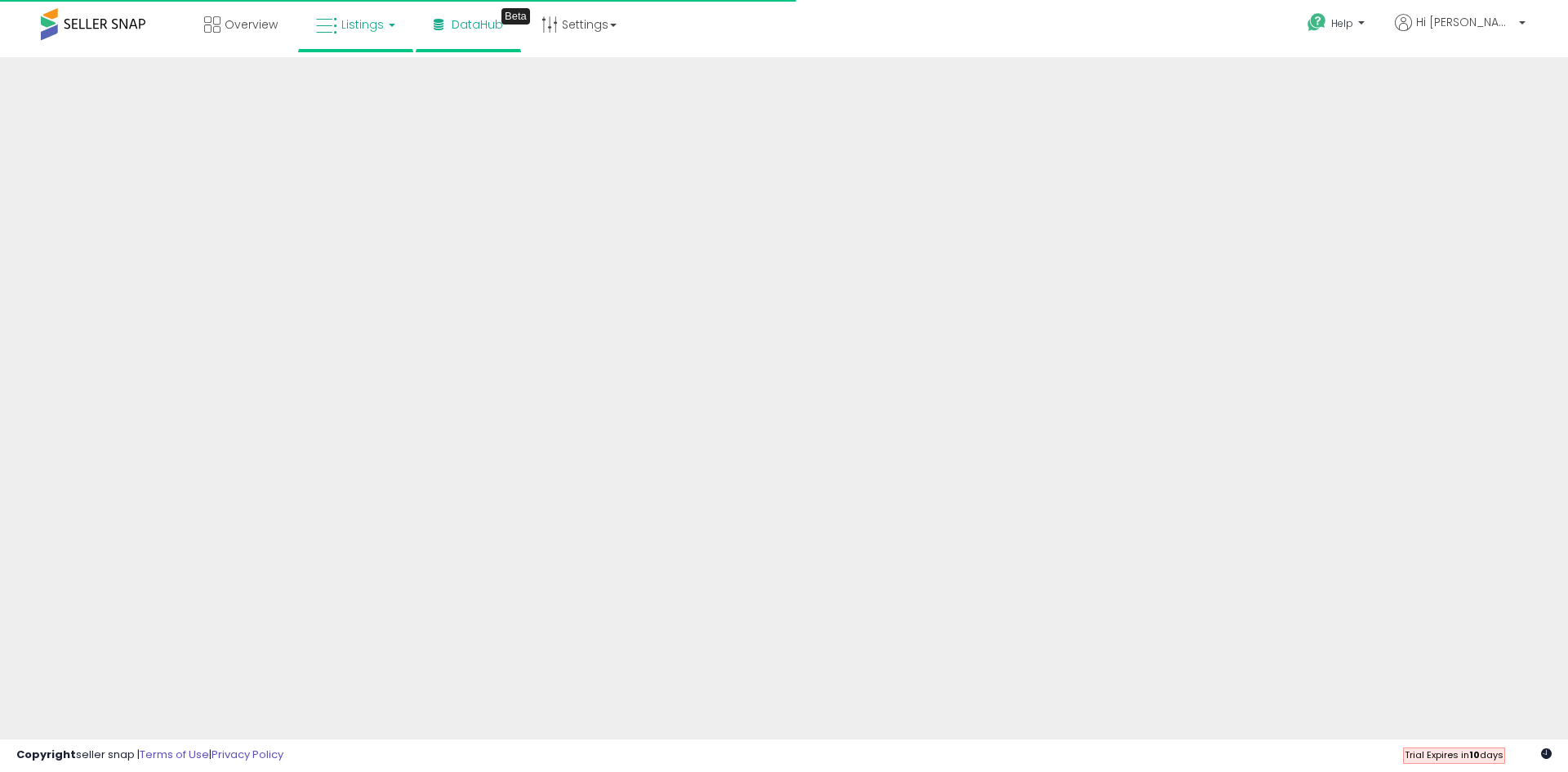
click at [366, 28] on span "Listings" at bounding box center [362, 25] width 43 height 17
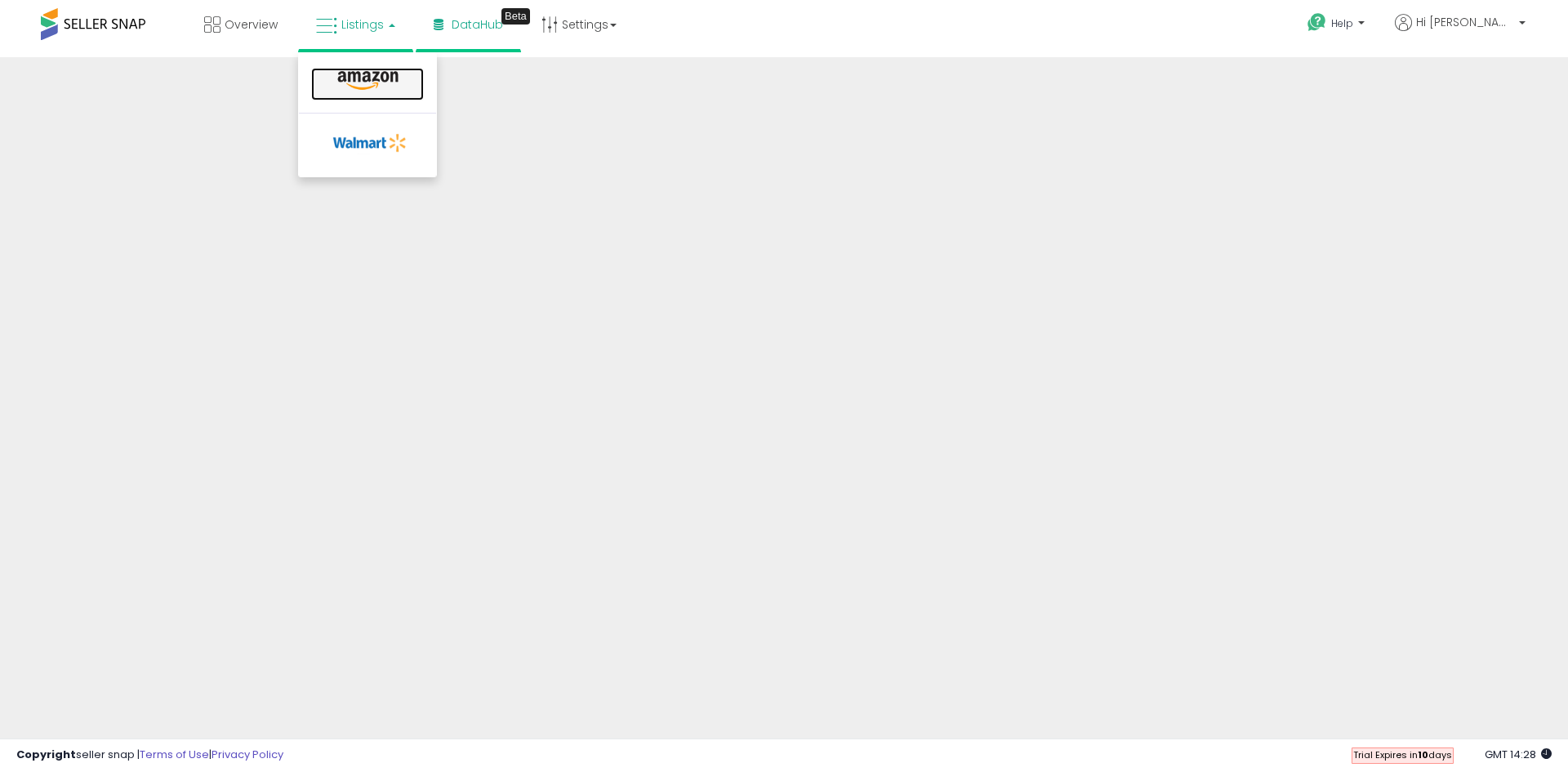
click at [354, 75] on icon at bounding box center [368, 80] width 71 height 21
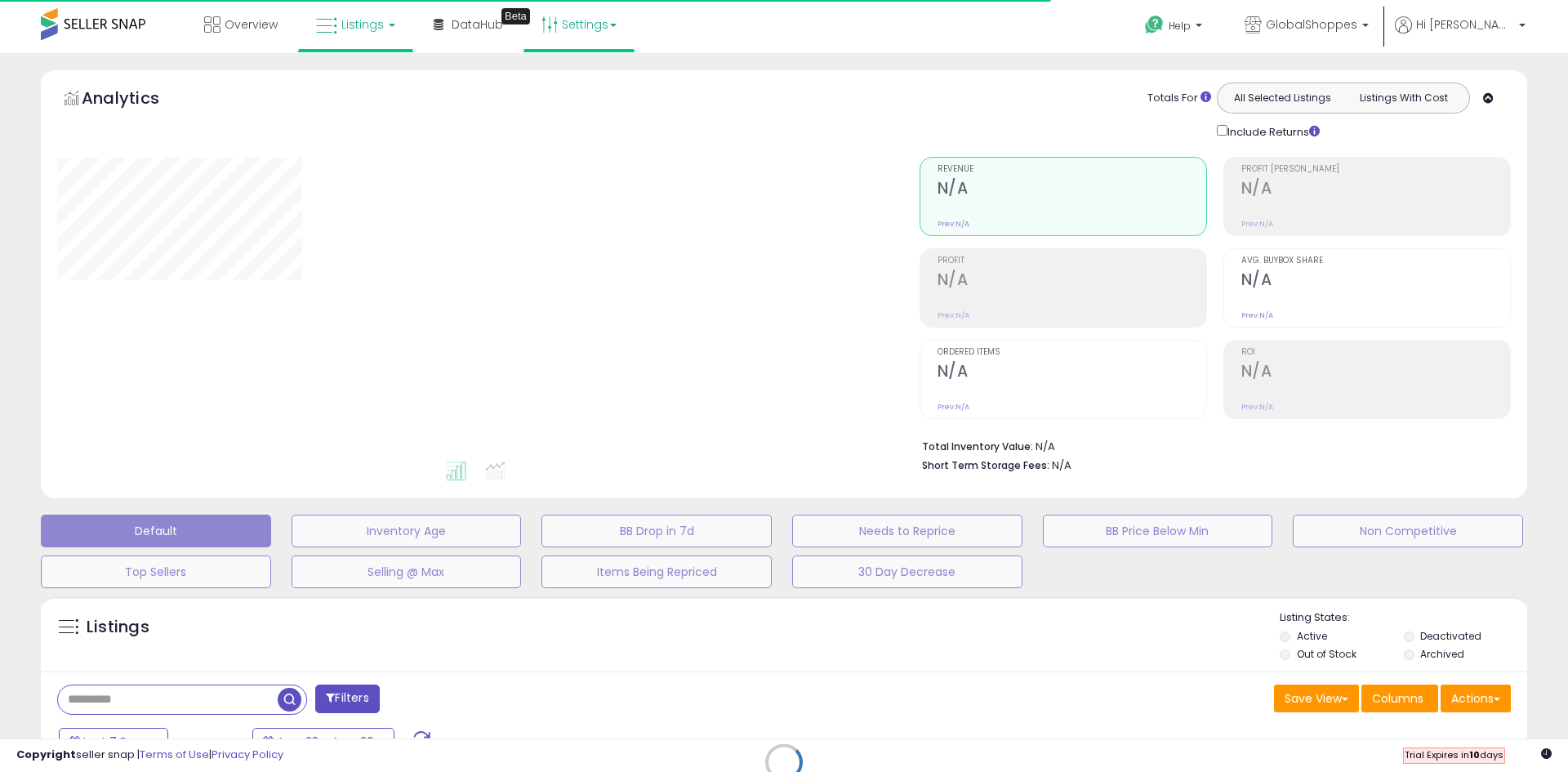
click at [610, 20] on link "Settings" at bounding box center [579, 24] width 100 height 49
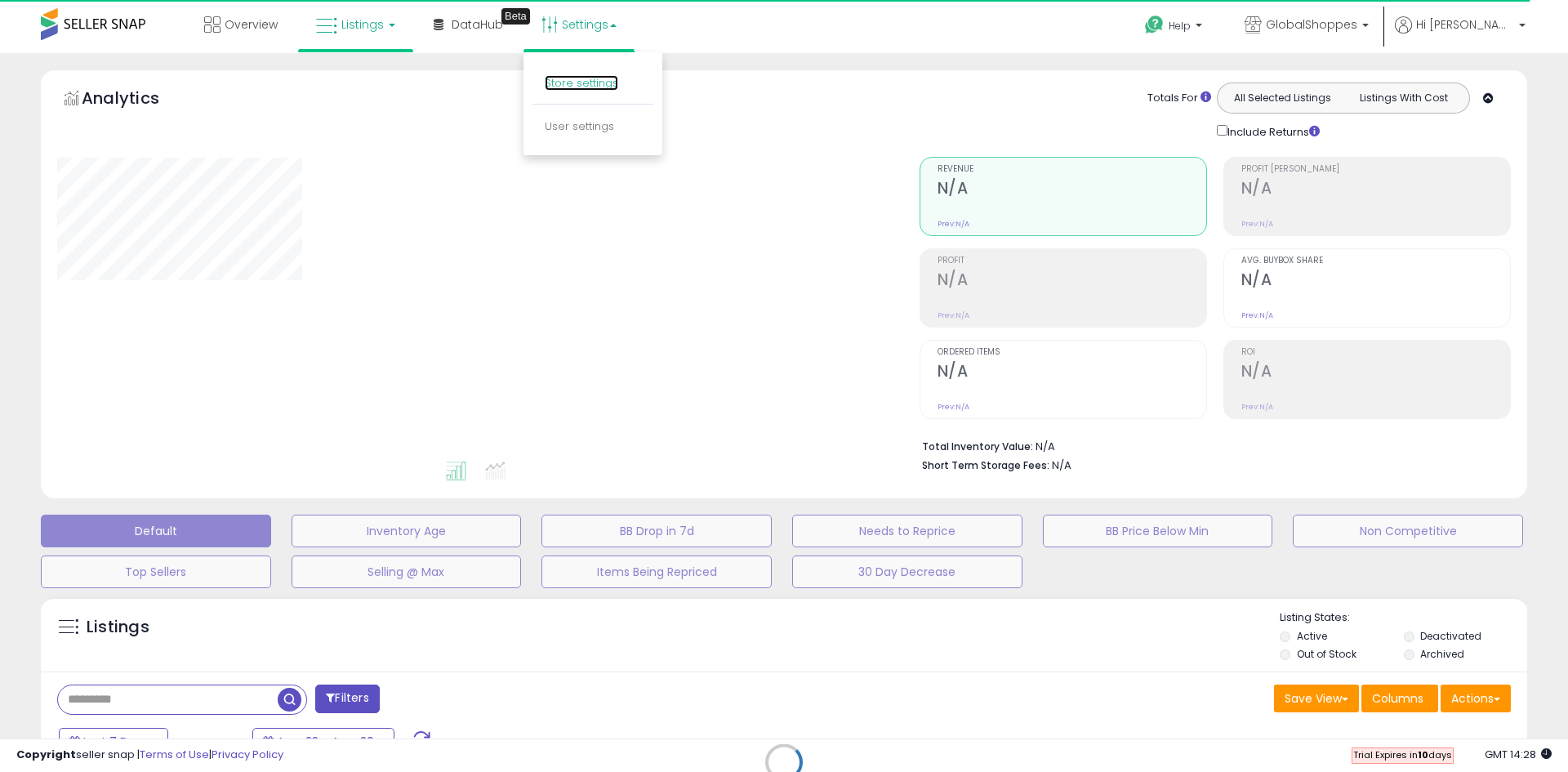
click at [557, 85] on link "Store settings" at bounding box center [581, 83] width 74 height 16
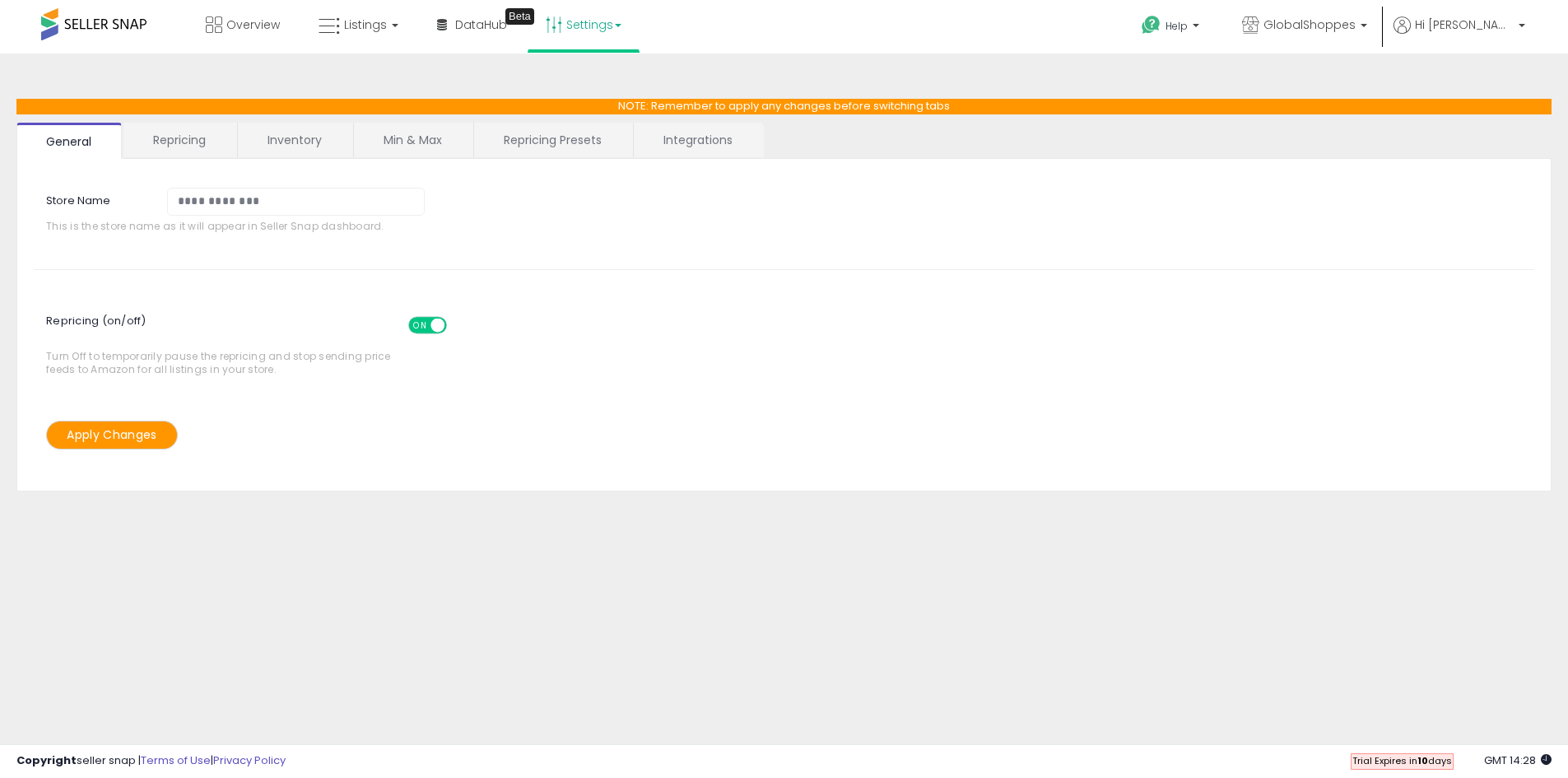
click at [553, 137] on link "Repricing Presets" at bounding box center [552, 140] width 157 height 35
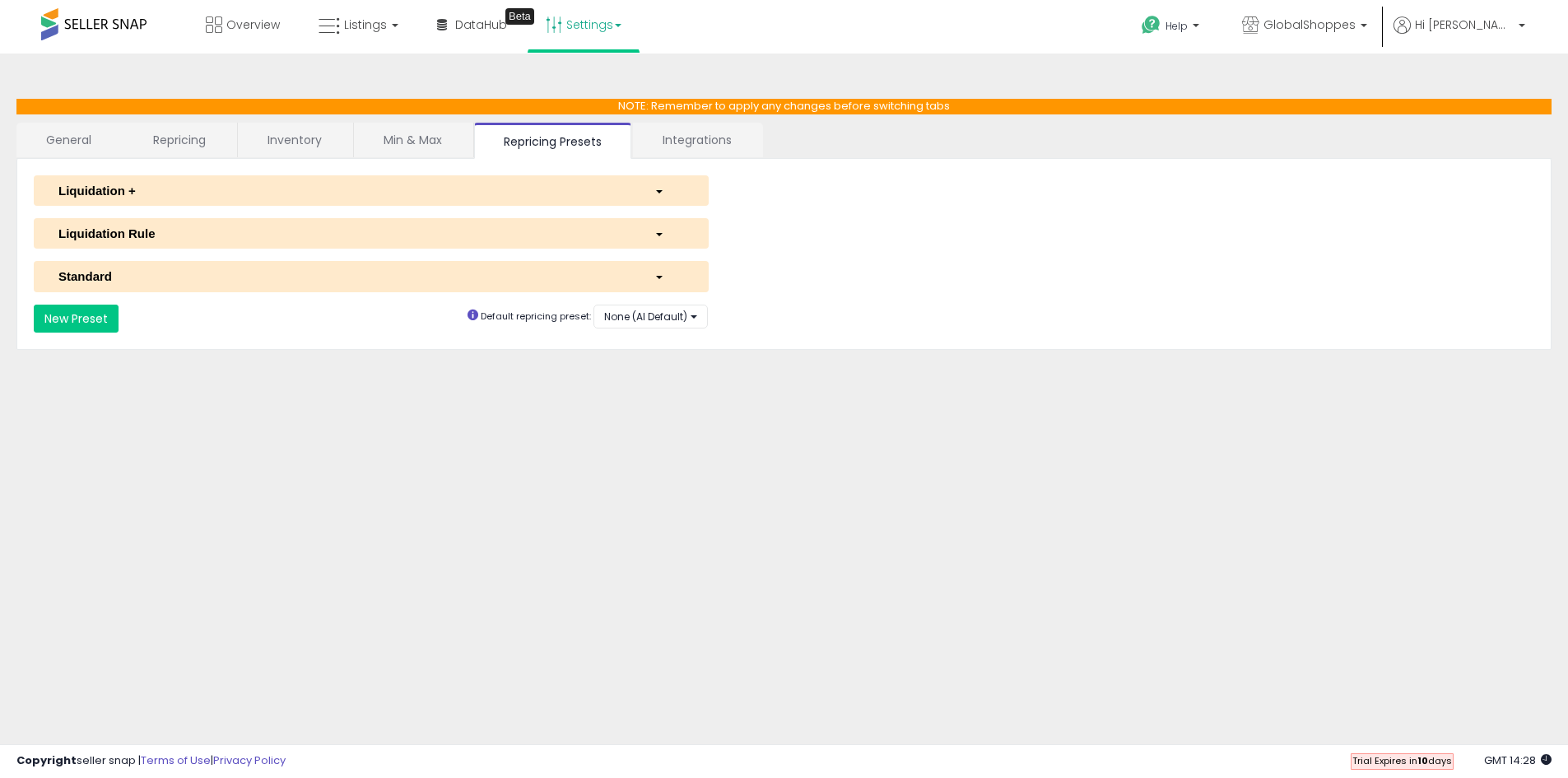
click at [289, 273] on div "Standard" at bounding box center [344, 276] width 596 height 17
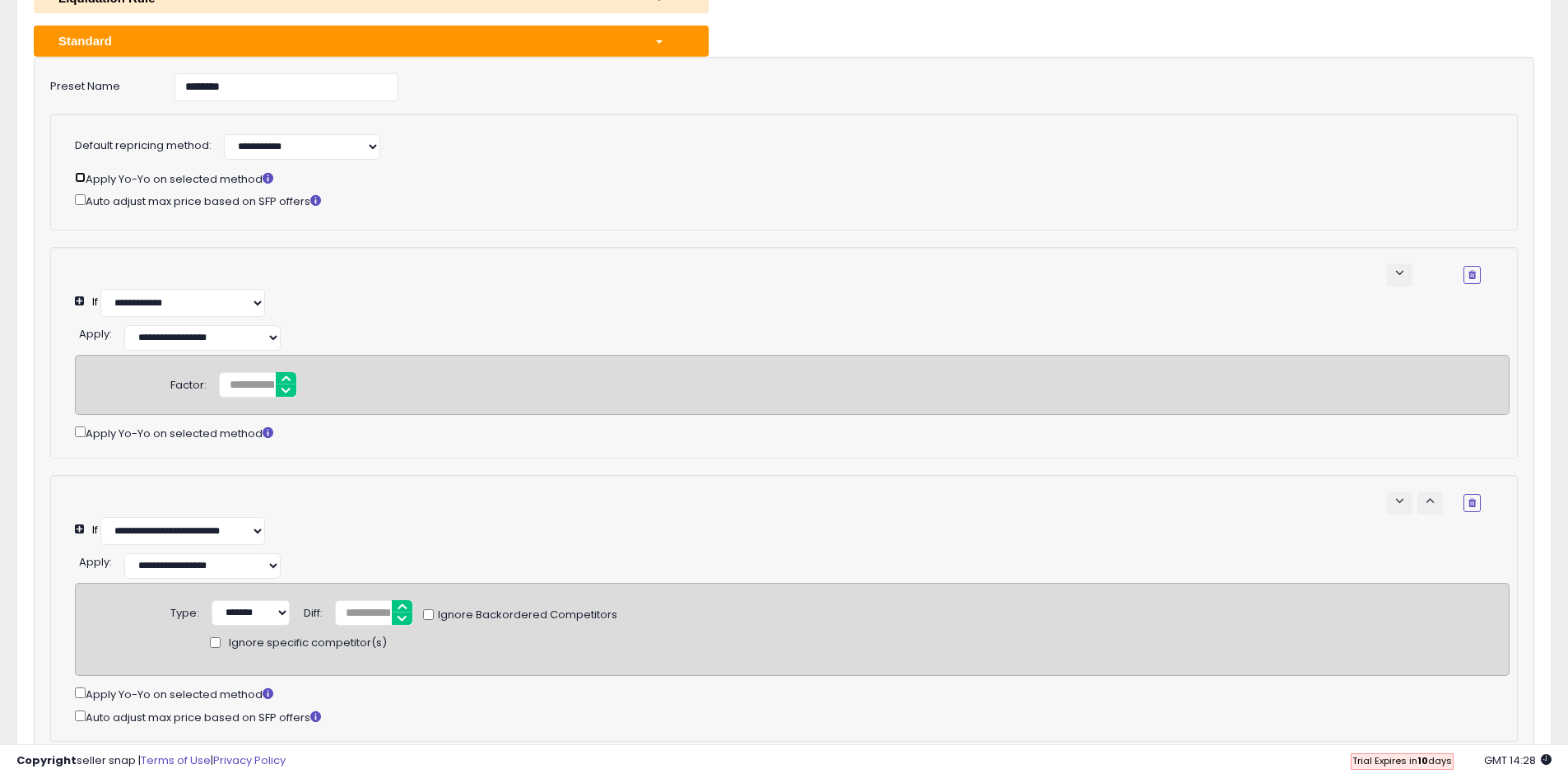
scroll to position [247, 0]
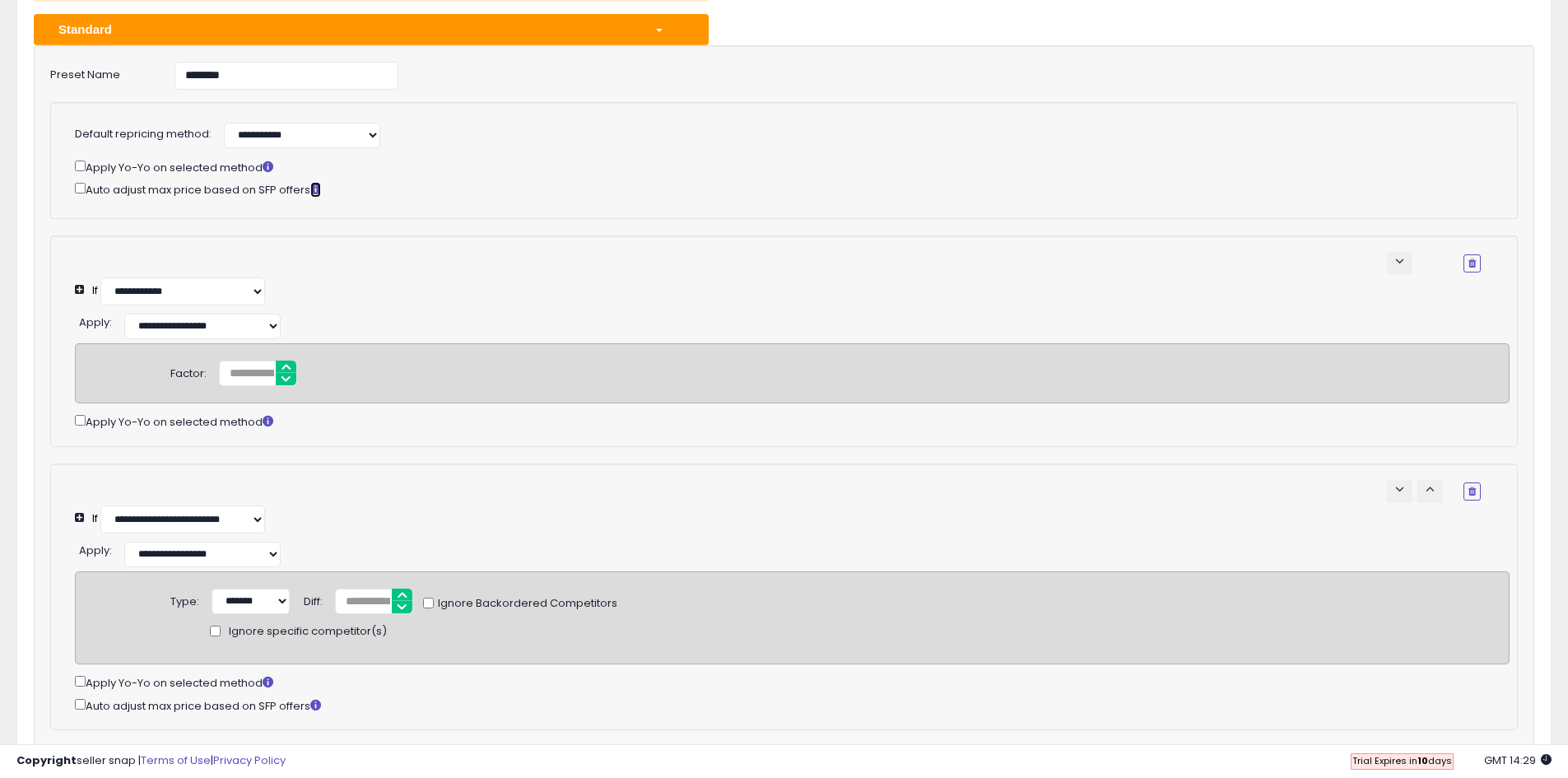
click at [319, 186] on icon at bounding box center [315, 189] width 10 height 10
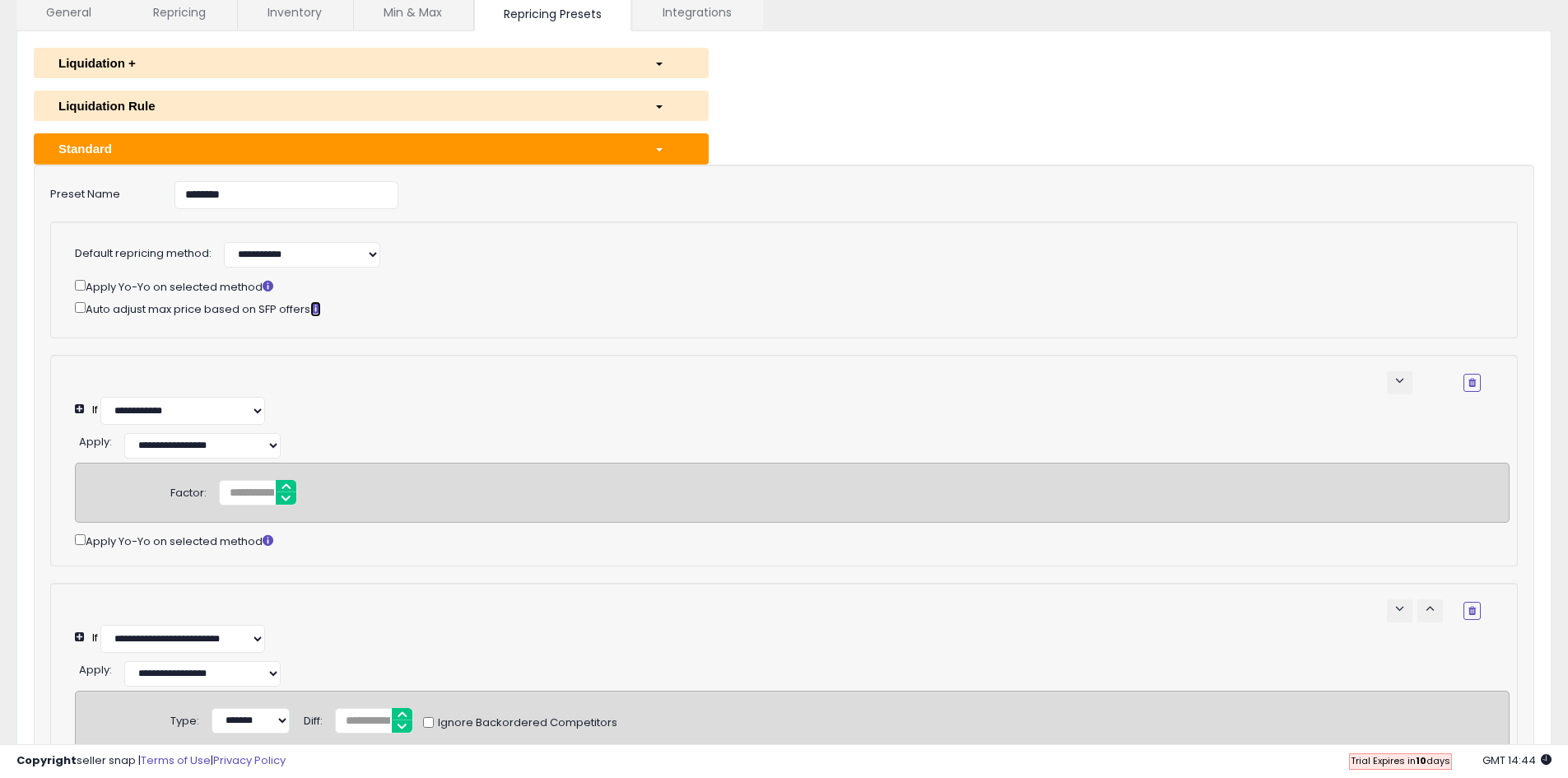
scroll to position [0, 0]
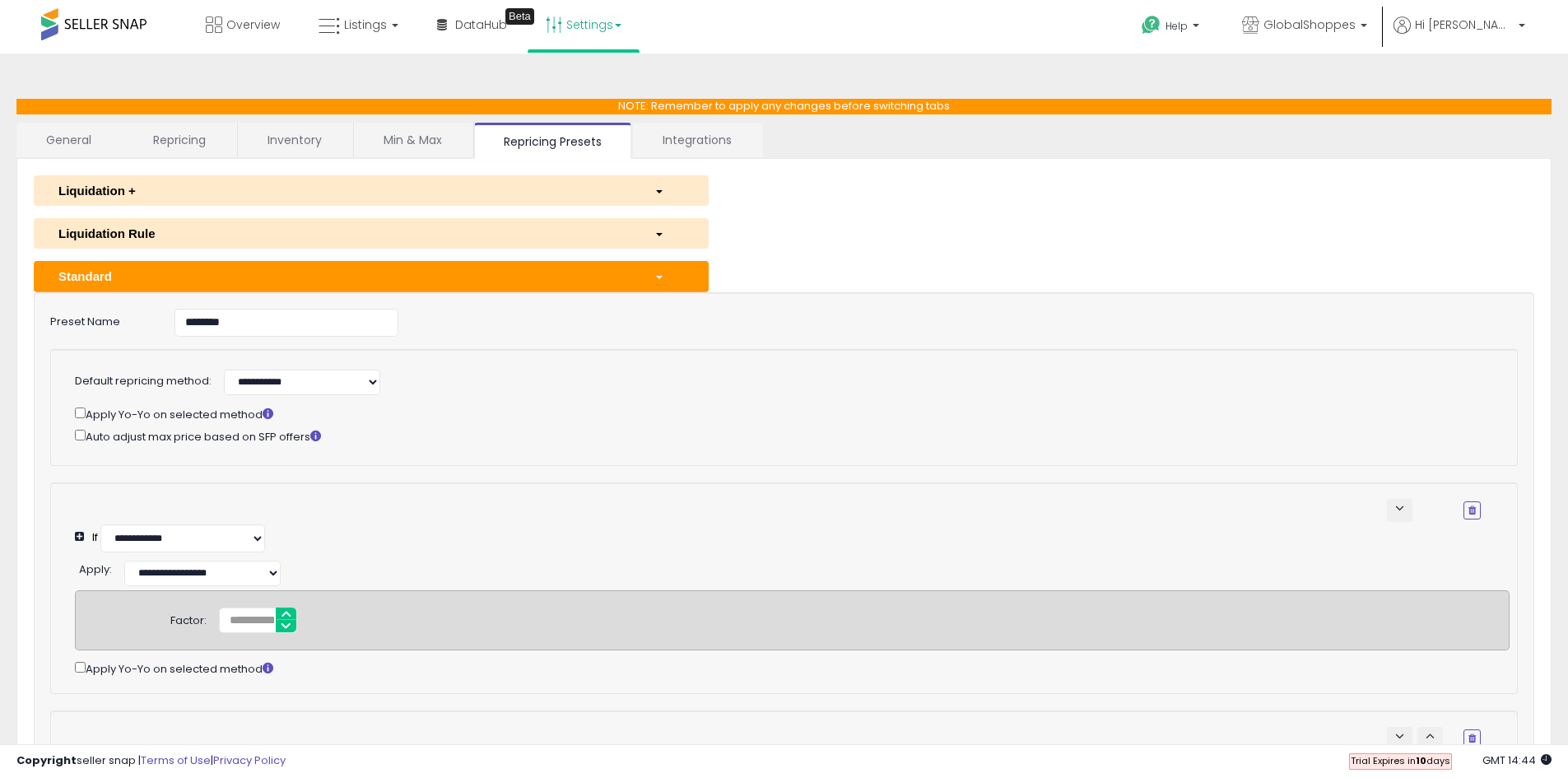
click at [199, 138] on link "Repricing" at bounding box center [179, 140] width 112 height 35
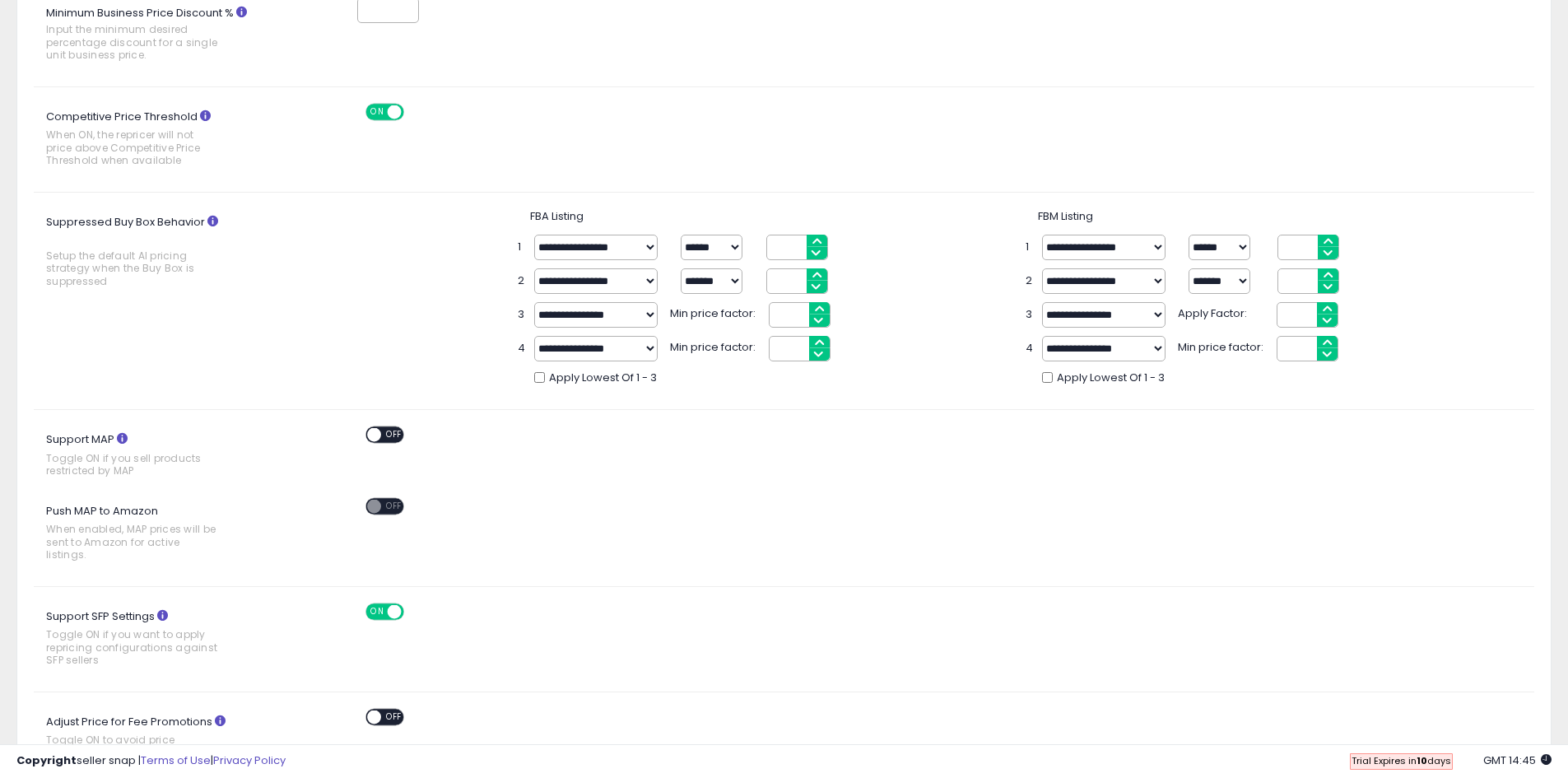
scroll to position [411, 0]
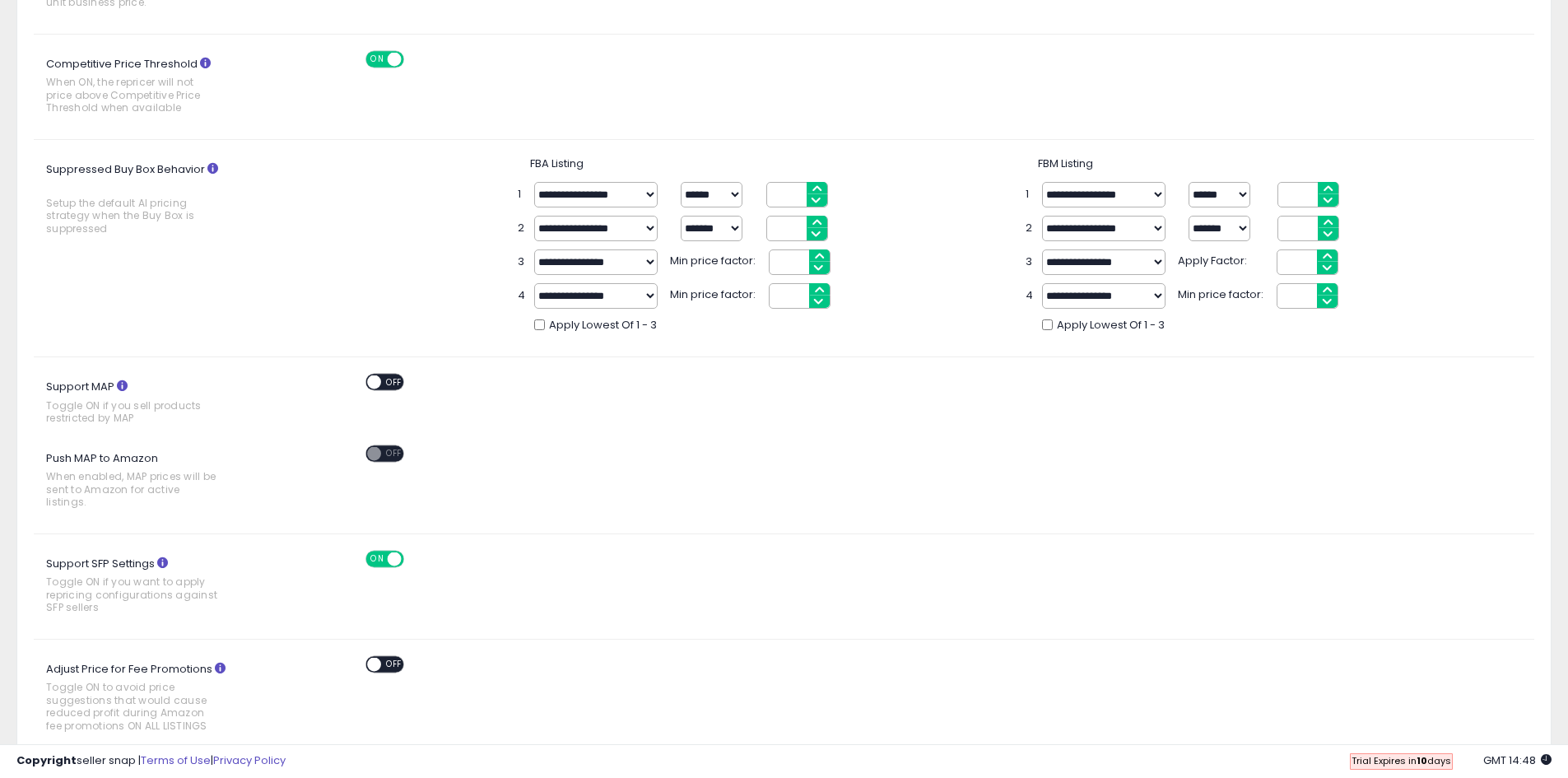
click at [1293, 223] on input "**" at bounding box center [1309, 228] width 62 height 25
type input "**"
click at [792, 291] on input "number" at bounding box center [800, 296] width 62 height 25
type input "*"
click at [1289, 292] on input "number" at bounding box center [1308, 296] width 62 height 25
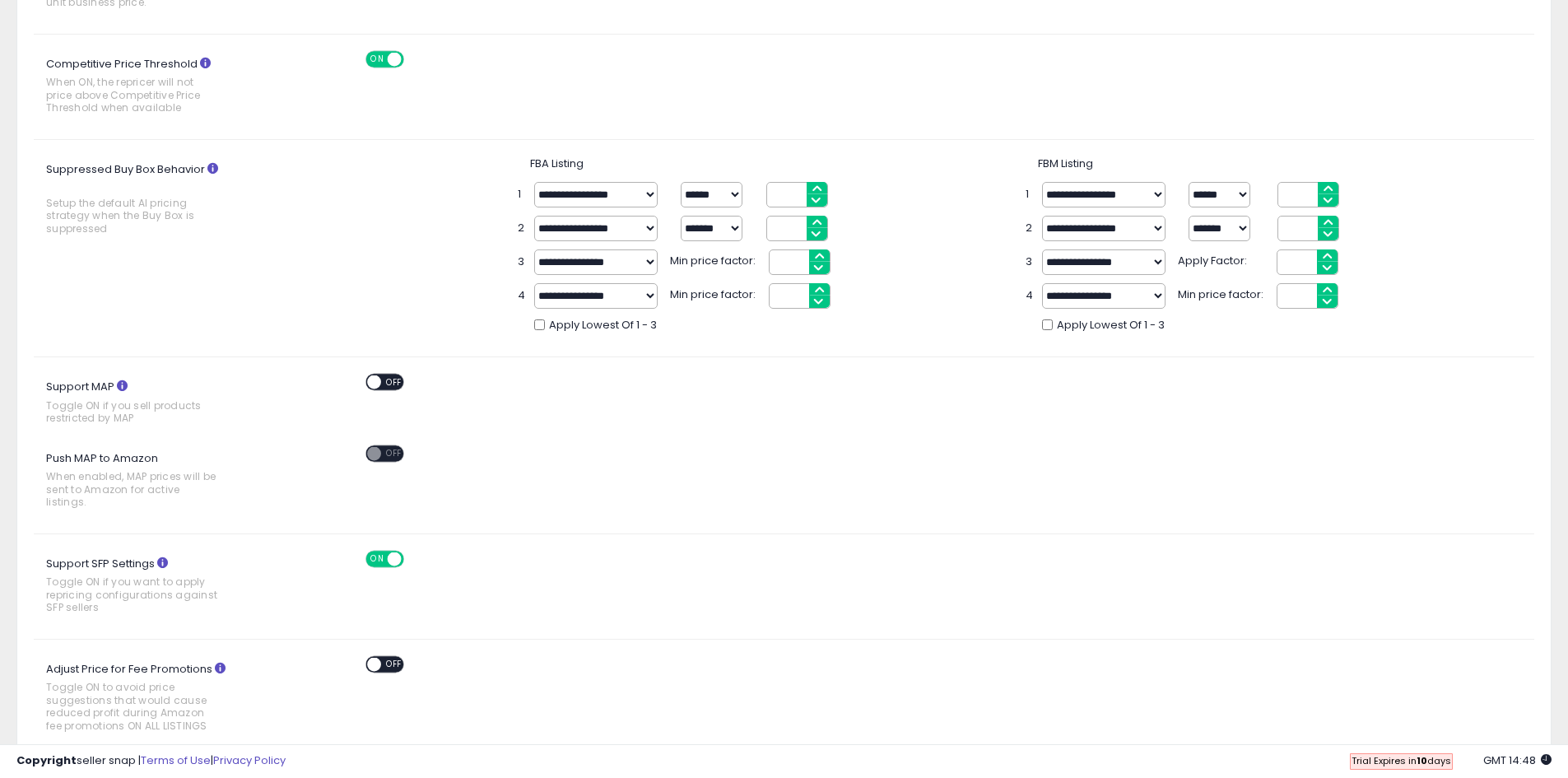
type input "*"
click at [347, 202] on div "**********" at bounding box center [784, 249] width 1526 height 184
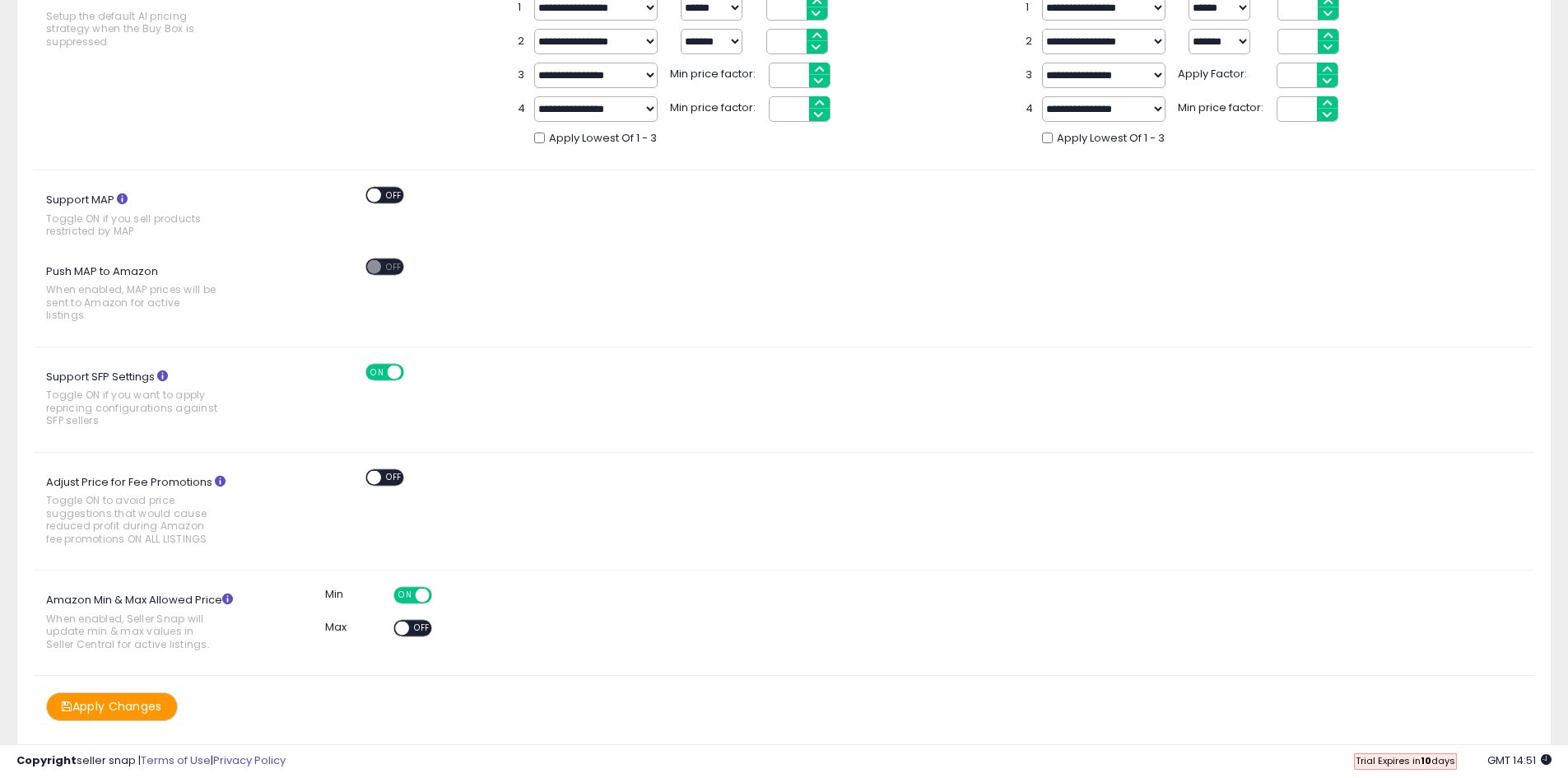
scroll to position [641, 0]
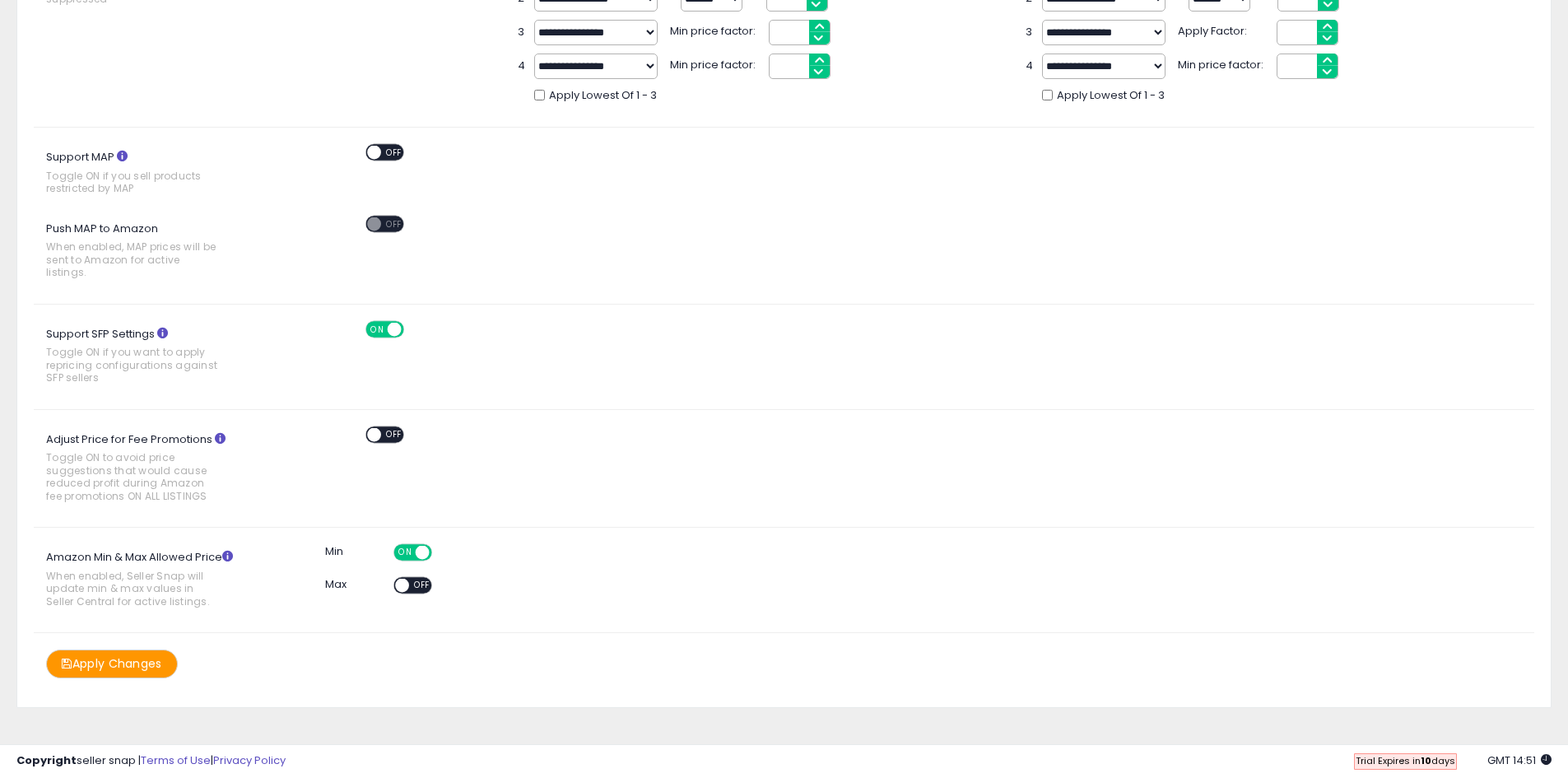
click at [423, 545] on span at bounding box center [422, 552] width 14 height 14
click at [136, 657] on button "Apply Changes" at bounding box center [112, 664] width 131 height 29
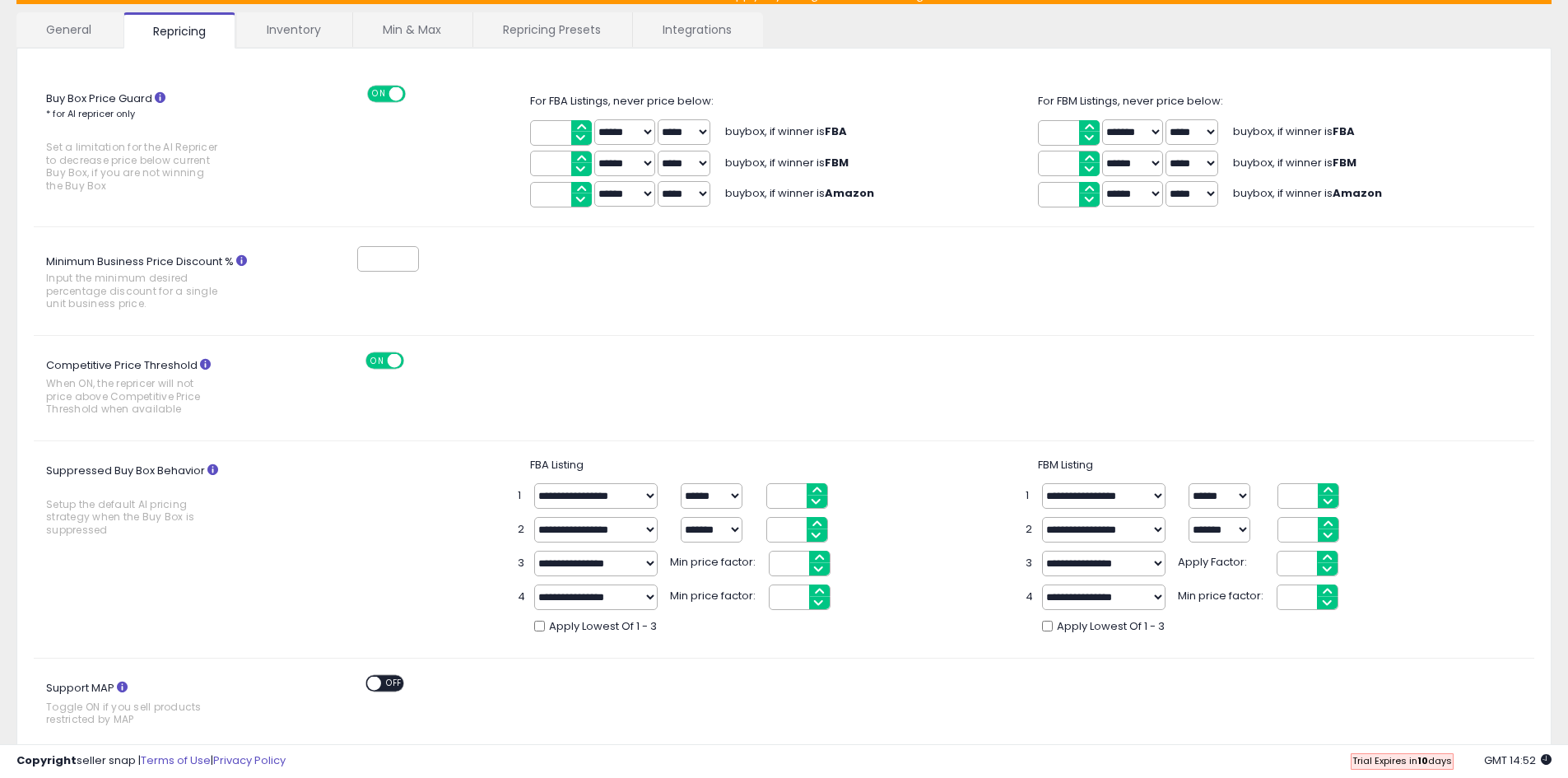
scroll to position [0, 0]
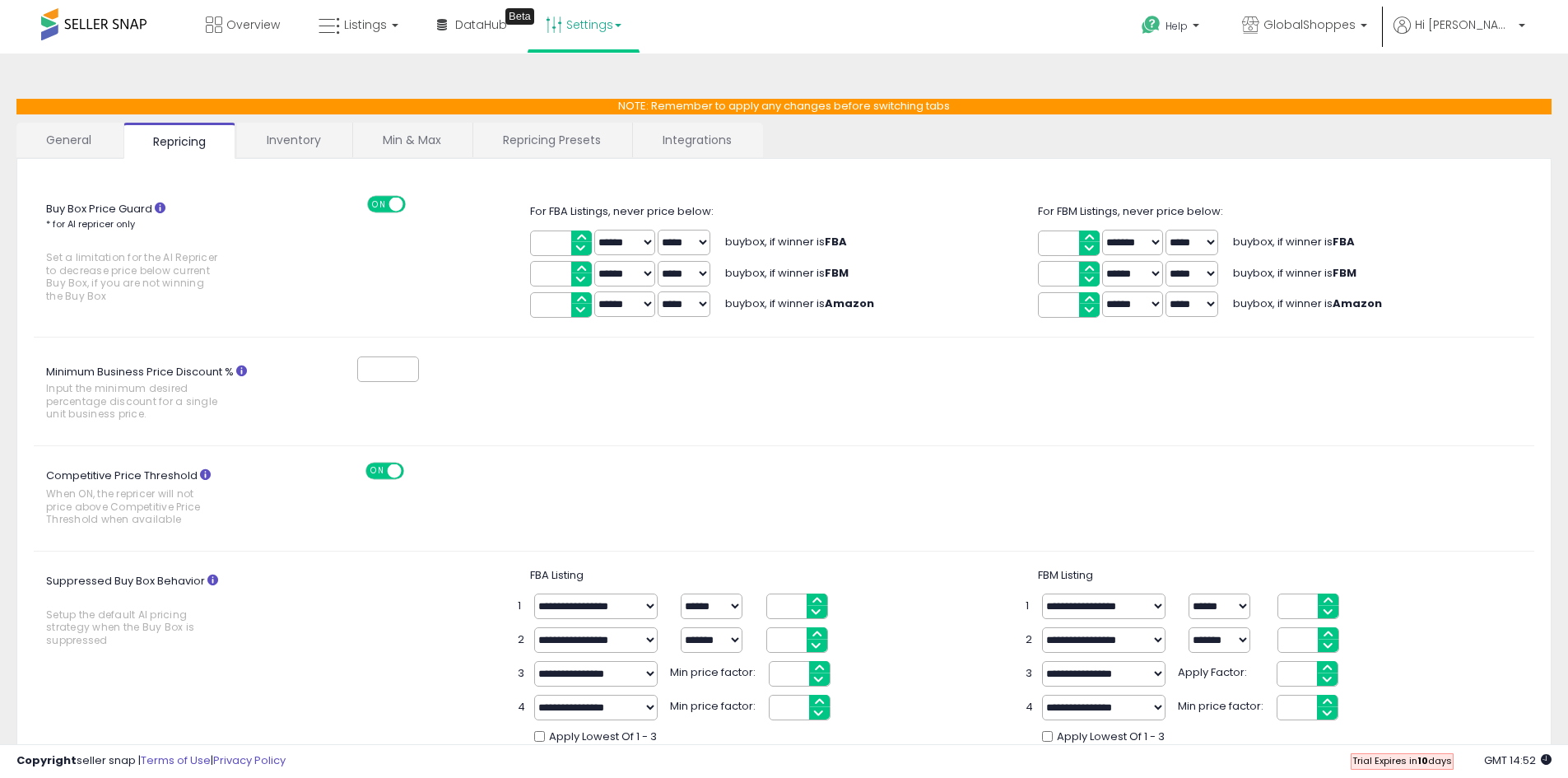
click at [284, 142] on link "Inventory" at bounding box center [294, 140] width 114 height 35
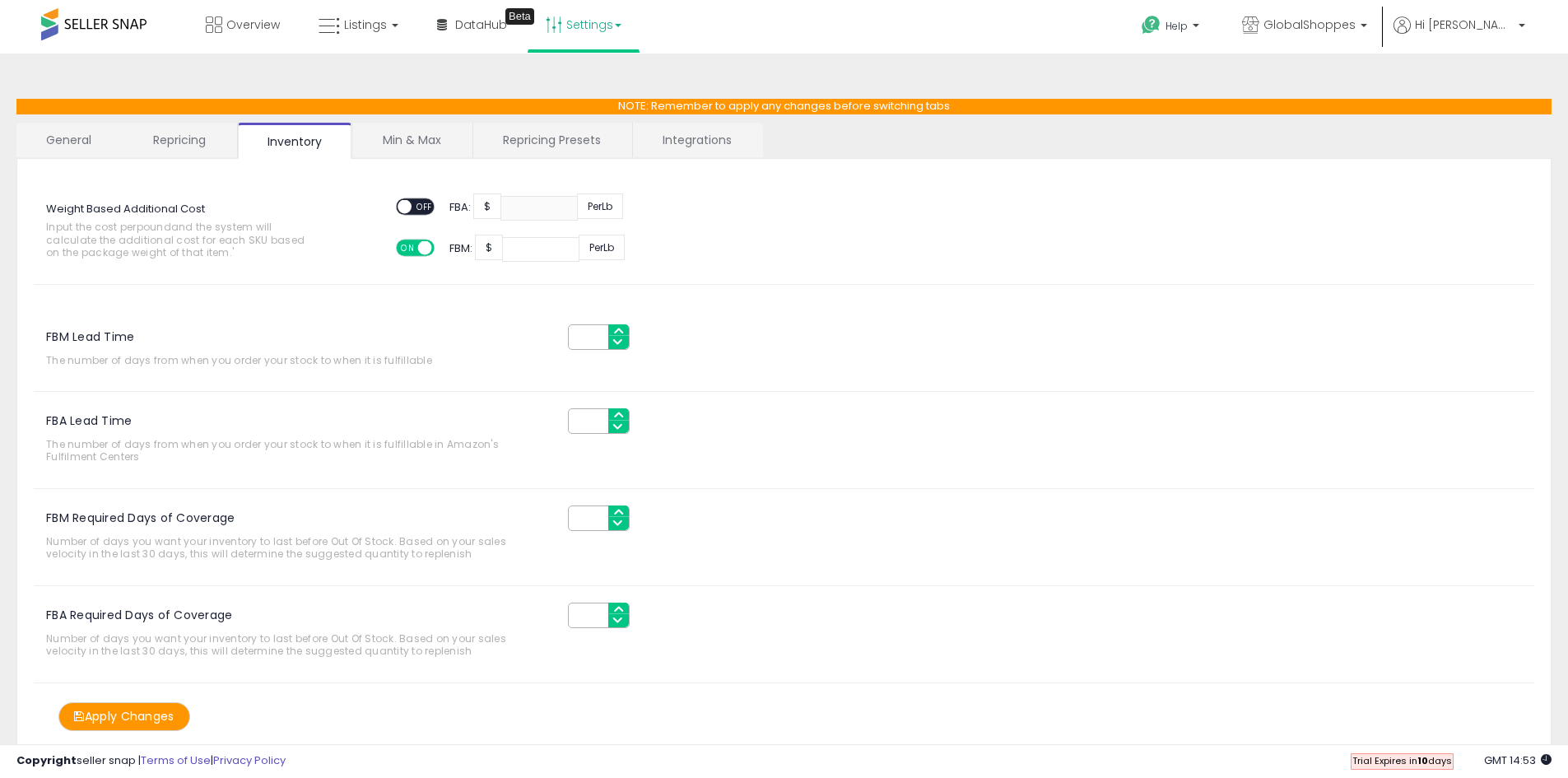
click at [562, 246] on input "***" at bounding box center [541, 250] width 77 height 24
drag, startPoint x: 552, startPoint y: 251, endPoint x: 525, endPoint y: 250, distance: 27.0
click at [525, 250] on input "***" at bounding box center [541, 250] width 77 height 24
type input "*"
click at [298, 299] on div "Weight Based Additional Cost Input the cost per pound and the system will calcu…" at bounding box center [784, 453] width 1535 height 590
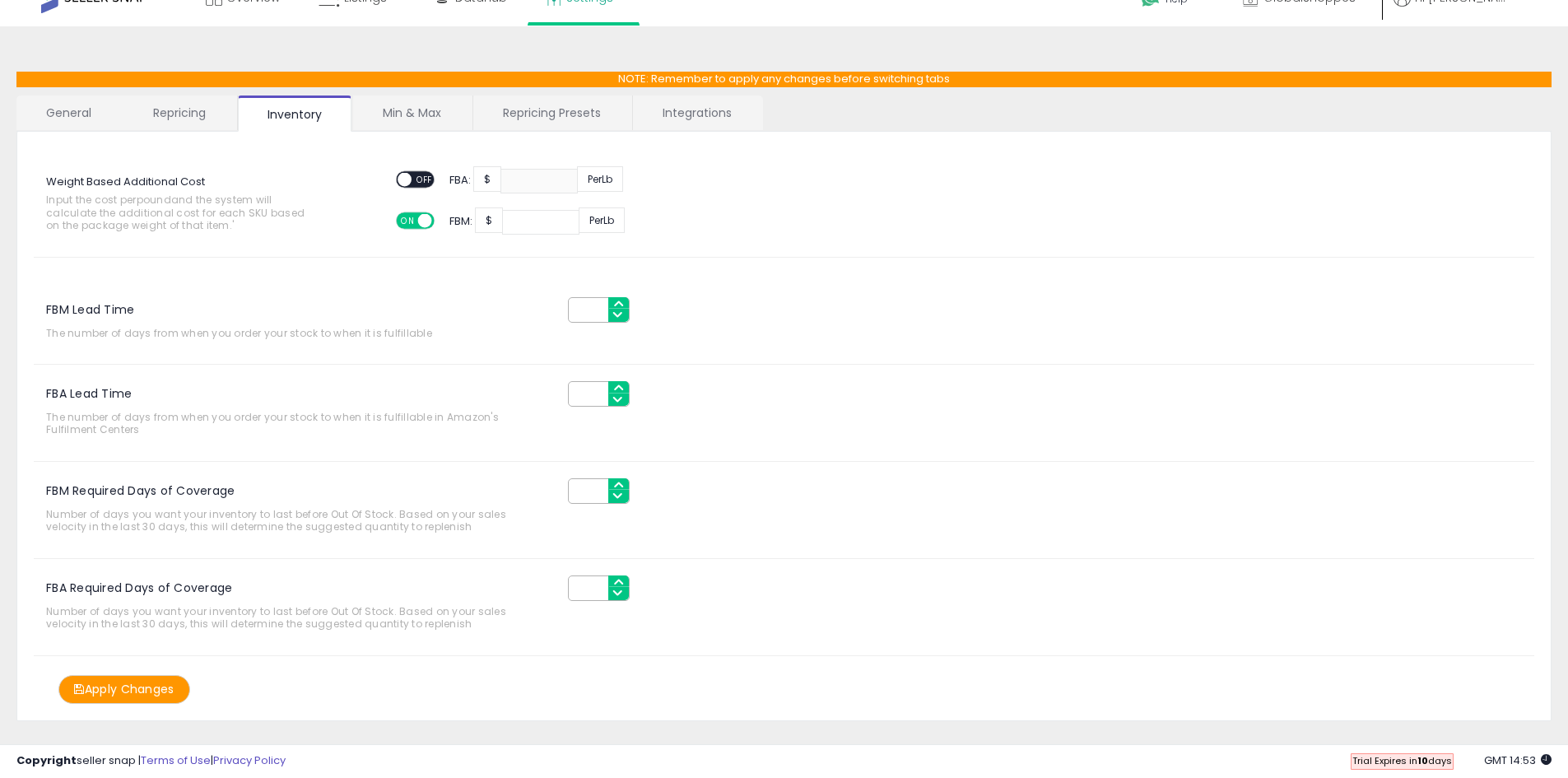
scroll to position [53, 0]
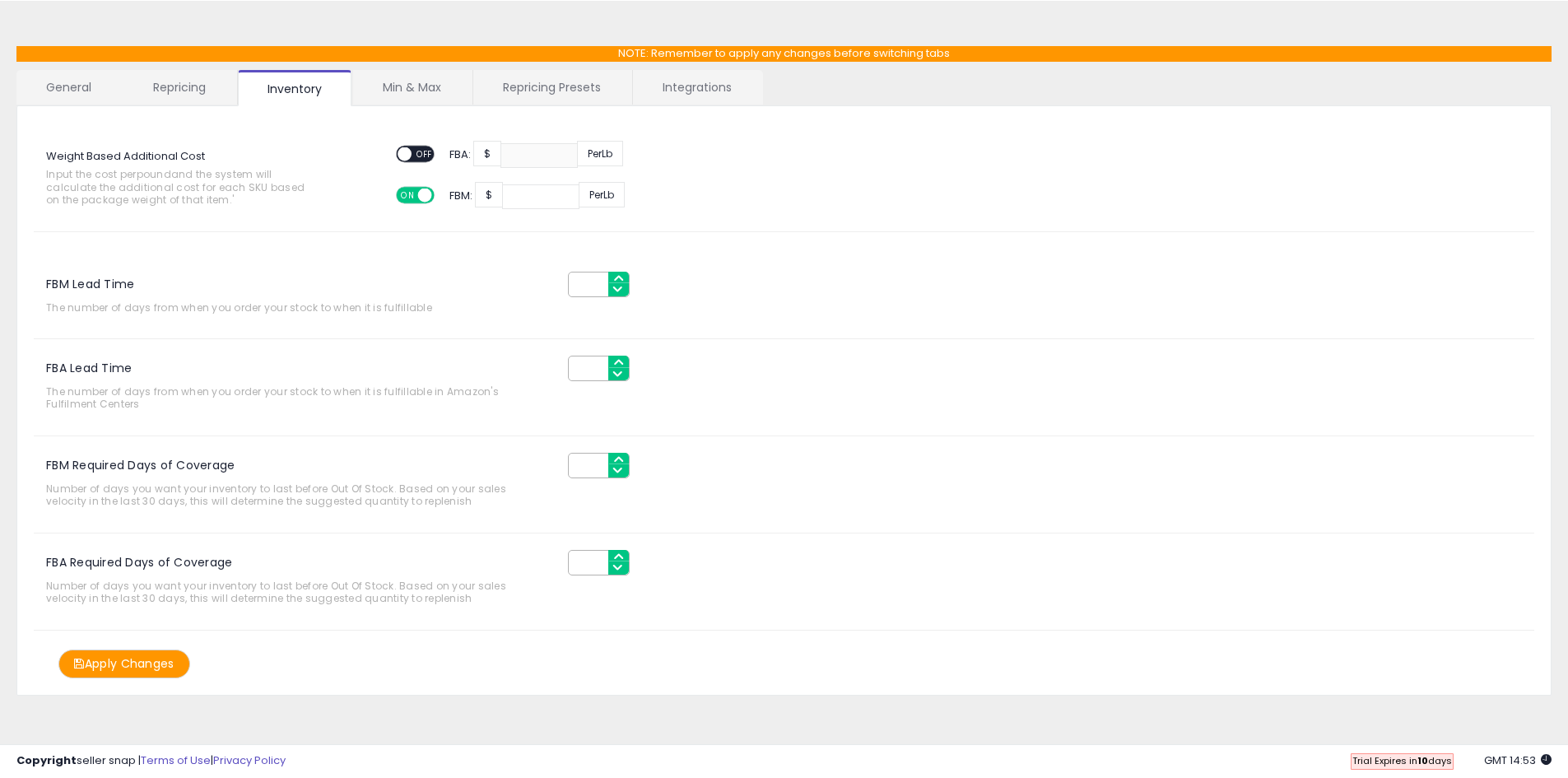
click at [152, 663] on button "Apply Changes" at bounding box center [124, 664] width 131 height 29
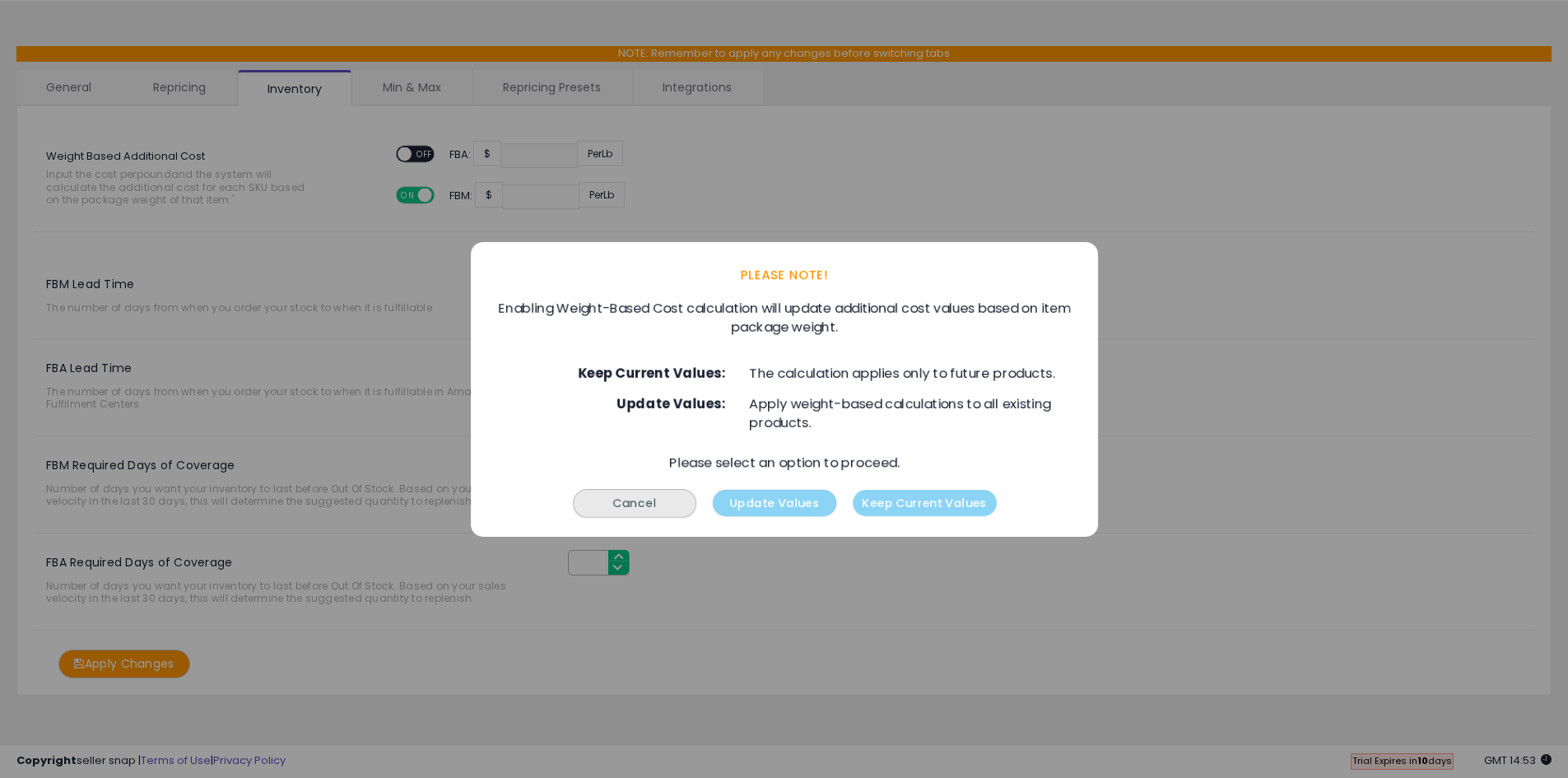
click at [773, 509] on button "Update Values" at bounding box center [774, 502] width 124 height 26
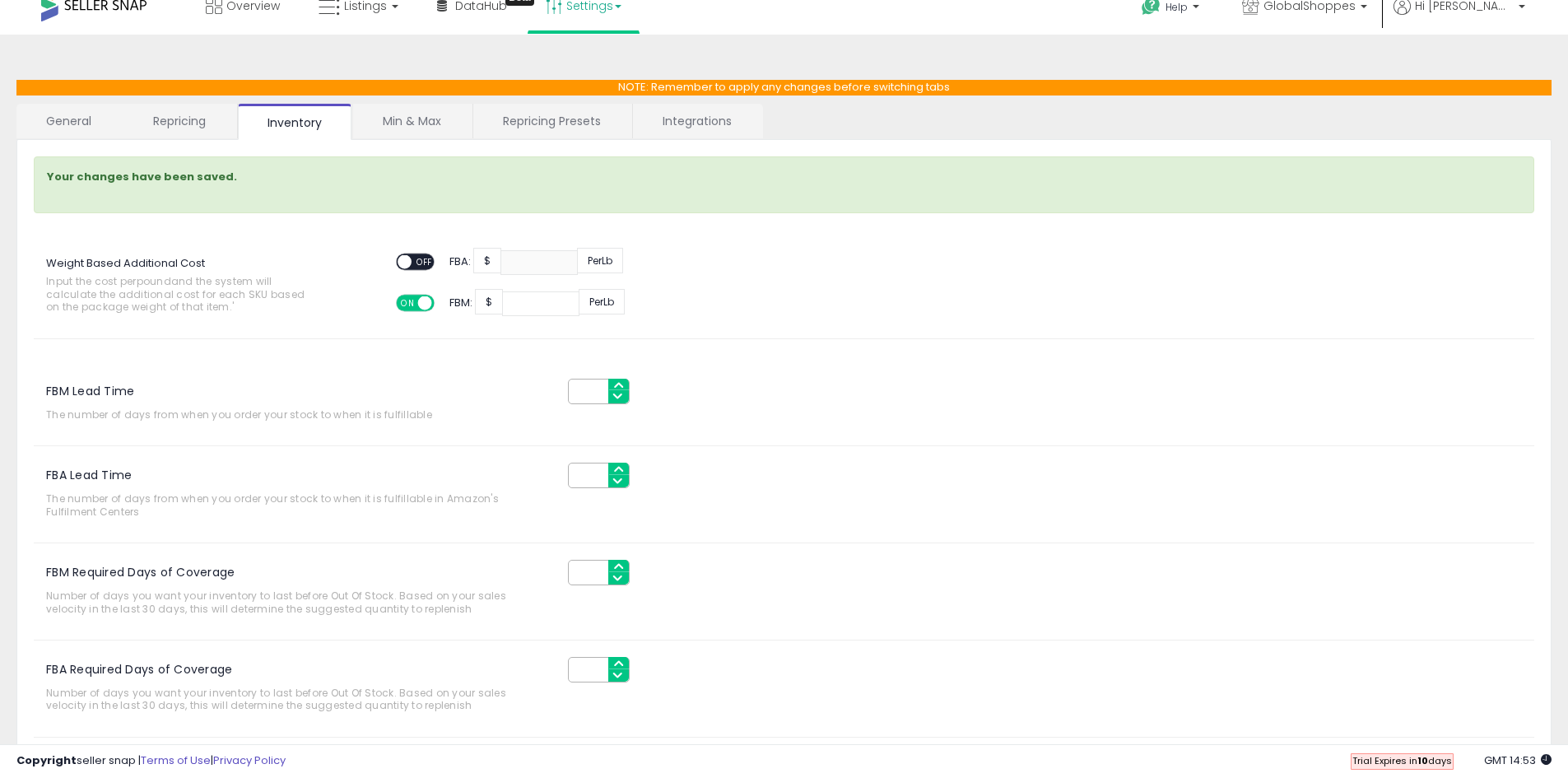
scroll to position [0, 0]
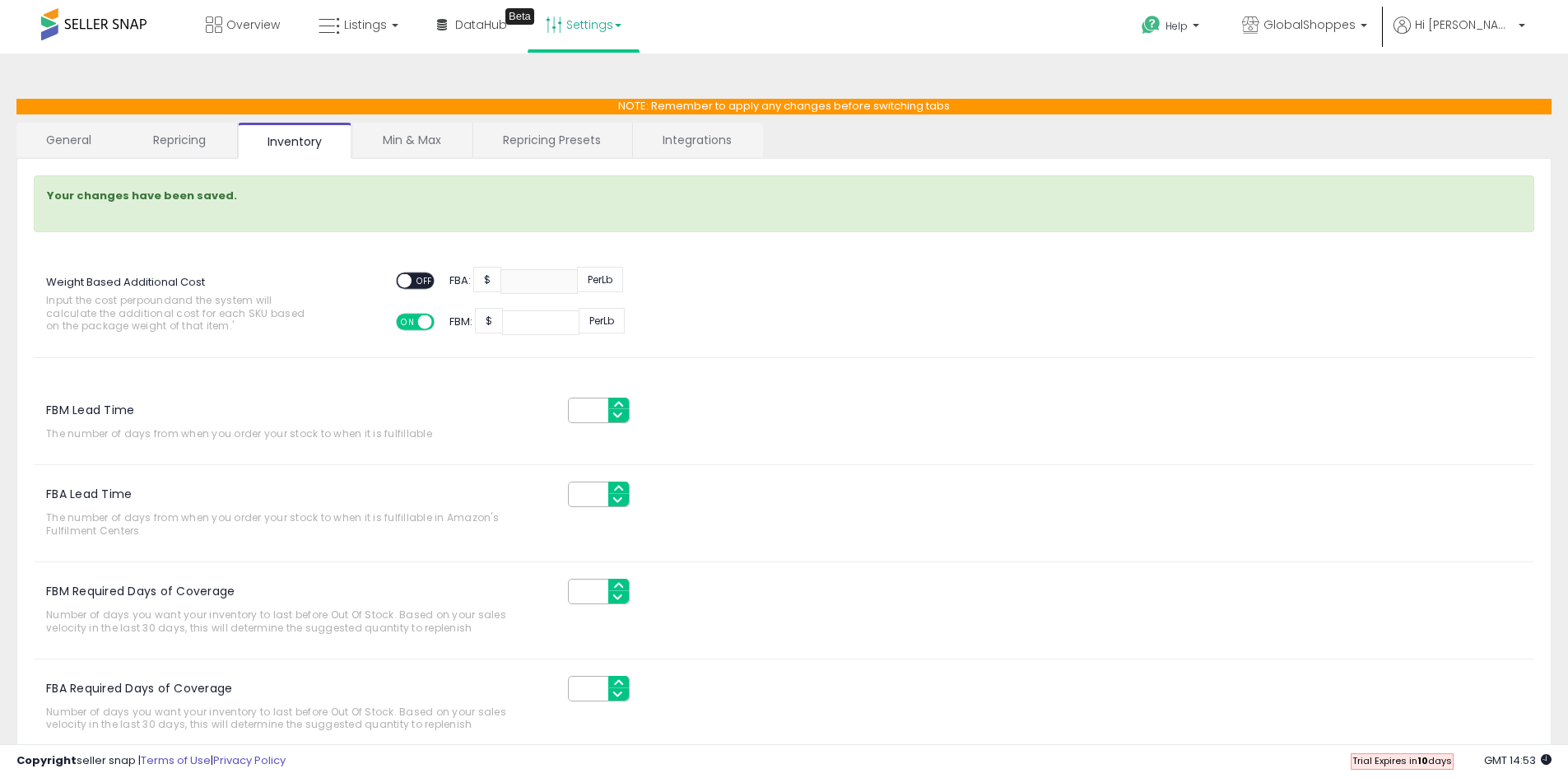
click at [427, 145] on link "Min & Max" at bounding box center [411, 140] width 117 height 35
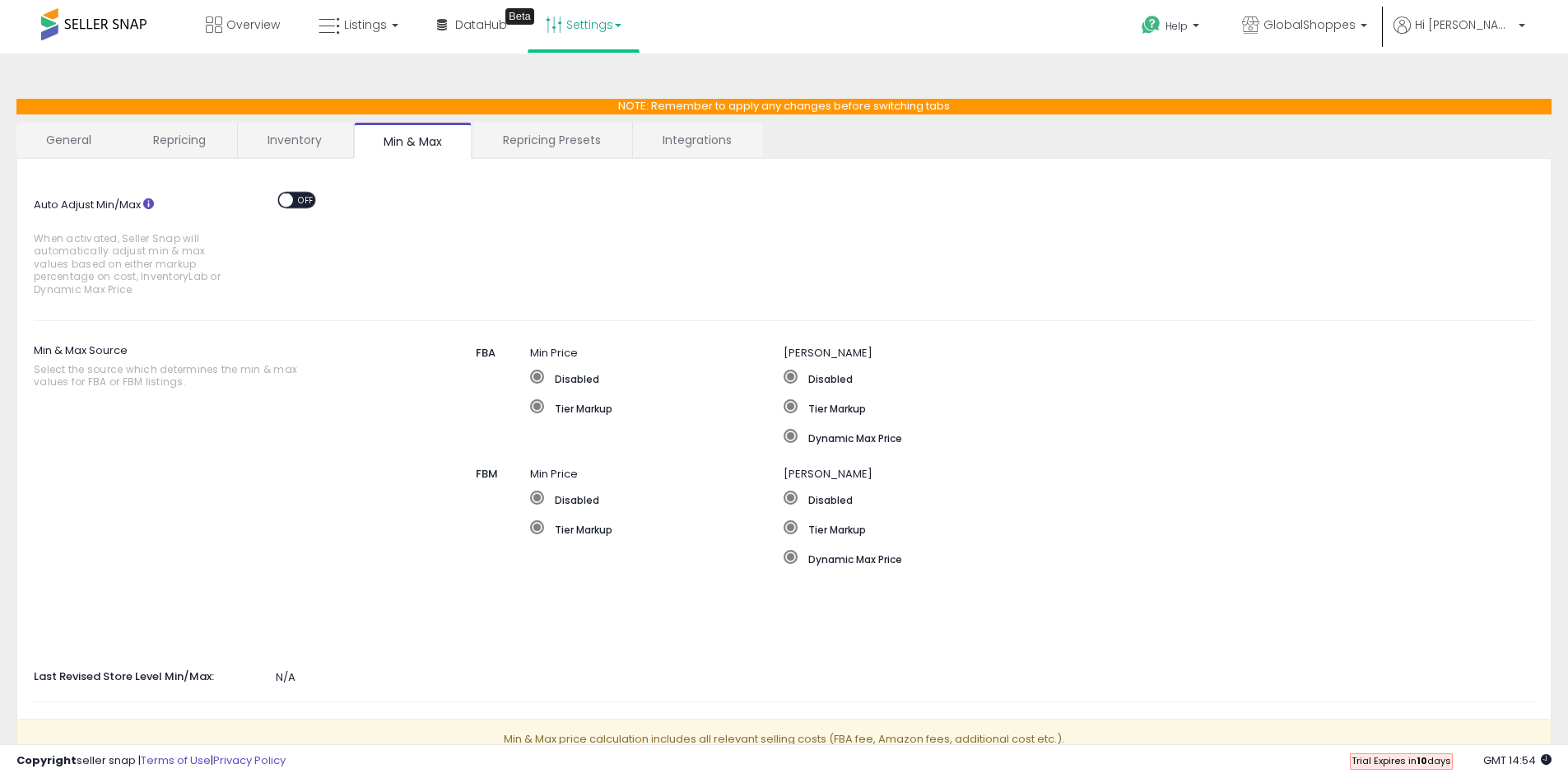
click at [286, 202] on span at bounding box center [285, 199] width 14 height 14
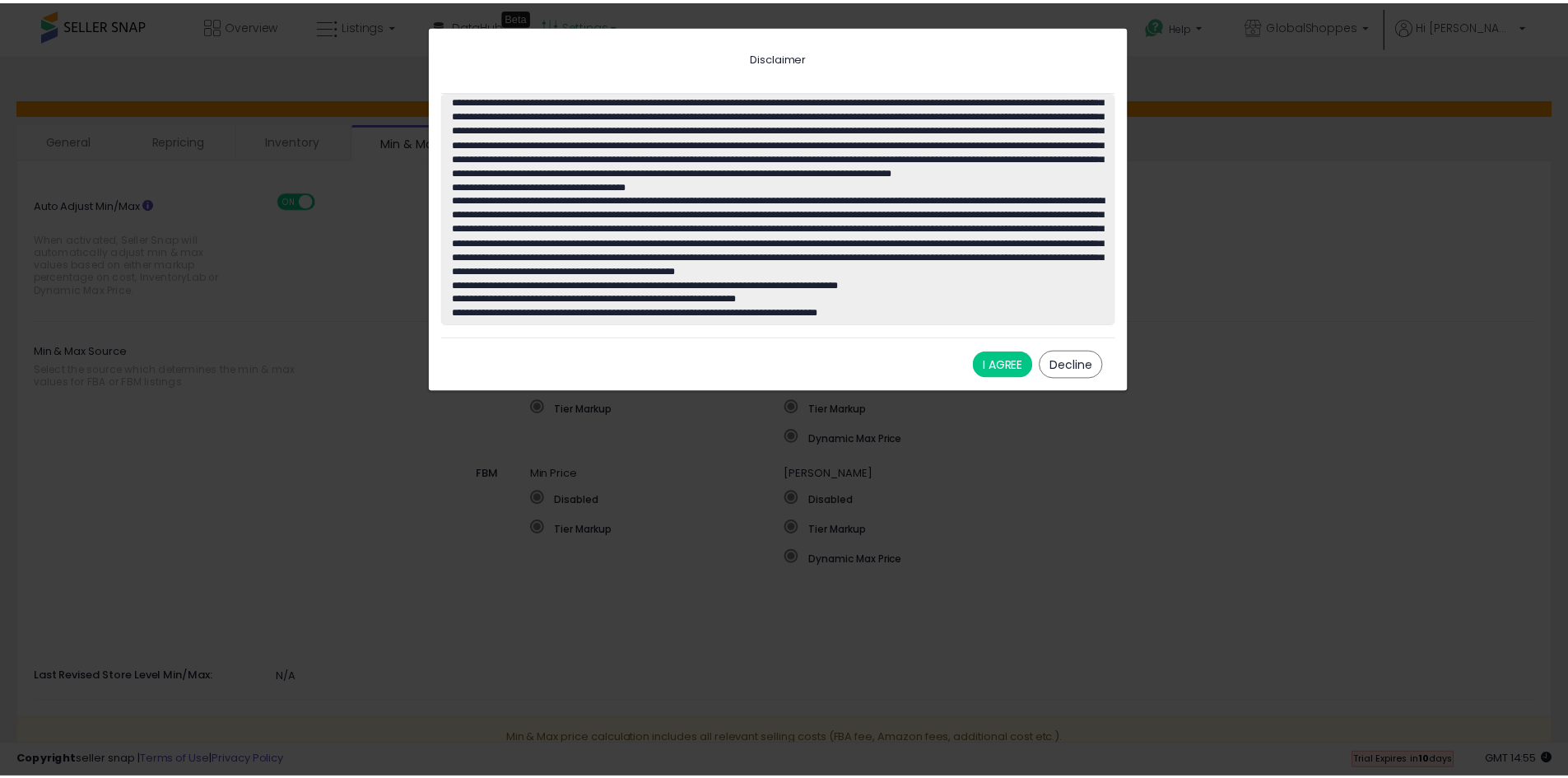
scroll to position [157, 0]
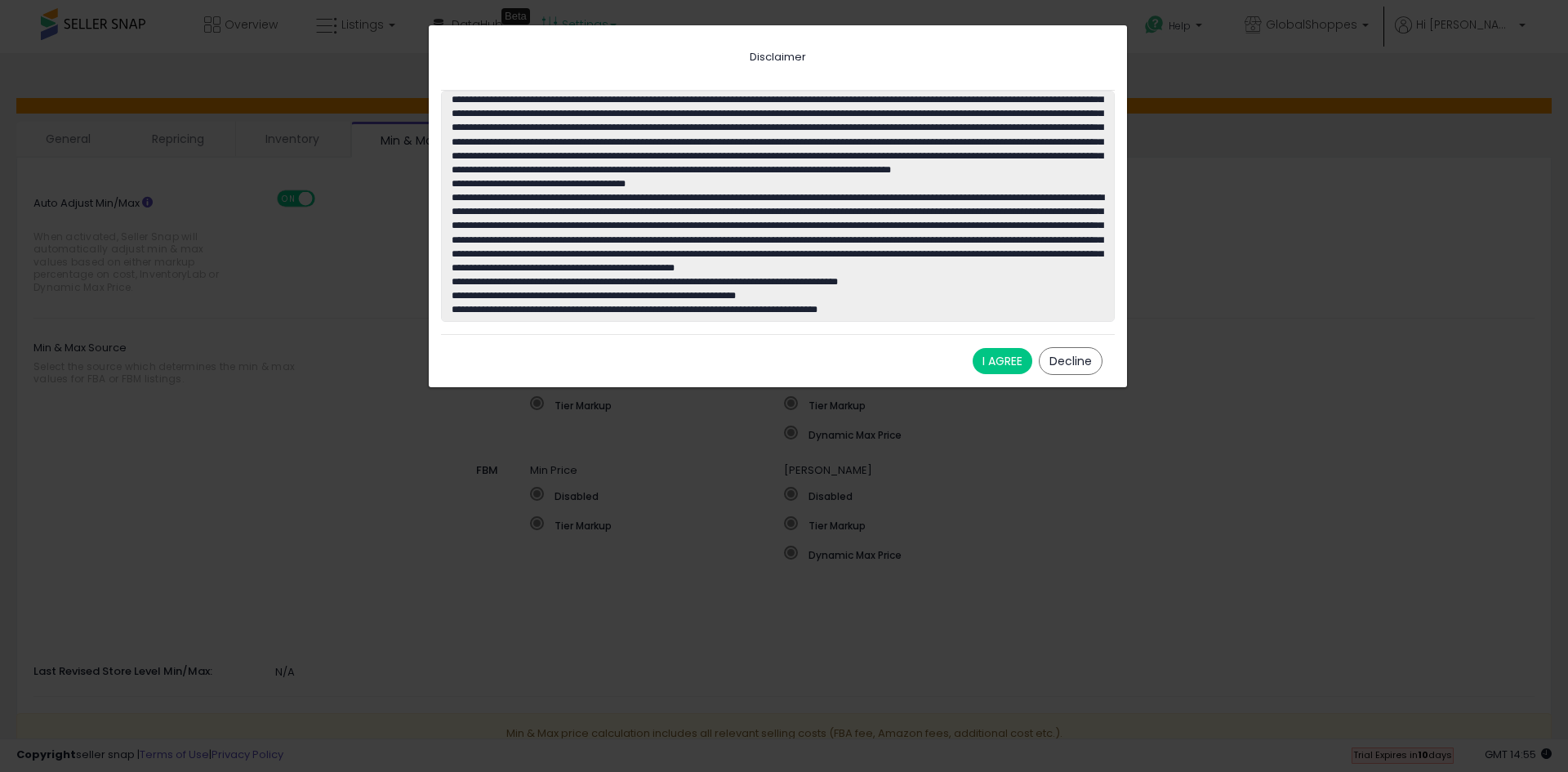
click at [992, 360] on button "I AGREE" at bounding box center [1002, 361] width 60 height 26
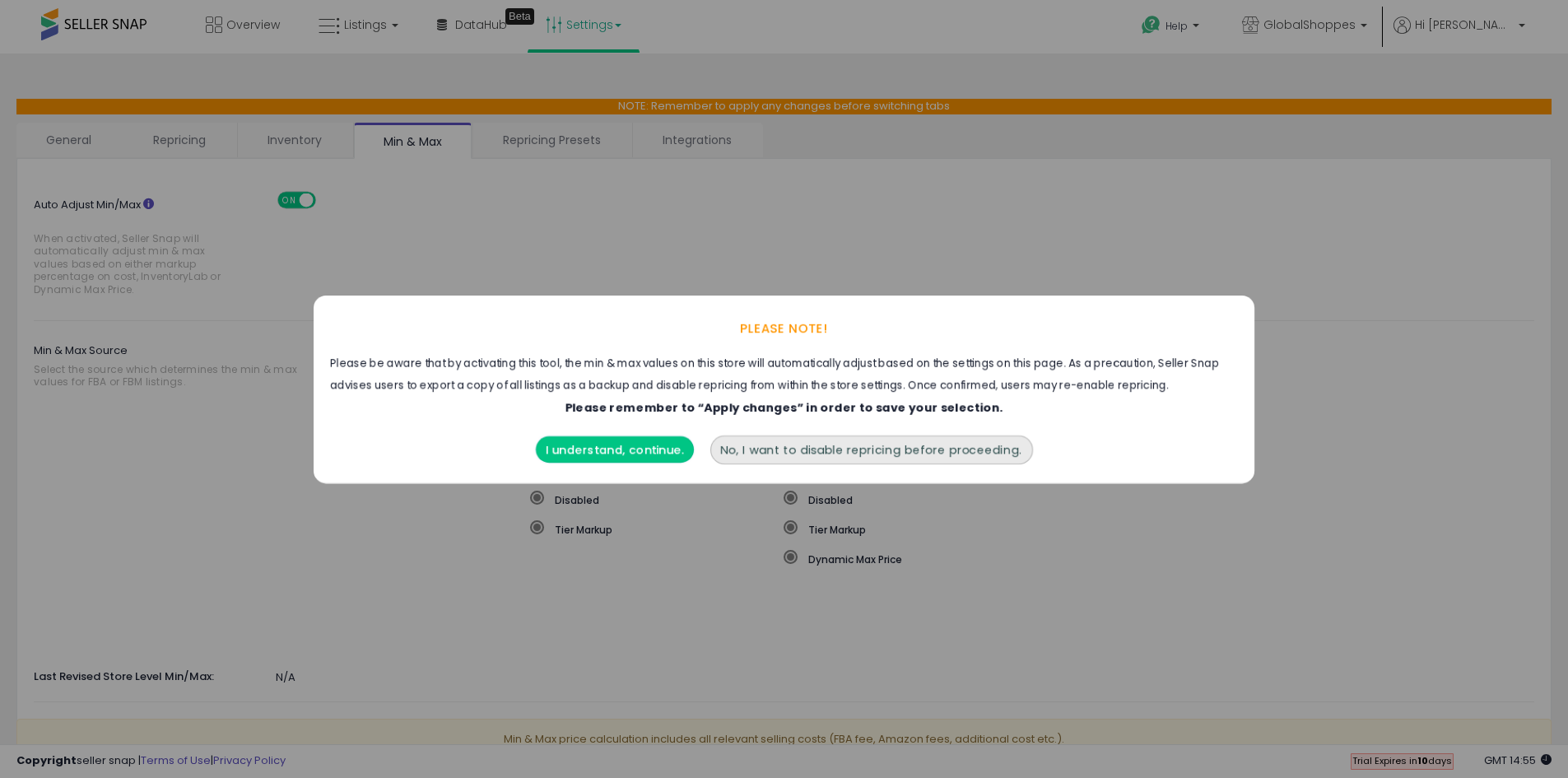
click at [633, 446] on button "I understand, continue." at bounding box center [615, 450] width 158 height 26
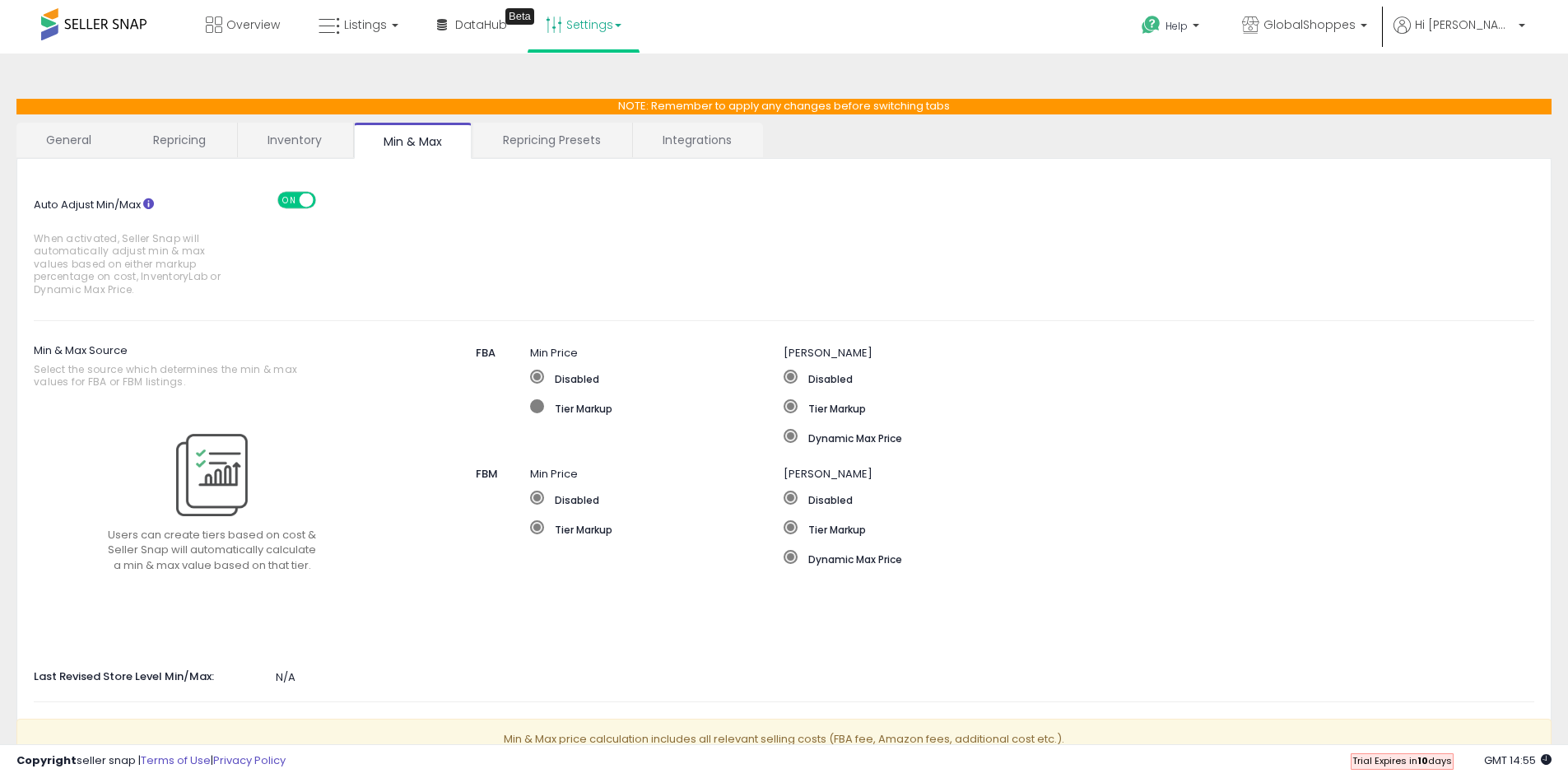
click at [537, 408] on span at bounding box center [537, 405] width 14 height 14
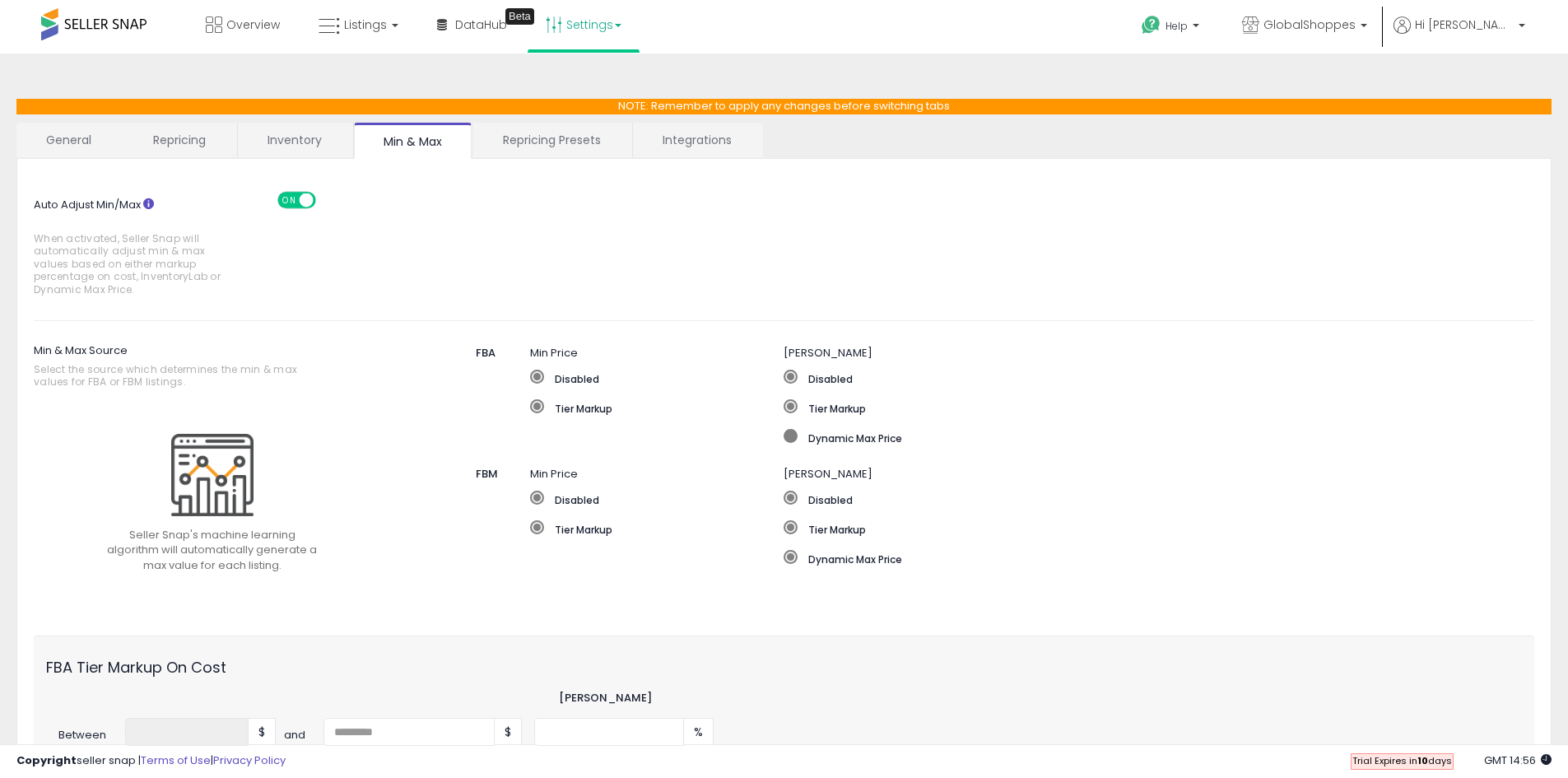
click at [789, 436] on span at bounding box center [791, 435] width 14 height 14
click at [543, 526] on span at bounding box center [537, 526] width 14 height 14
click at [792, 557] on span at bounding box center [791, 557] width 14 height 14
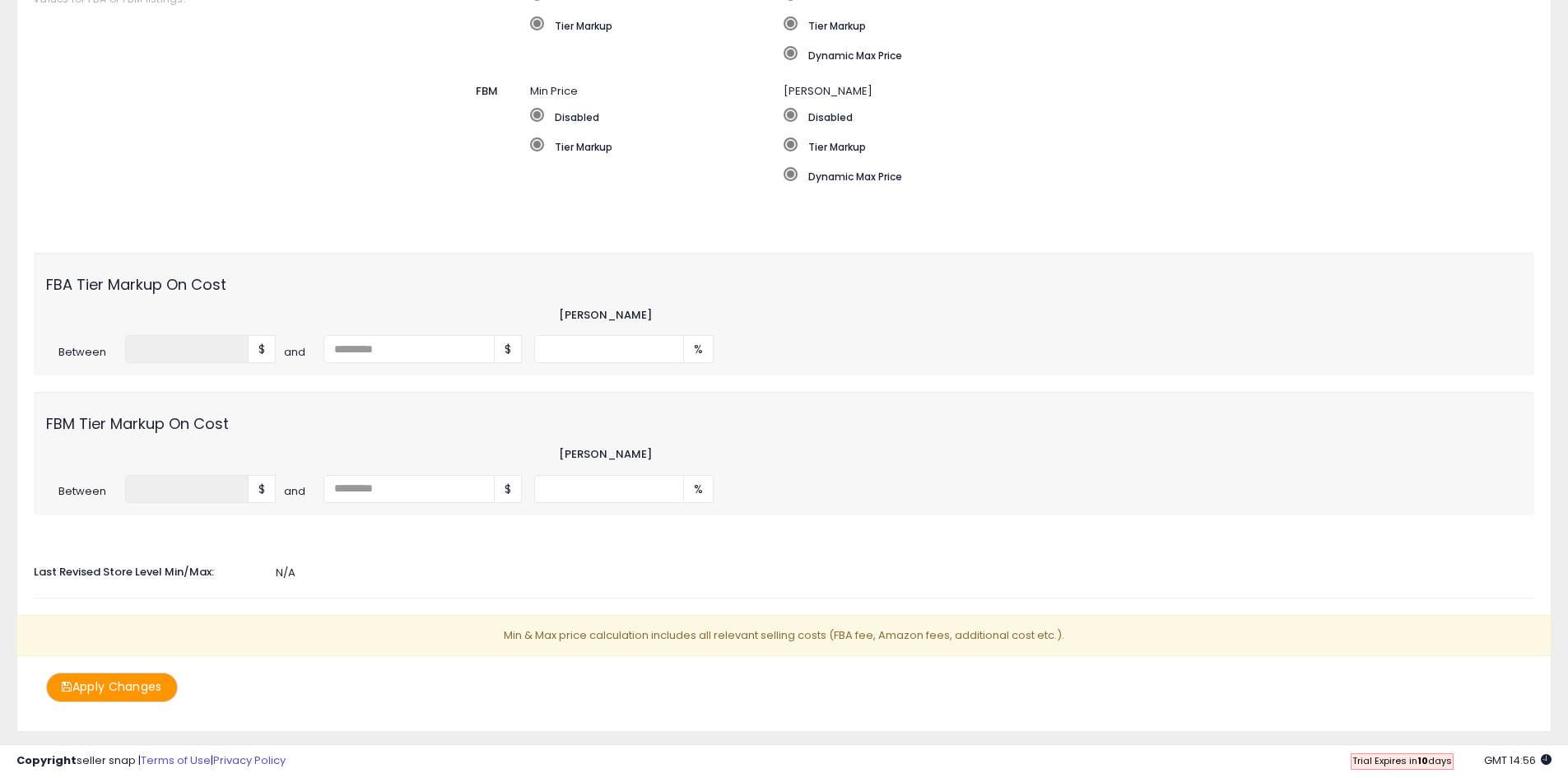
scroll to position [419, 0]
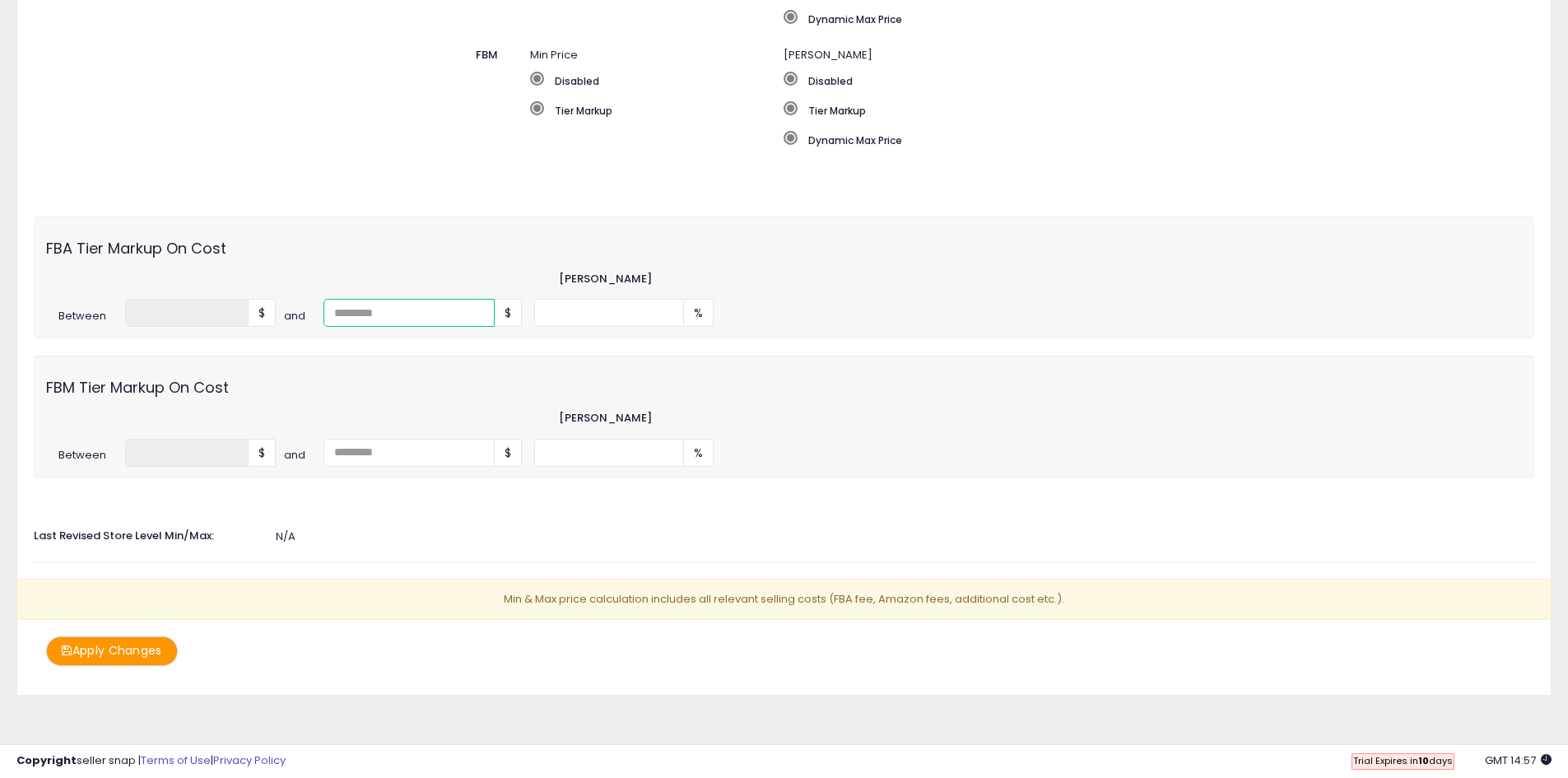
click at [475, 317] on input "****" at bounding box center [409, 313] width 171 height 28
click at [475, 304] on input "****" at bounding box center [409, 313] width 171 height 28
type input "****"
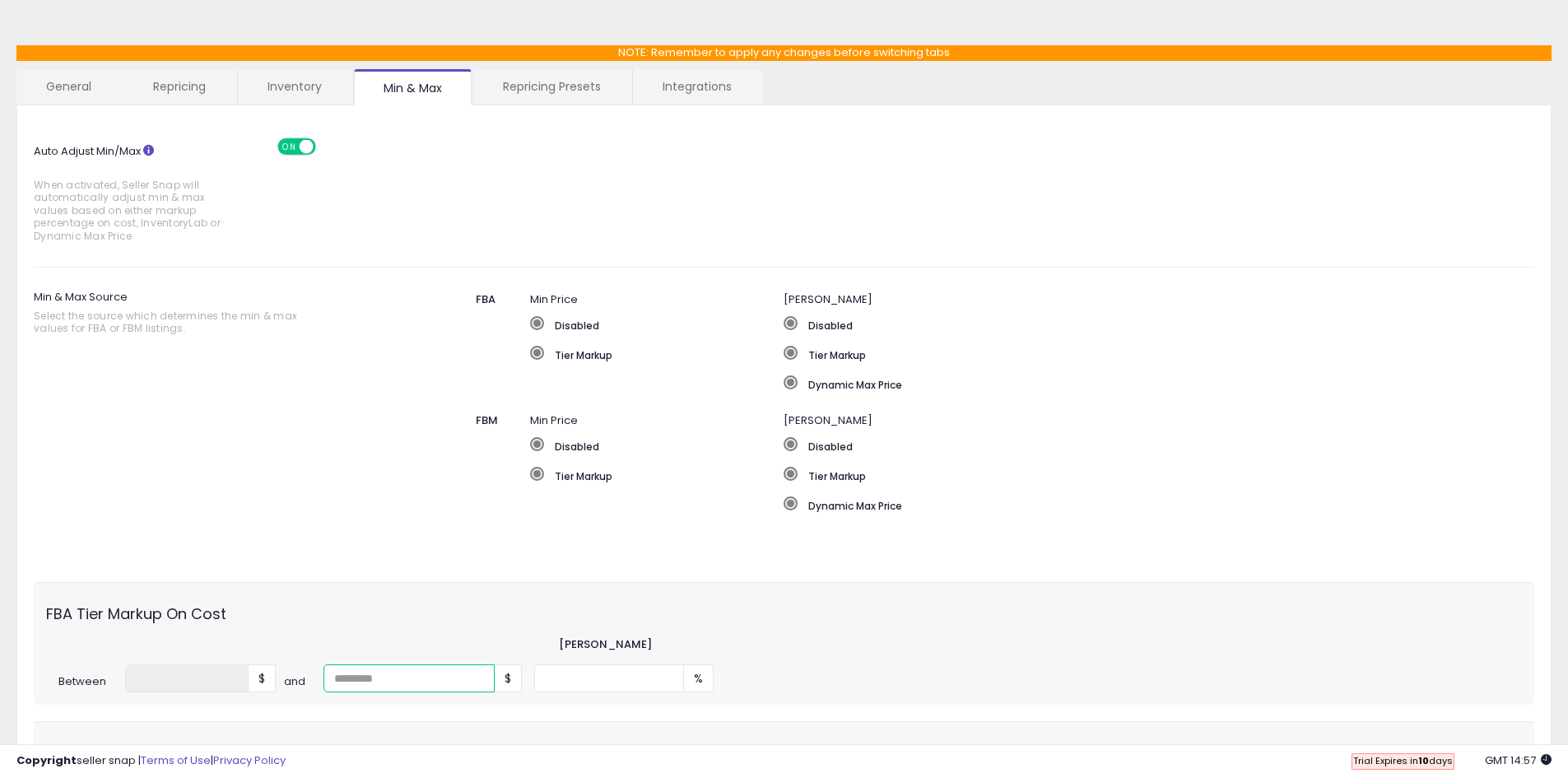
scroll to position [0, 0]
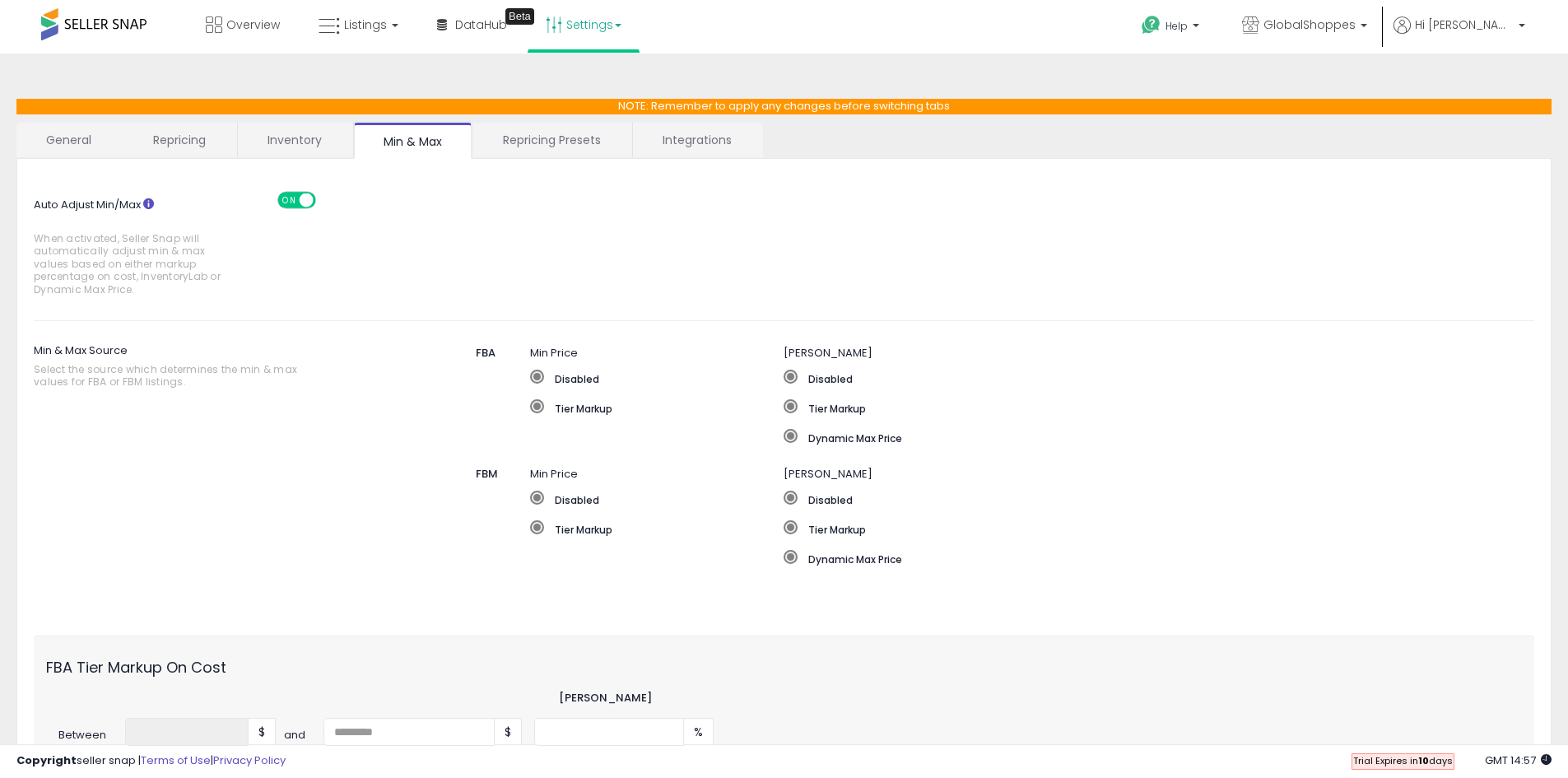
click at [305, 198] on span at bounding box center [305, 199] width 14 height 14
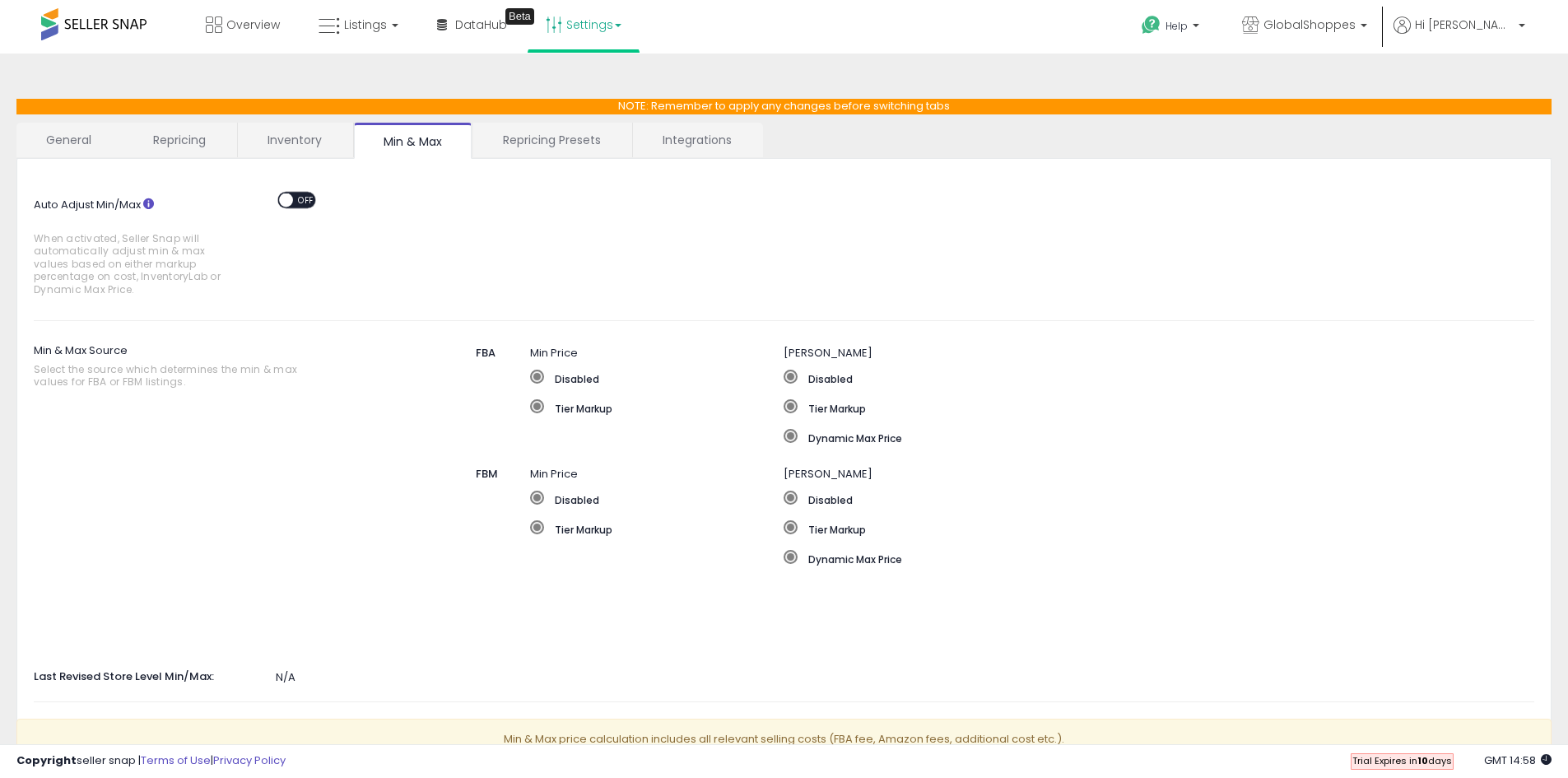
click at [525, 134] on link "Repricing Presets" at bounding box center [551, 140] width 157 height 35
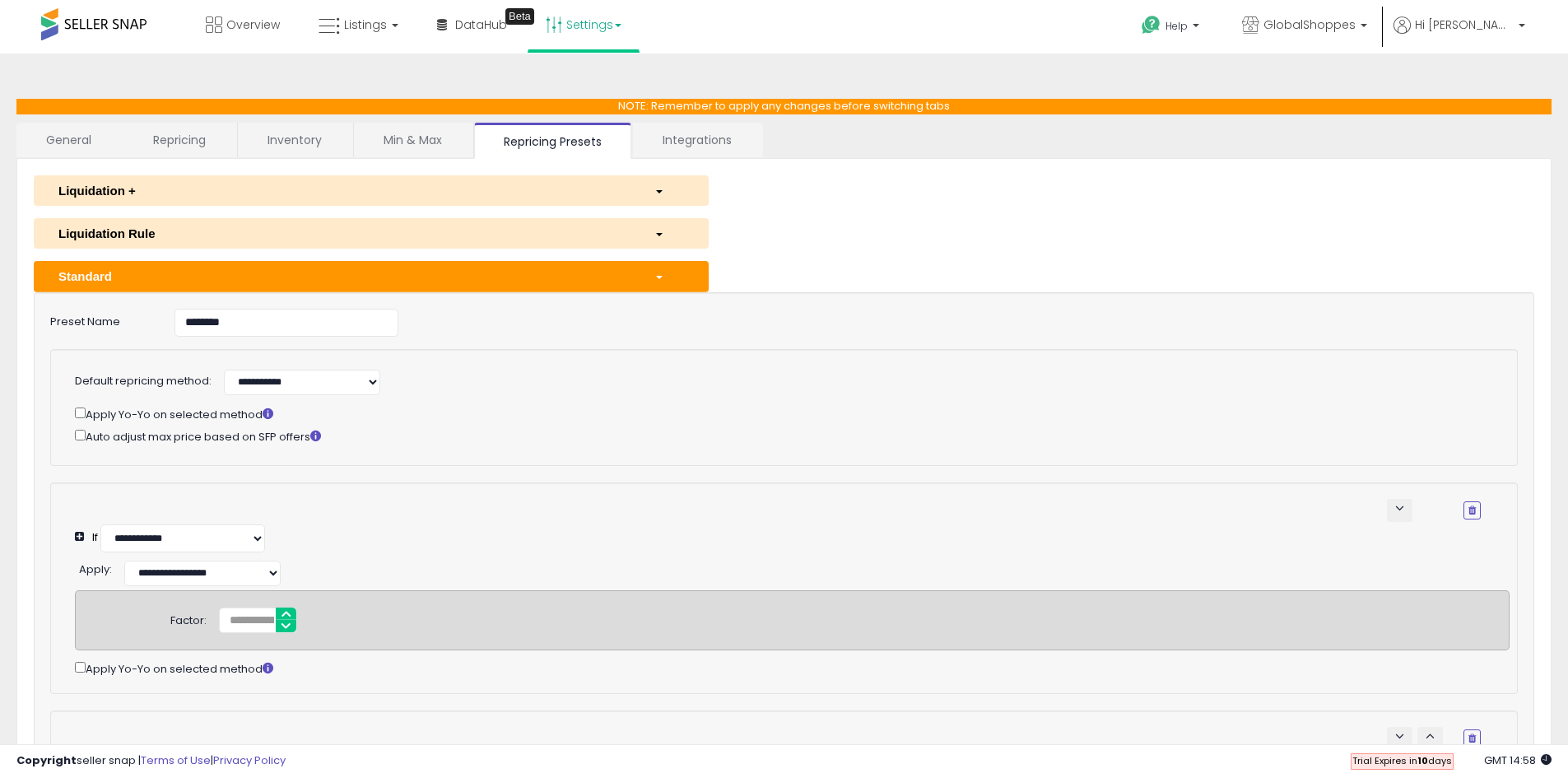
click at [665, 138] on link "Integrations" at bounding box center [697, 140] width 129 height 35
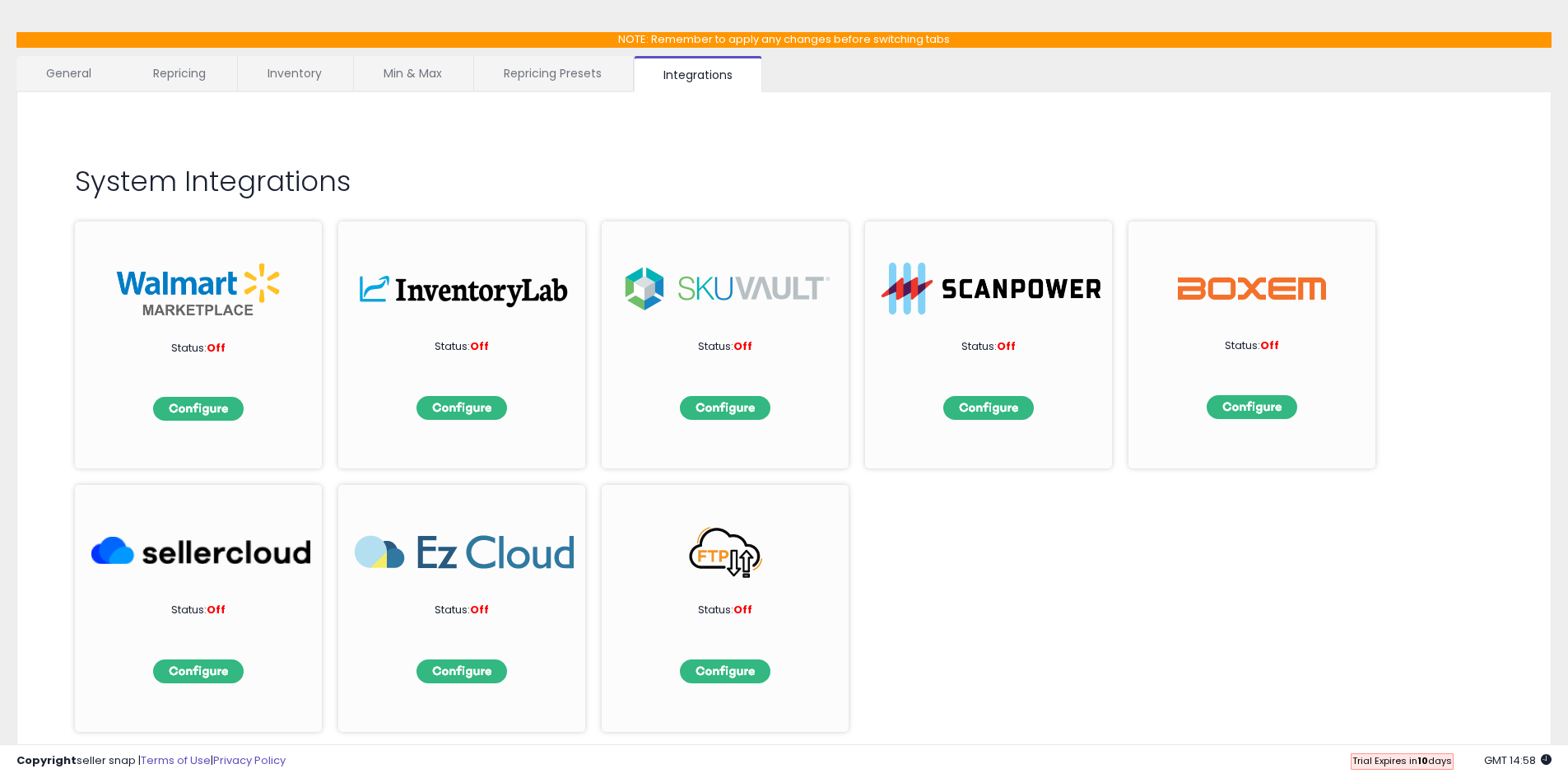
scroll to position [38, 0]
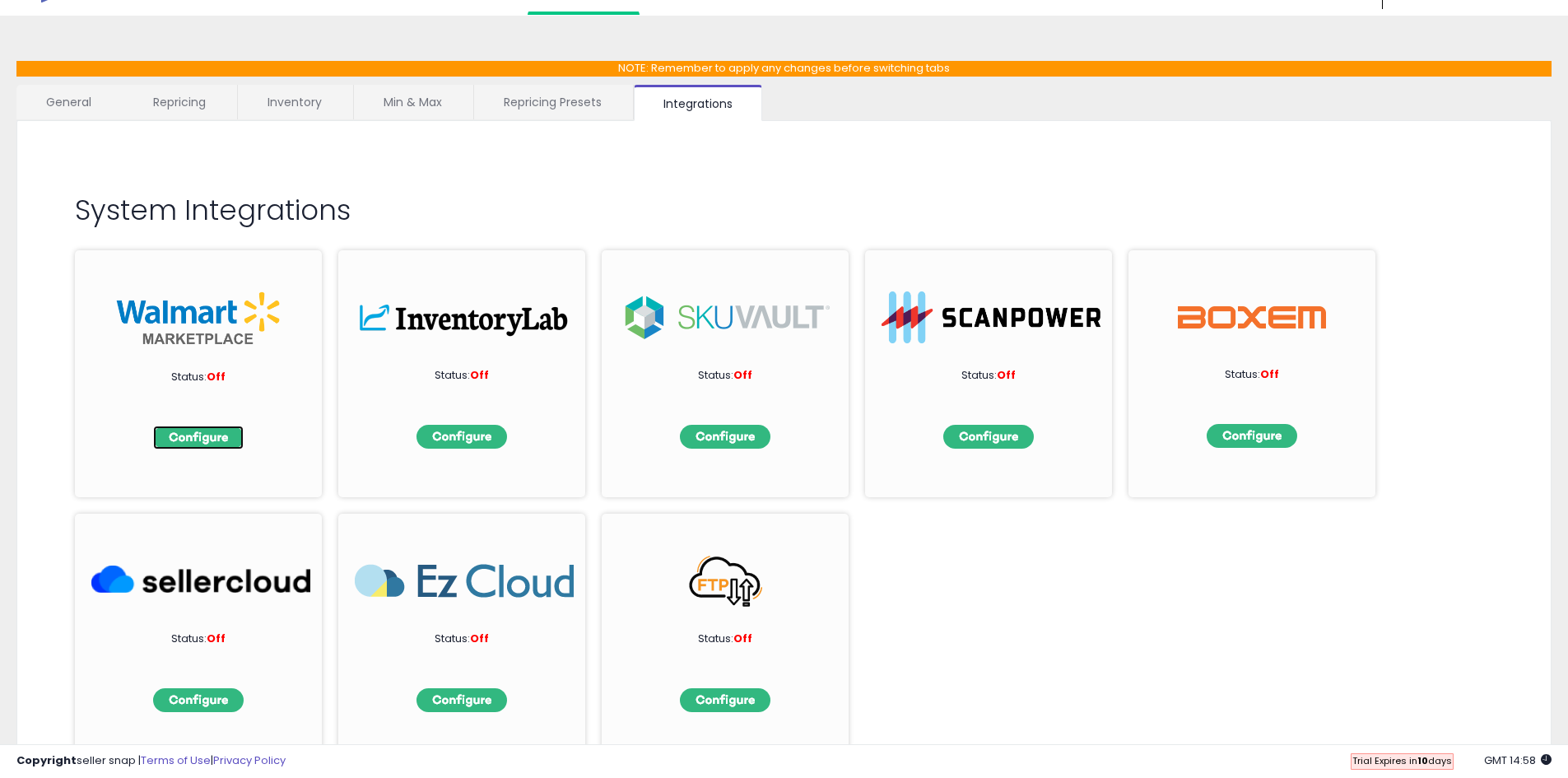
click at [197, 435] on img at bounding box center [198, 436] width 90 height 23
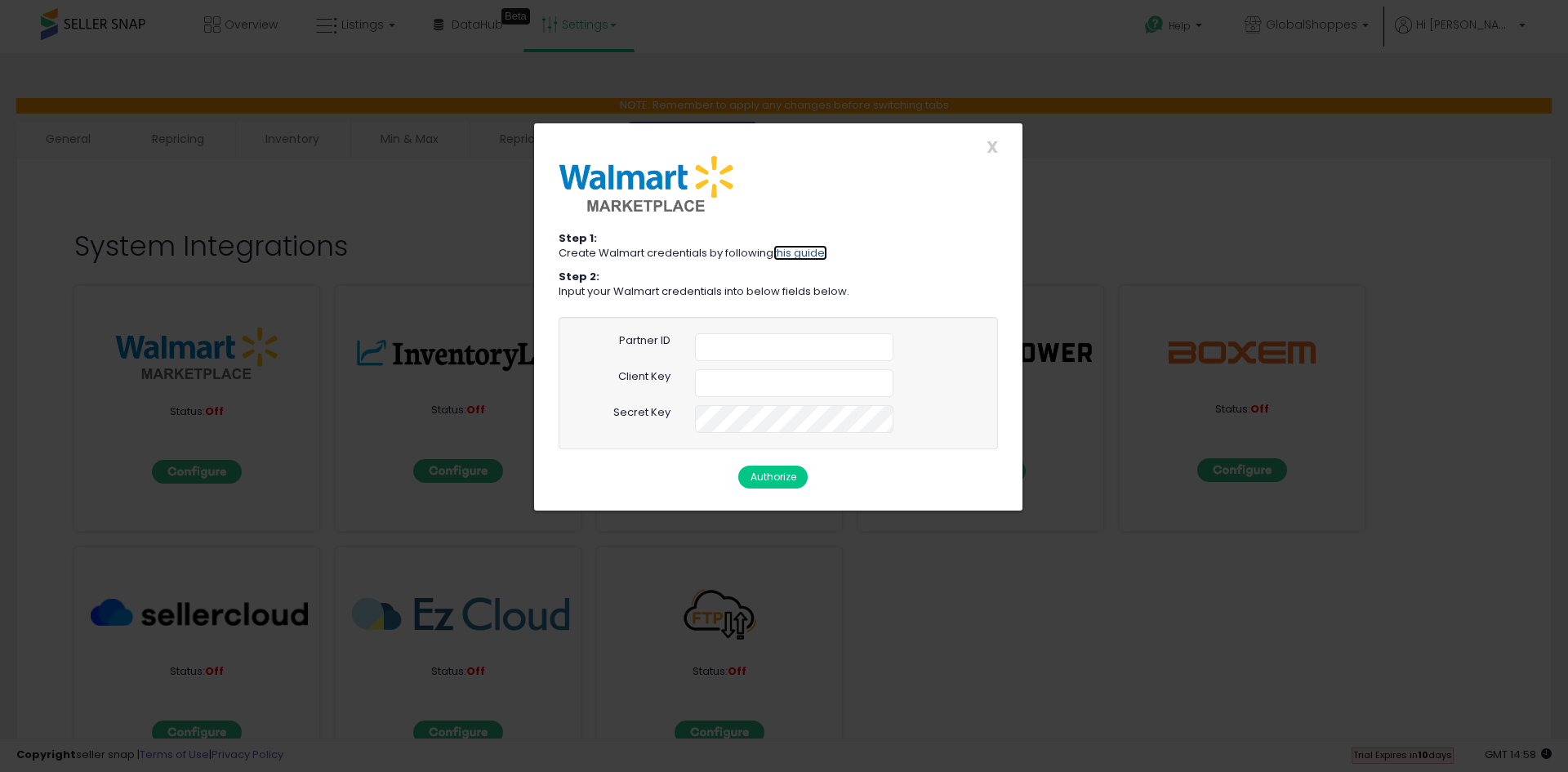
click at [812, 253] on link "this guide." at bounding box center [800, 252] width 54 height 16
